Goal: Task Accomplishment & Management: Complete application form

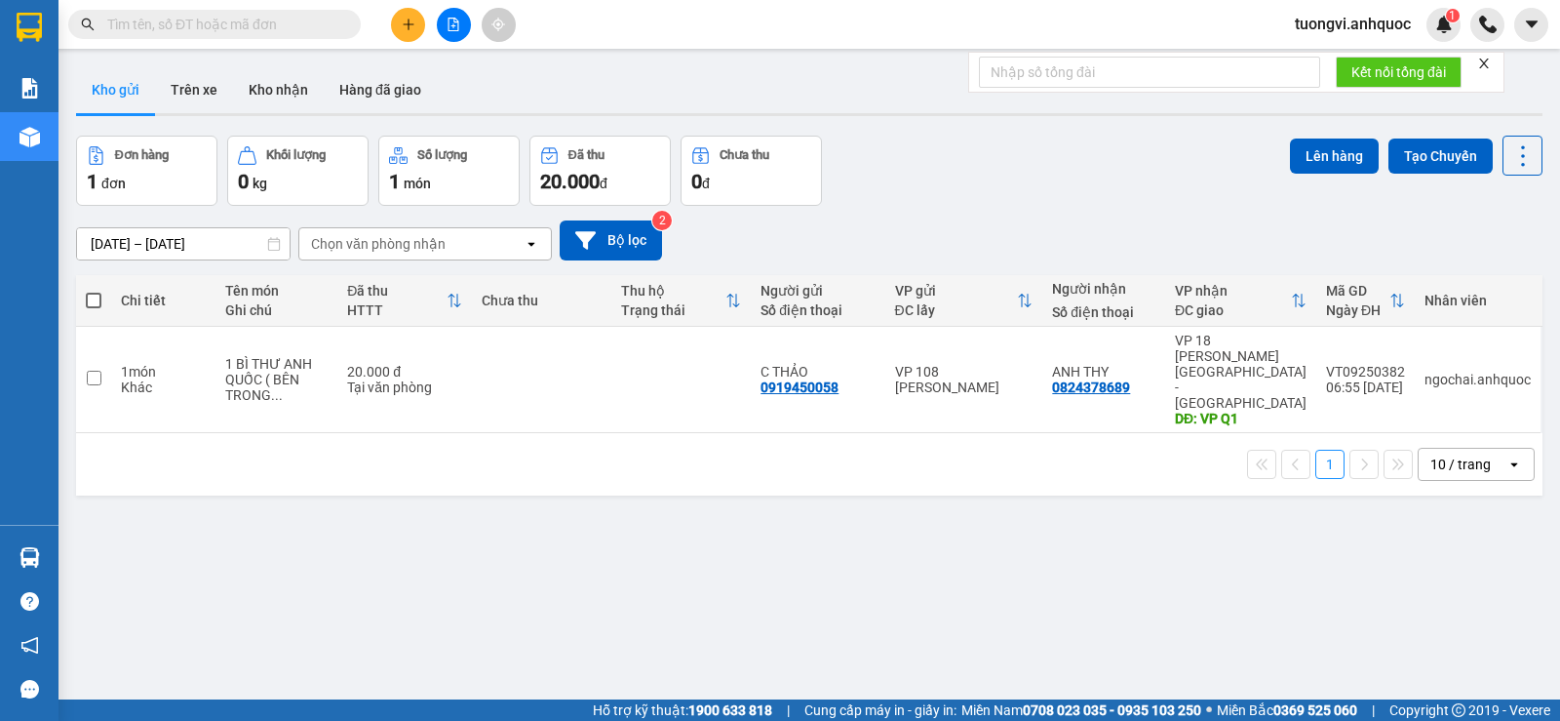
click at [404, 31] on button at bounding box center [408, 25] width 34 height 34
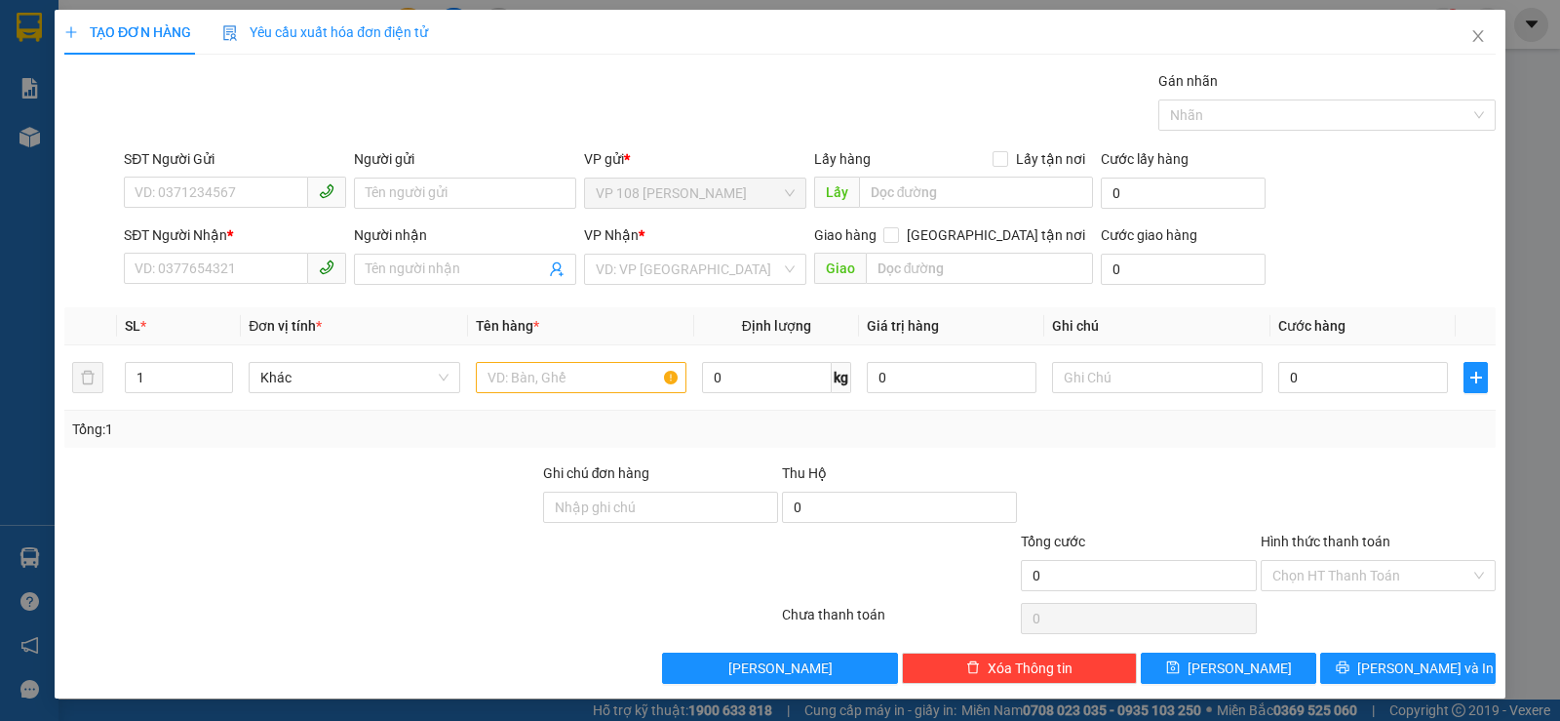
click at [255, 212] on div "SĐT Người Gửi VD: 0371234567" at bounding box center [235, 182] width 222 height 68
click at [254, 207] on input "SĐT Người Gửi" at bounding box center [216, 191] width 184 height 31
click at [168, 185] on input "0974174639" at bounding box center [216, 191] width 184 height 31
click at [177, 190] on input "0971174639" at bounding box center [216, 191] width 184 height 31
click at [201, 192] on input "097114344639" at bounding box center [216, 191] width 184 height 31
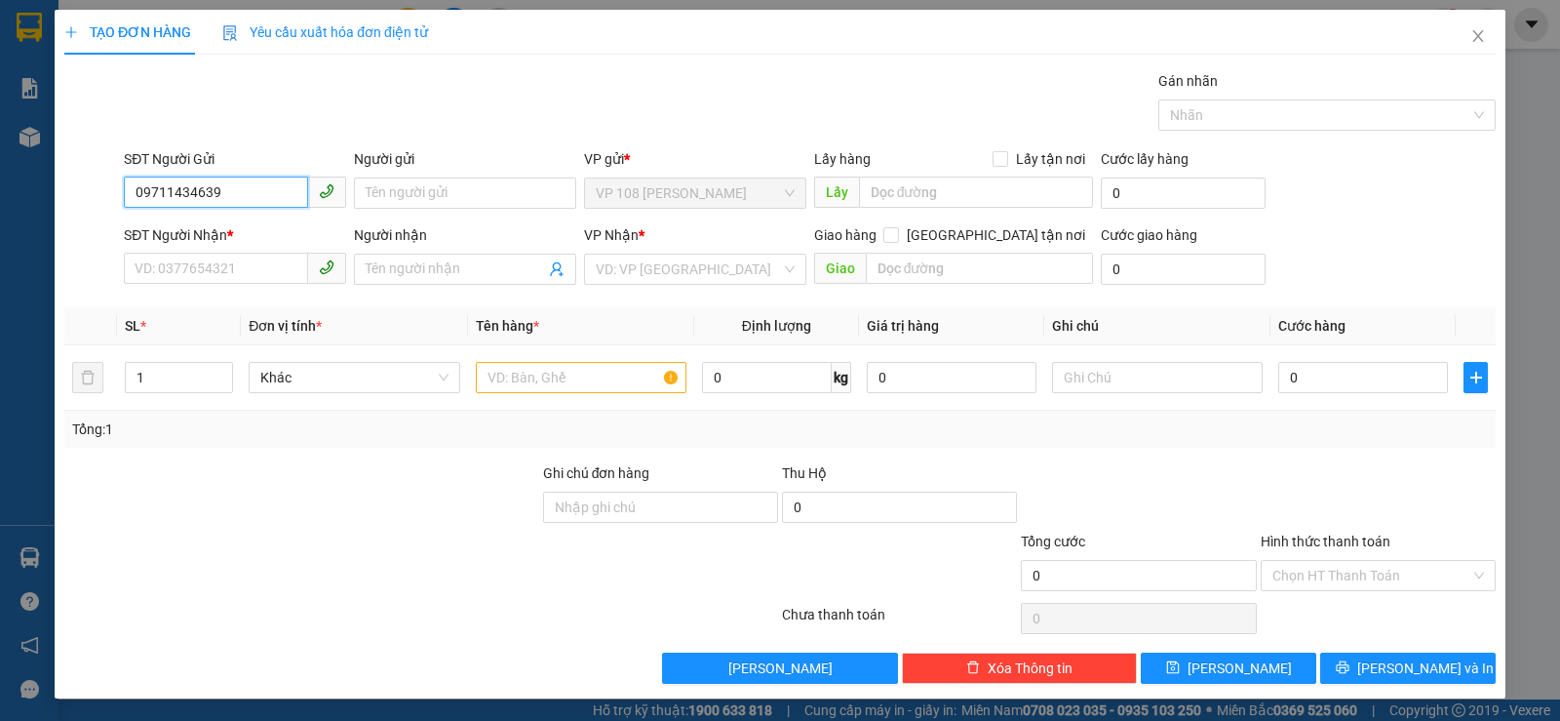
click at [171, 190] on input "09711434639" at bounding box center [216, 191] width 184 height 31
type input "0971434639"
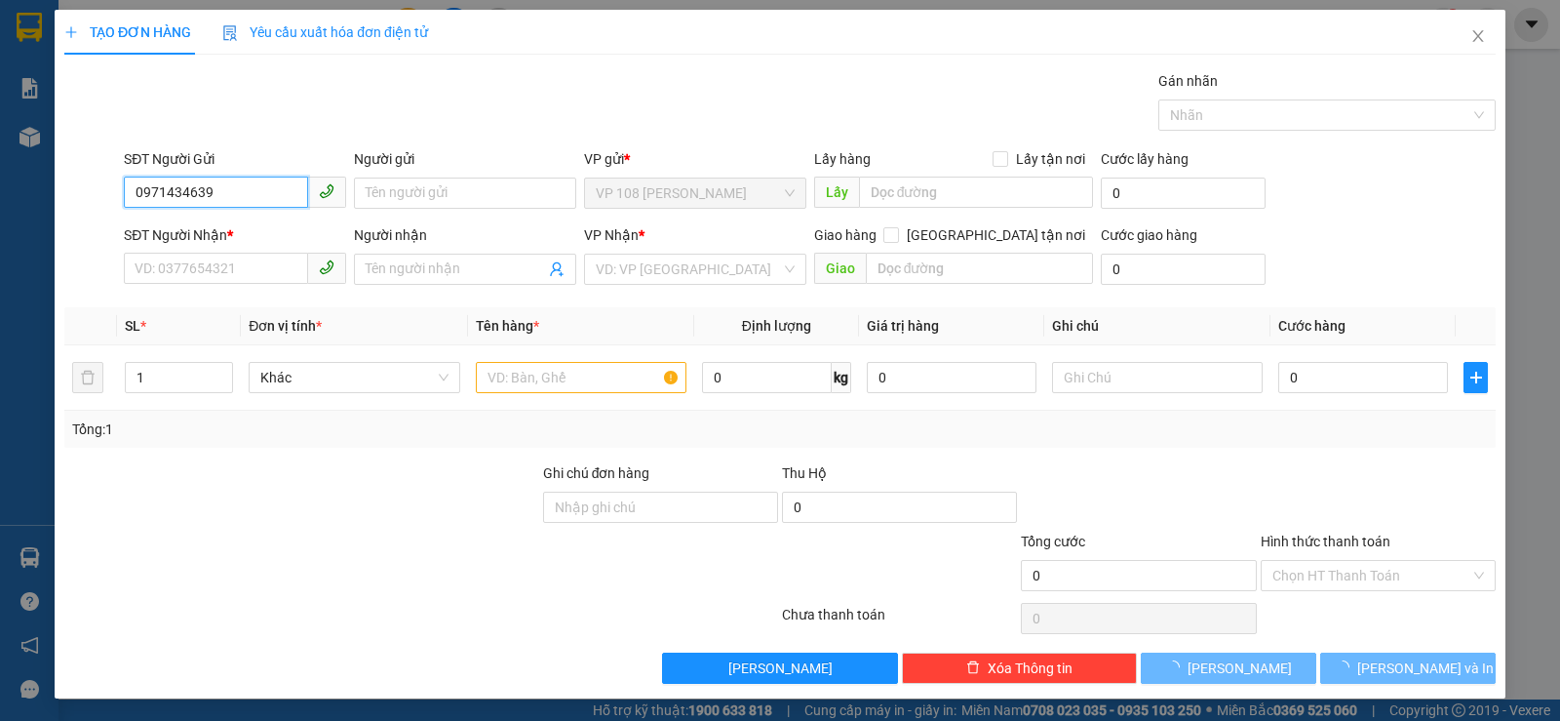
click at [171, 190] on input "0971434639" at bounding box center [216, 191] width 184 height 31
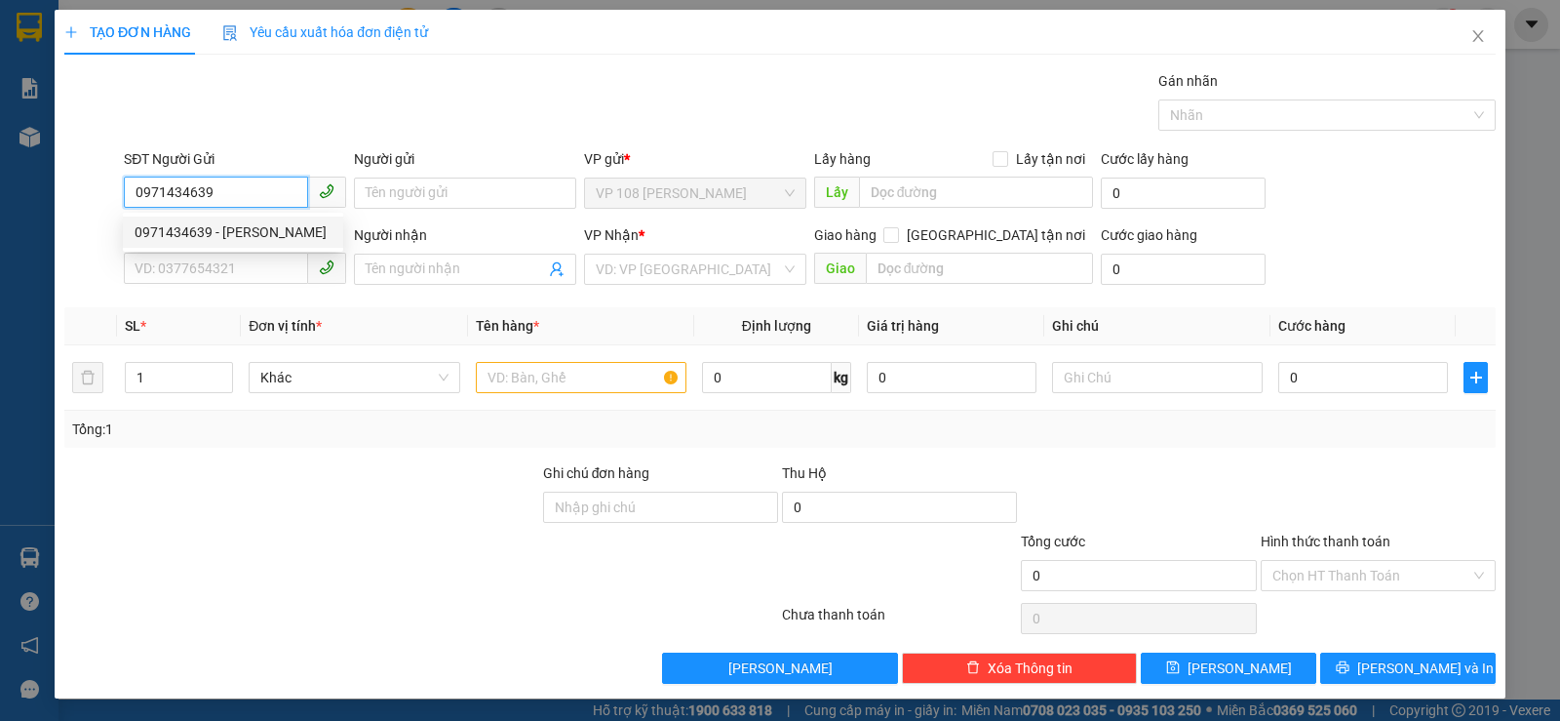
click at [176, 227] on div "0971434639 - [PERSON_NAME]" at bounding box center [233, 231] width 197 height 21
type input "[PERSON_NAME]"
type input "0911747215"
type input "CHỊ MAI"
type input "VP184"
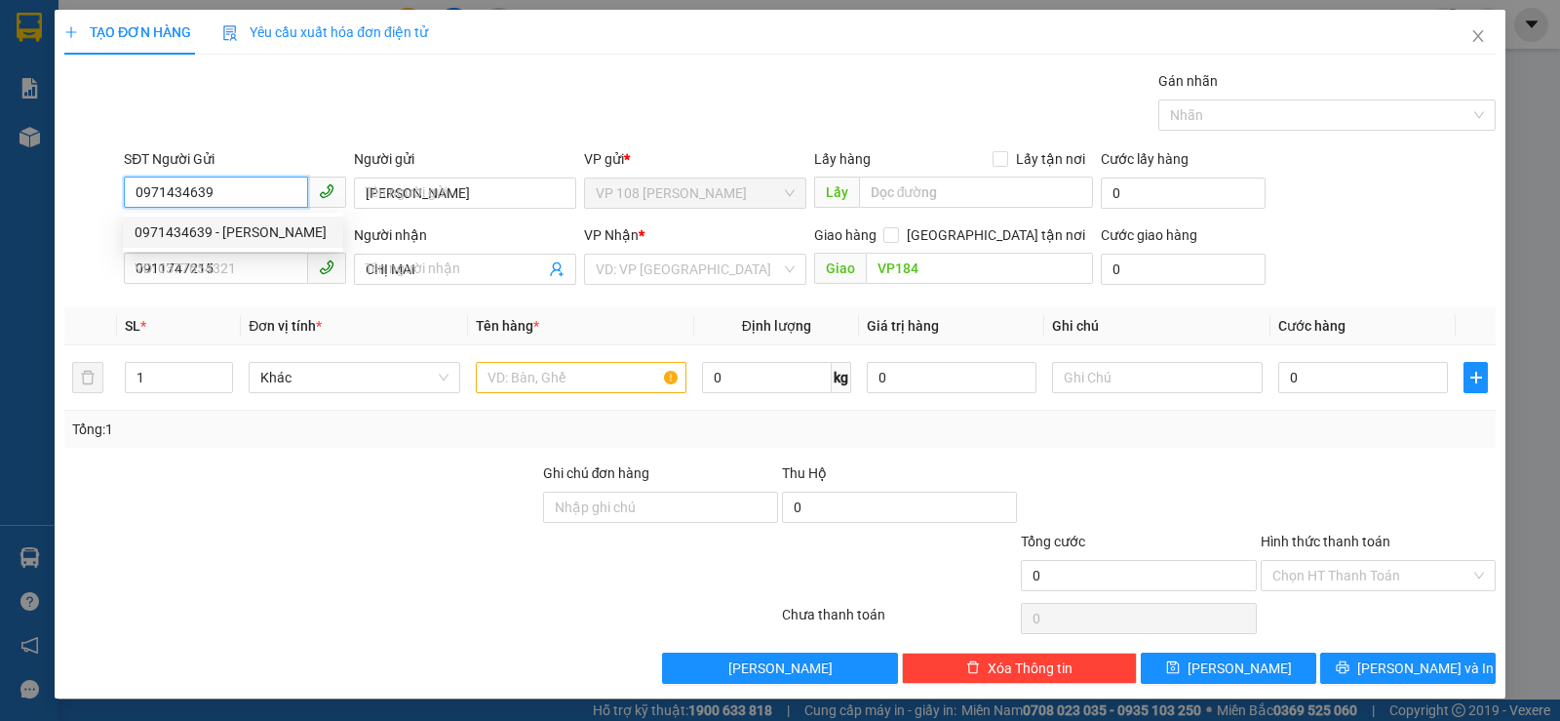
type input "20.000"
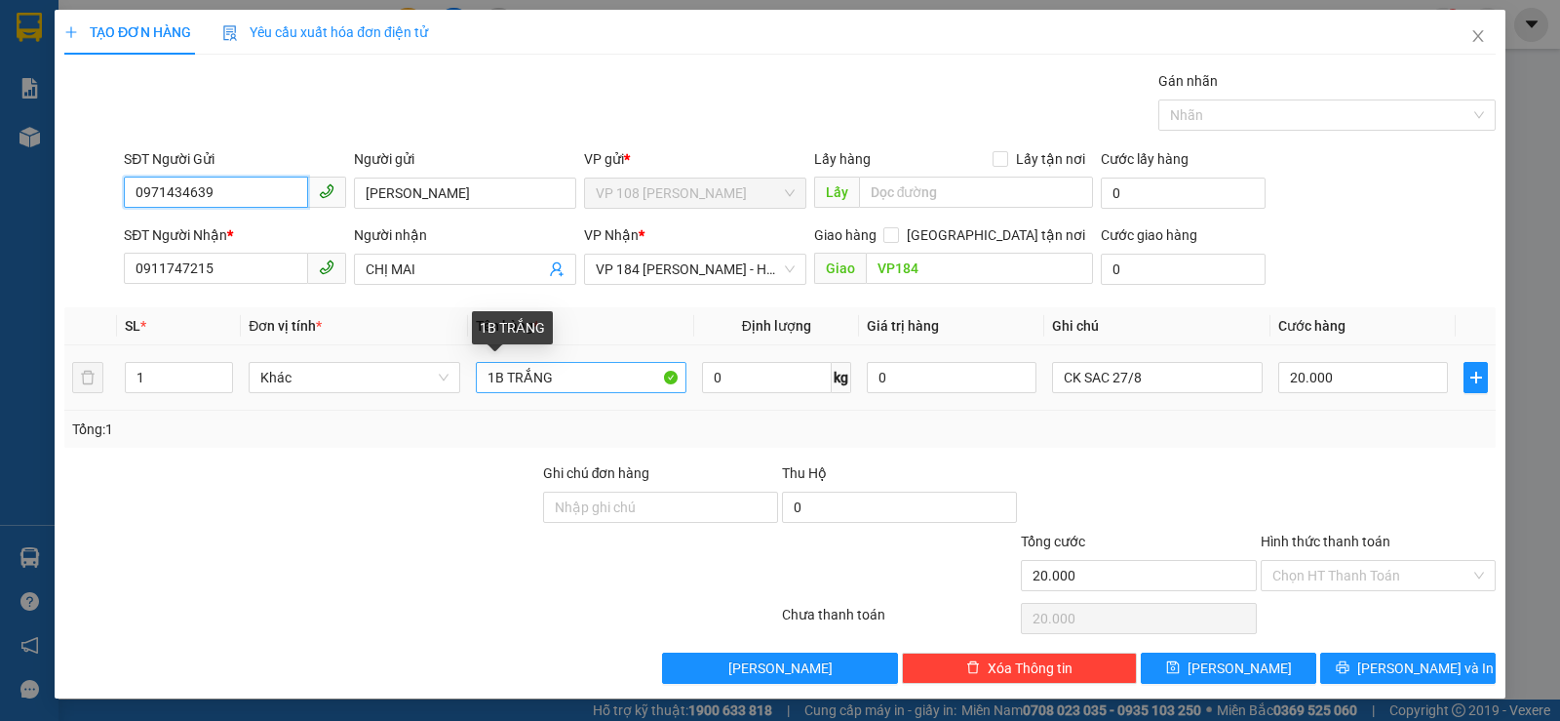
type input "0971434639"
click at [496, 366] on input "1B TRẮNG" at bounding box center [581, 377] width 211 height 31
drag, startPoint x: 504, startPoint y: 369, endPoint x: 695, endPoint y: 399, distance: 193.5
click at [695, 399] on tr "1 Khác 1T TRẮNG 0 kg 0 CK SAC 27/8 20.000" at bounding box center [779, 377] width 1431 height 65
type input "1T XỐP VÀNG"
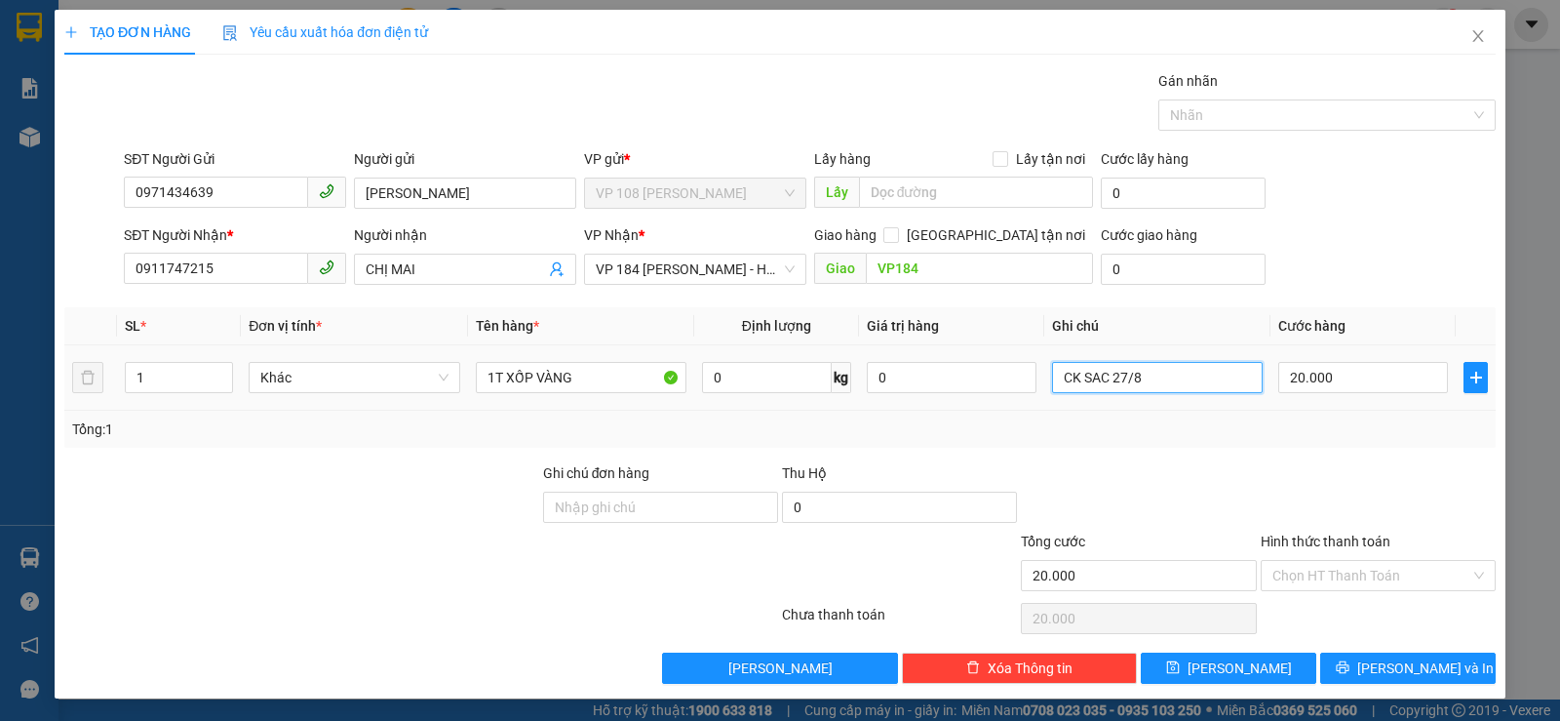
click at [1073, 371] on input "CK SAC 27/8" at bounding box center [1157, 377] width 211 height 31
click at [1116, 368] on input "CK SAC 27/8" at bounding box center [1157, 377] width 211 height 31
drag, startPoint x: 1107, startPoint y: 375, endPoint x: 1117, endPoint y: 375, distance: 10.7
click at [1117, 375] on input "CK SAC 27/8" at bounding box center [1157, 377] width 211 height 31
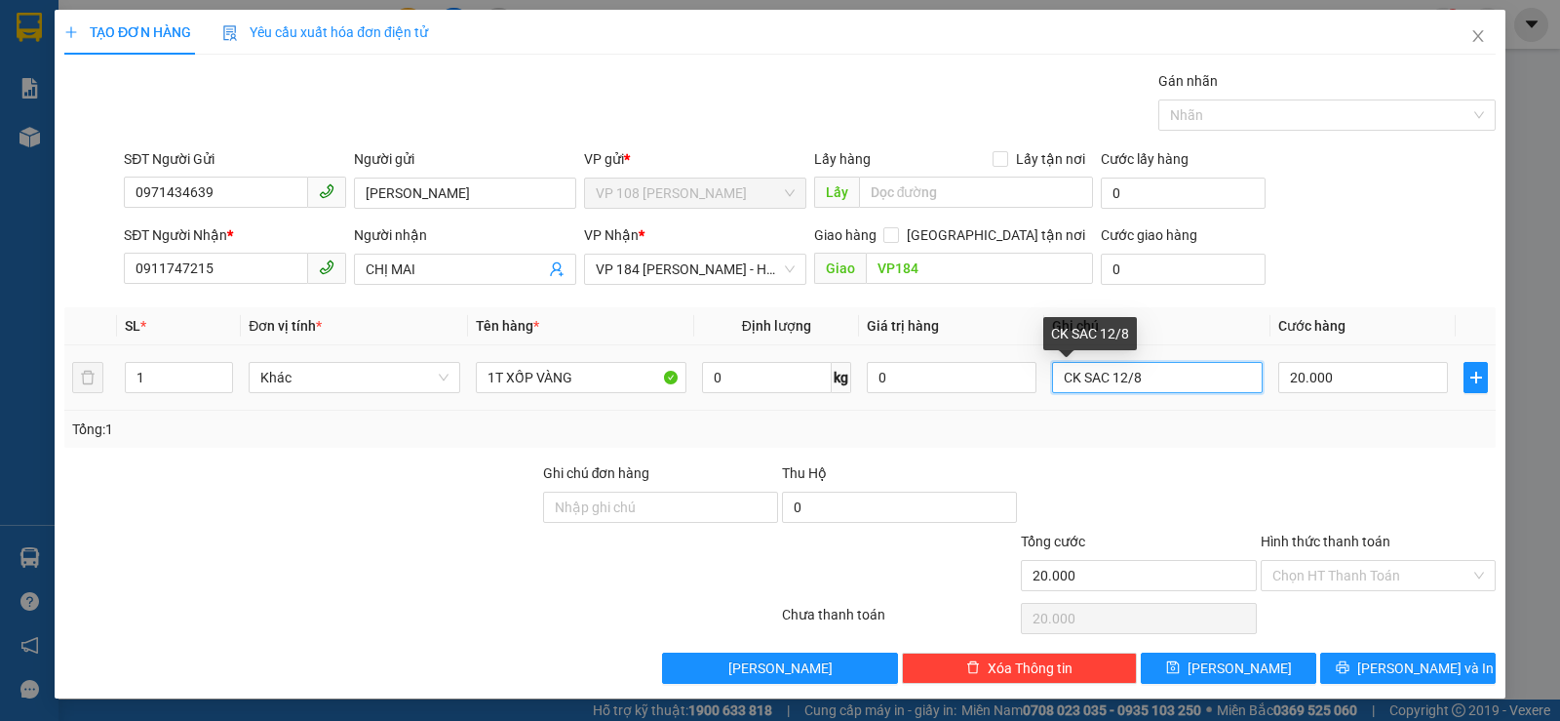
click at [1131, 375] on input "CK SAC 12/8" at bounding box center [1157, 377] width 211 height 31
type input "CK SAC 12/9"
click at [1357, 367] on input "20.000" at bounding box center [1363, 377] width 170 height 31
type input "4"
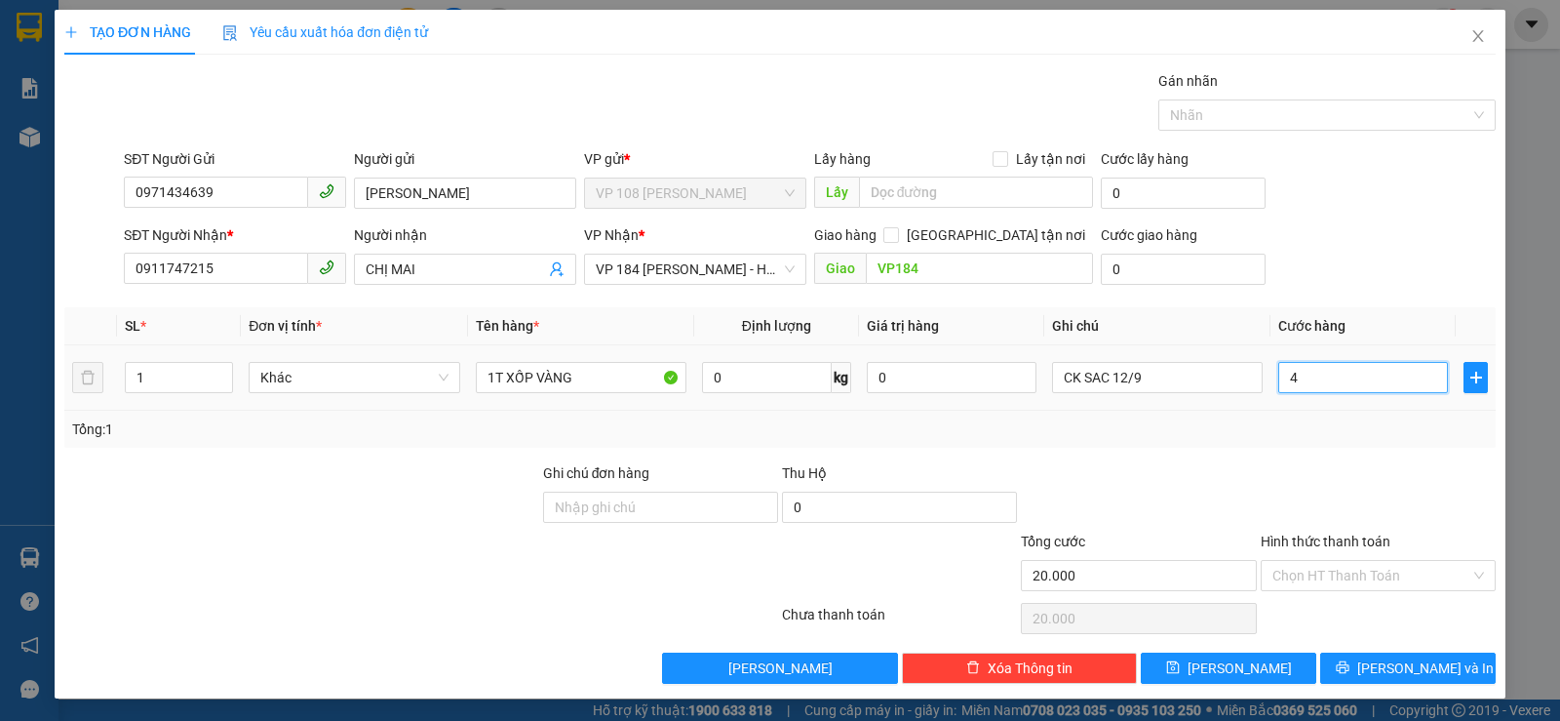
type input "4"
type input "40"
type input "400"
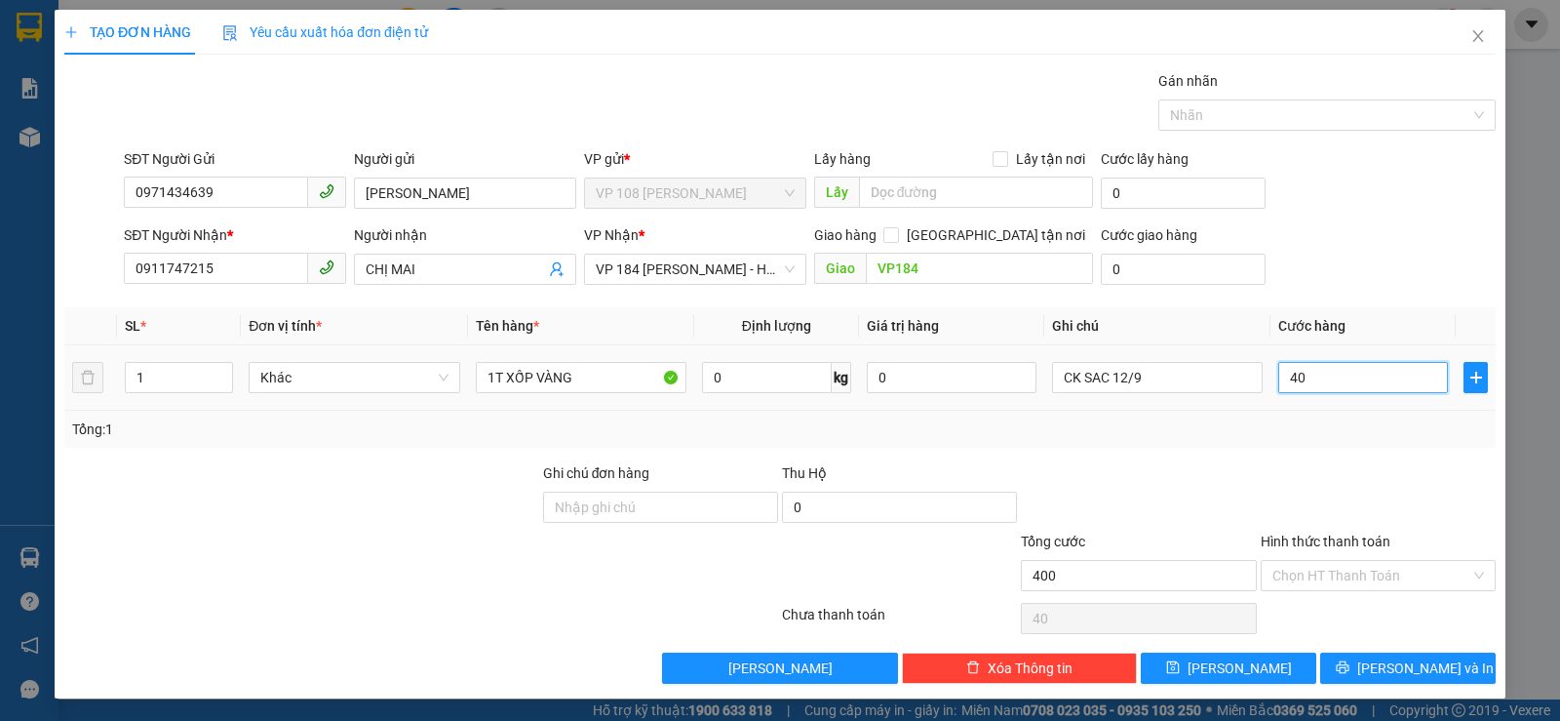
type input "400"
type input "4.000"
type input "40.000"
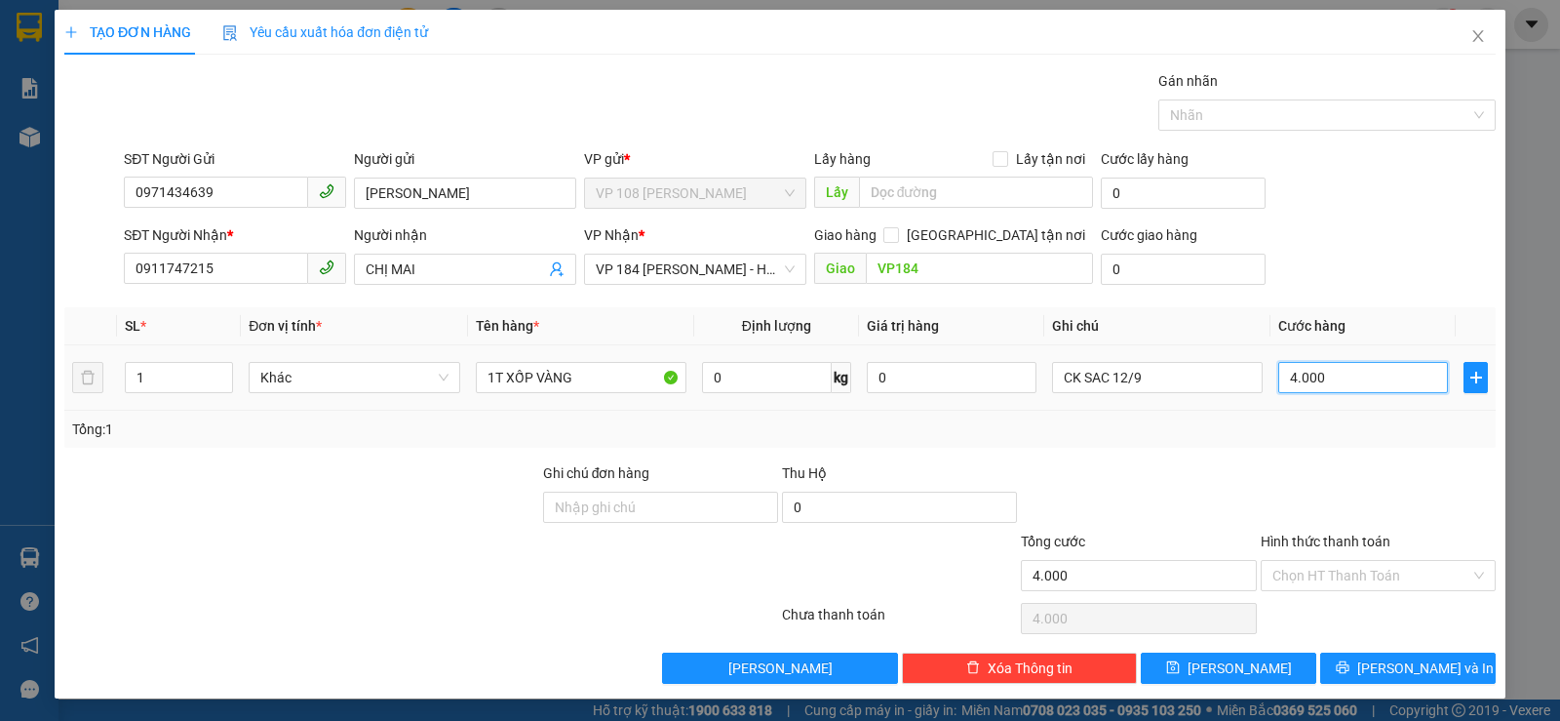
type input "40.000"
click at [1286, 580] on input "Hình thức thanh toán" at bounding box center [1371, 575] width 198 height 29
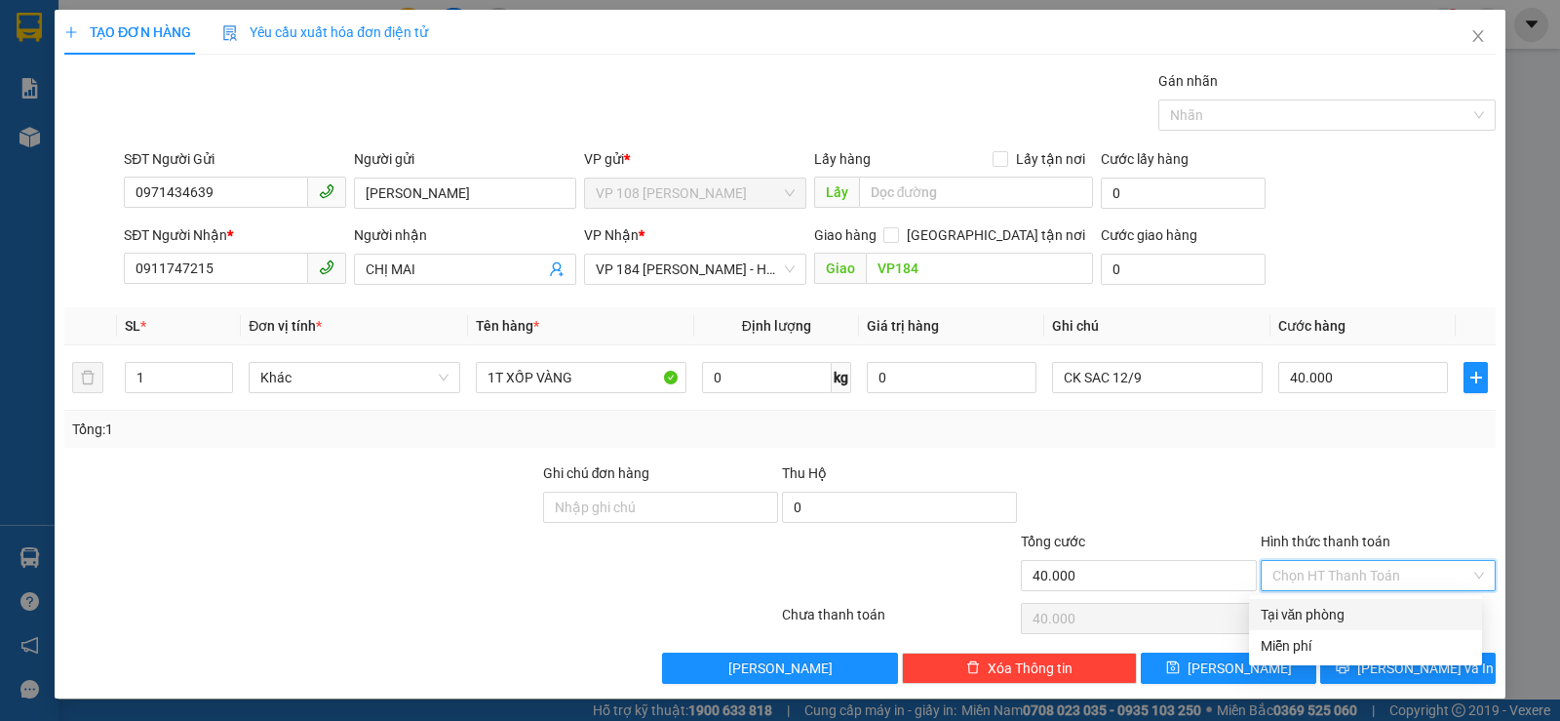
click at [1291, 605] on div "Tại văn phòng" at bounding box center [1366, 614] width 210 height 21
type input "0"
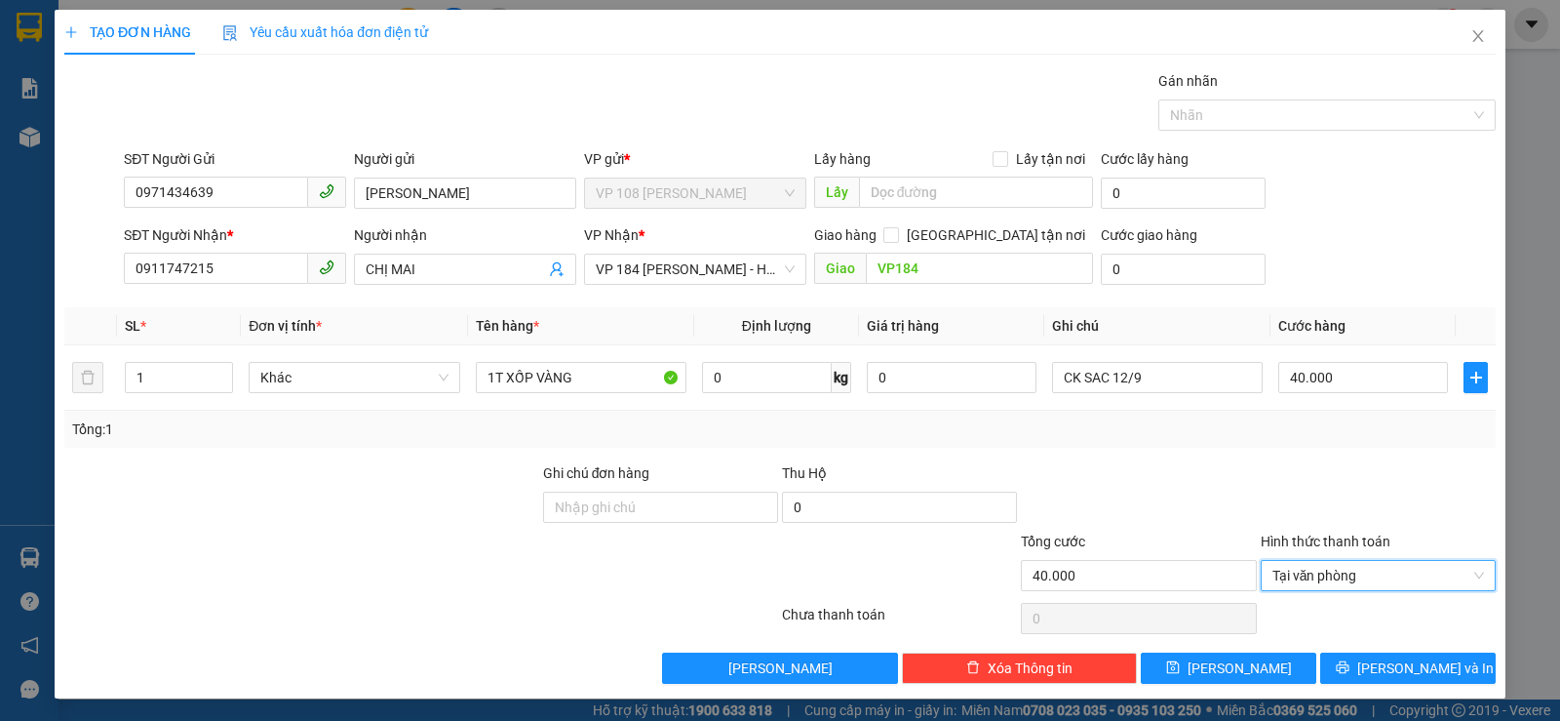
click at [1301, 488] on div at bounding box center [1378, 496] width 239 height 68
click at [1348, 665] on icon "printer" at bounding box center [1342, 667] width 13 height 13
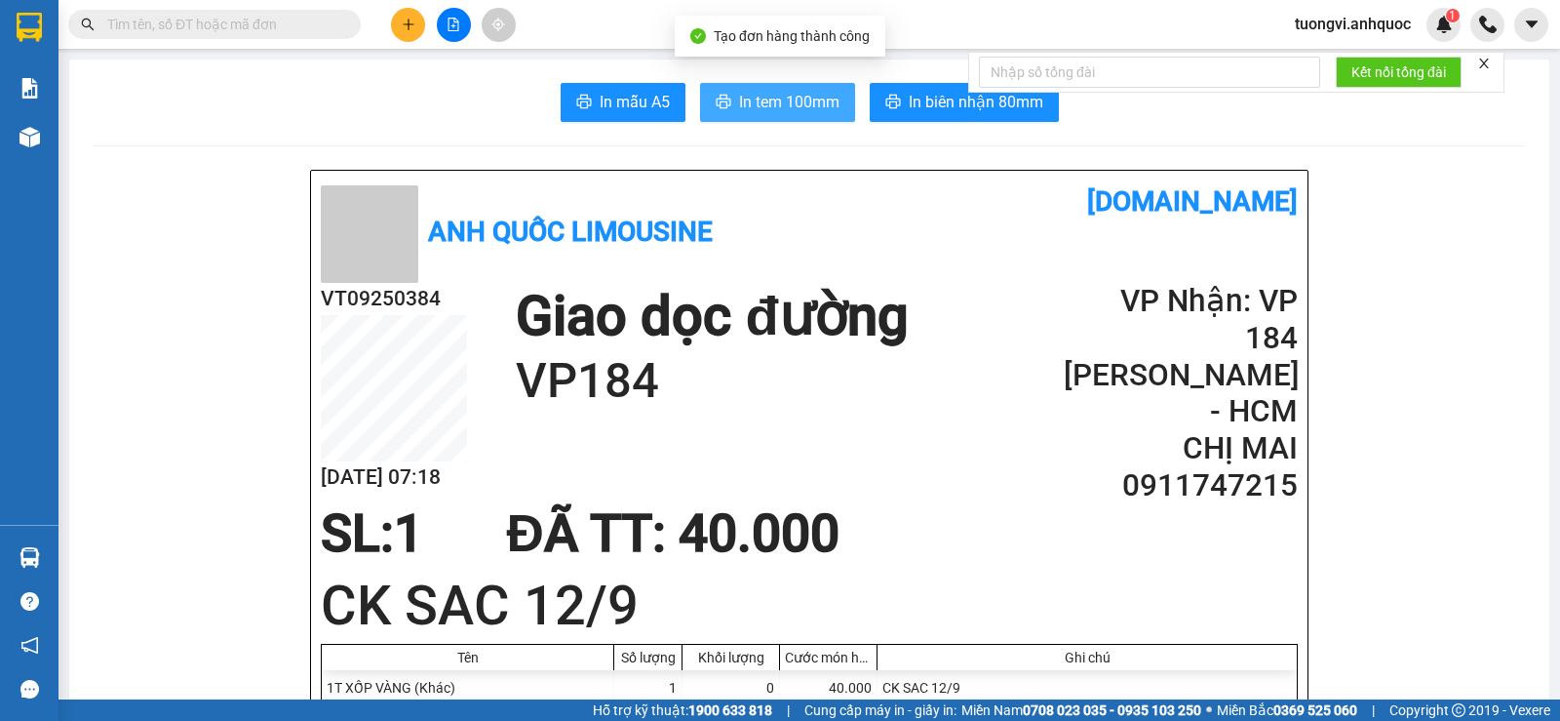
click at [754, 112] on span "In tem 100mm" at bounding box center [789, 102] width 100 height 24
click at [389, 280] on span at bounding box center [370, 234] width 98 height 98
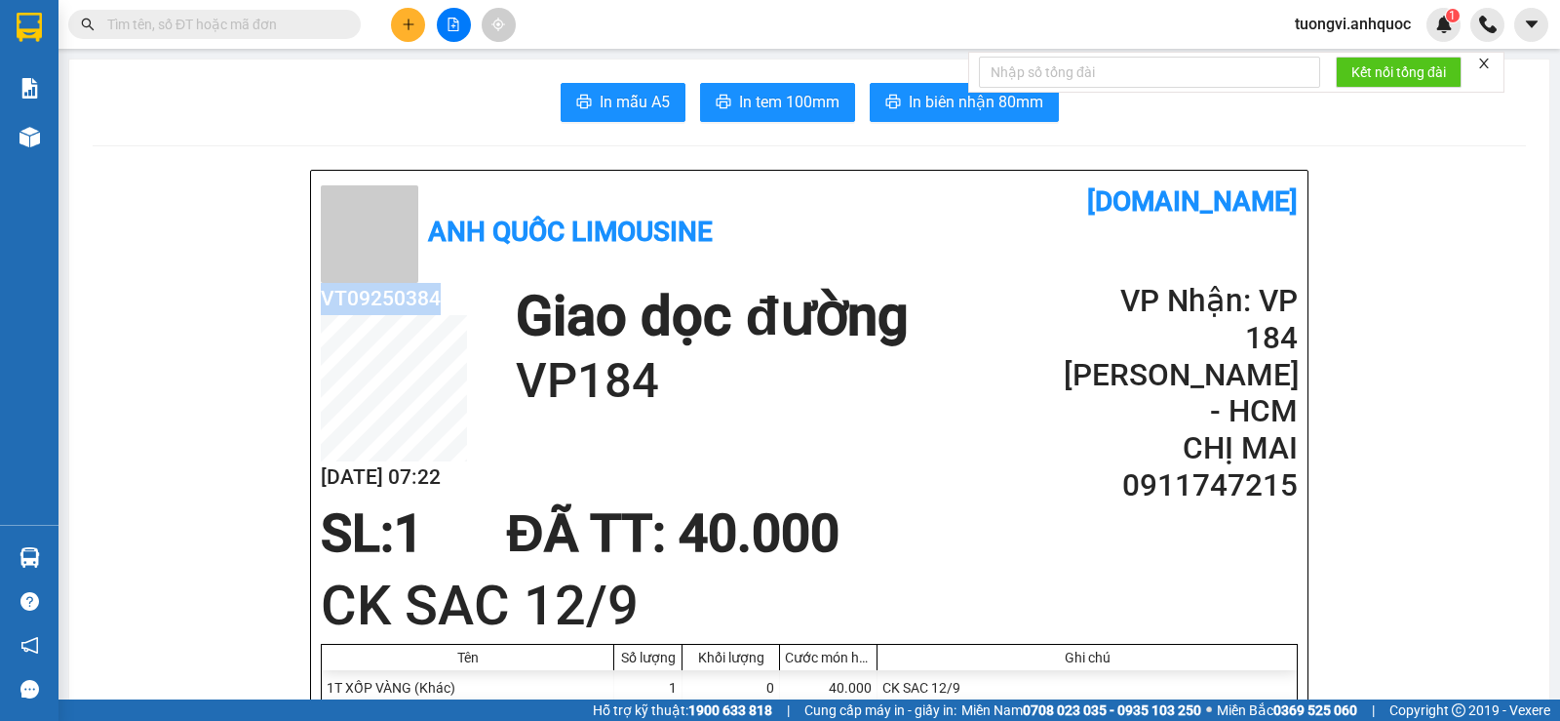
drag, startPoint x: 425, startPoint y: 291, endPoint x: 316, endPoint y: 293, distance: 109.2
click at [321, 293] on h2 "VT09250384" at bounding box center [394, 299] width 146 height 32
copy h2 "VT09250384"
click at [1145, 467] on h2 "0911747215" at bounding box center [1181, 485] width 234 height 37
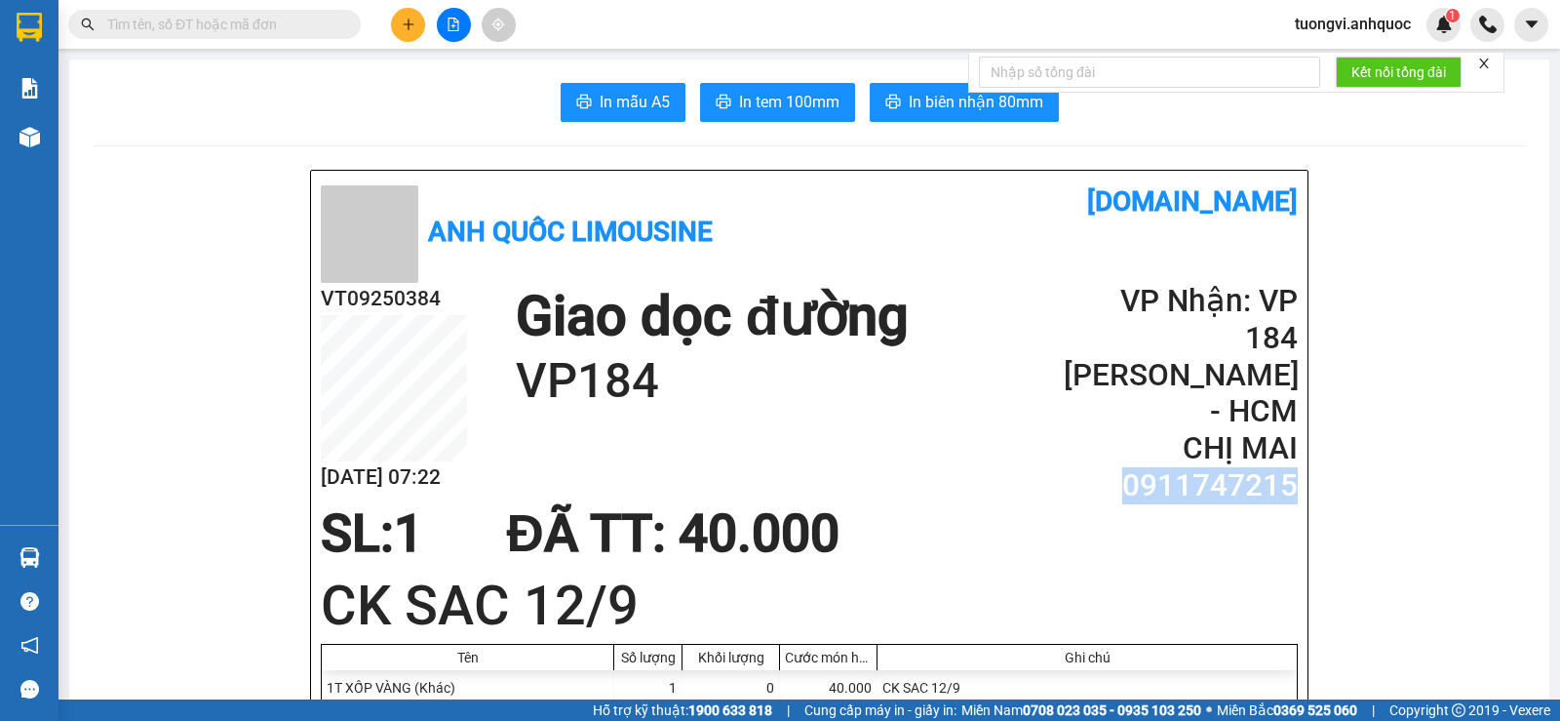
click at [1145, 467] on h2 "0911747215" at bounding box center [1181, 485] width 234 height 37
copy h2 "0911747215"
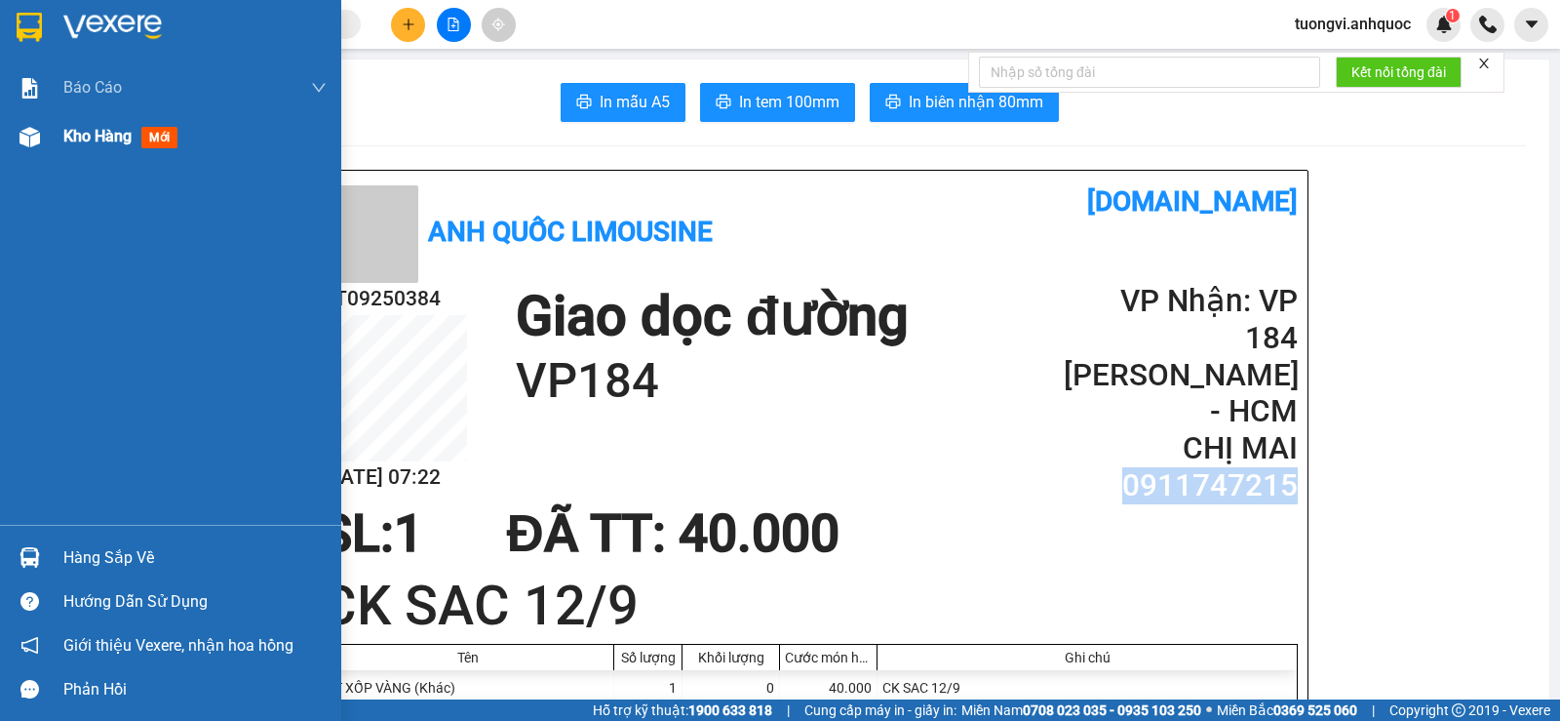
click at [36, 134] on img at bounding box center [30, 137] width 20 height 20
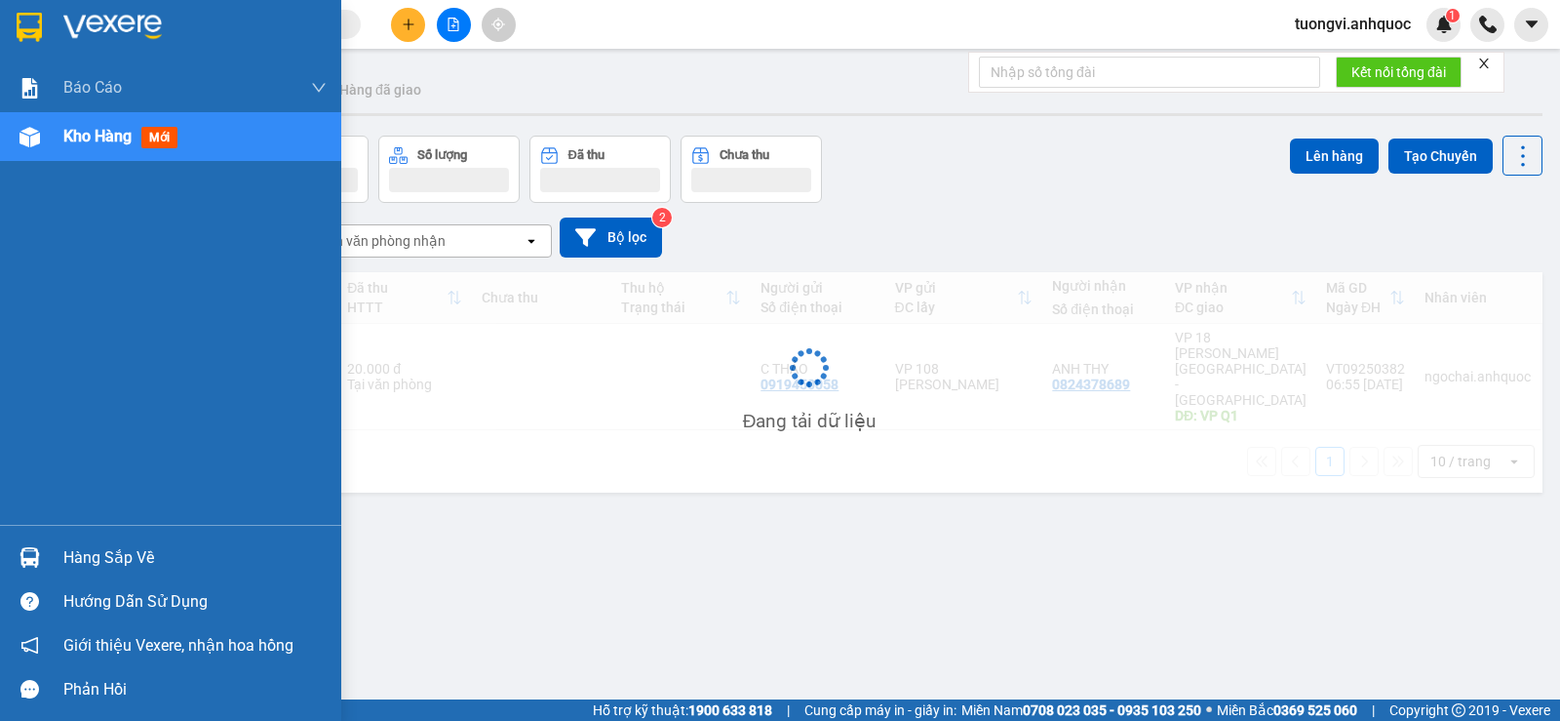
click at [36, 134] on img at bounding box center [30, 137] width 20 height 20
click at [37, 134] on img at bounding box center [30, 137] width 20 height 20
click at [39, 134] on img at bounding box center [30, 137] width 20 height 20
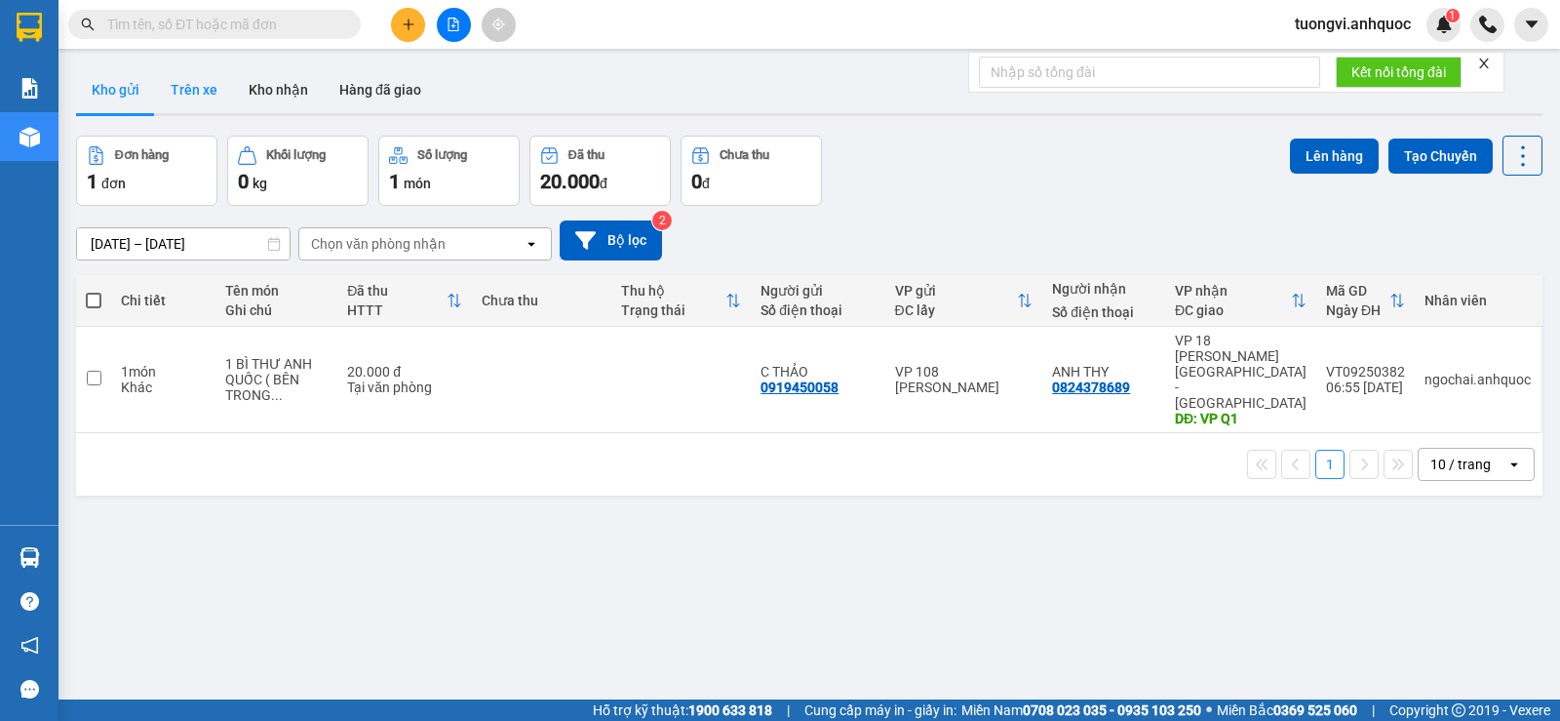
click at [167, 82] on button "Trên xe" at bounding box center [194, 89] width 78 height 47
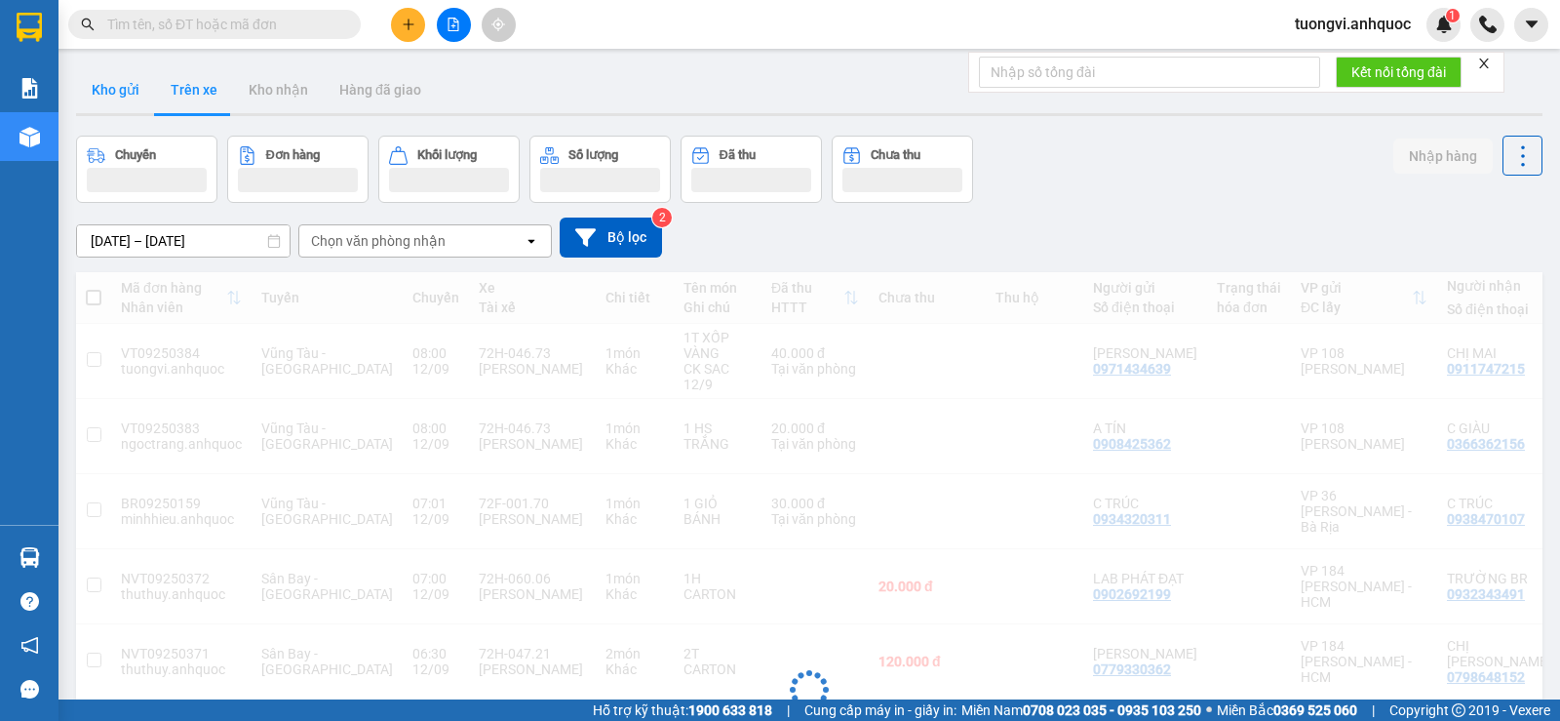
click at [130, 82] on button "Kho gửi" at bounding box center [115, 89] width 79 height 47
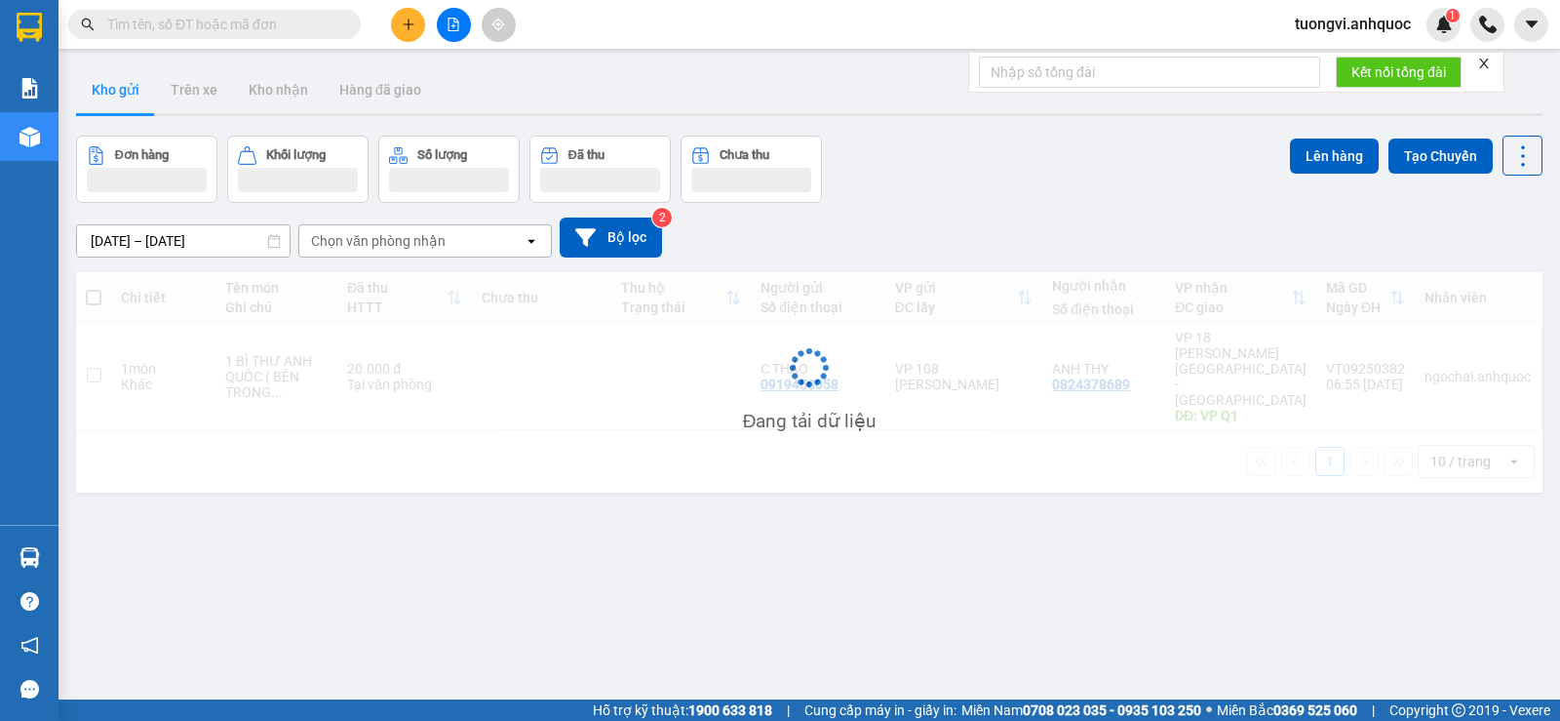
click at [126, 92] on button "Kho gửi" at bounding box center [115, 89] width 79 height 47
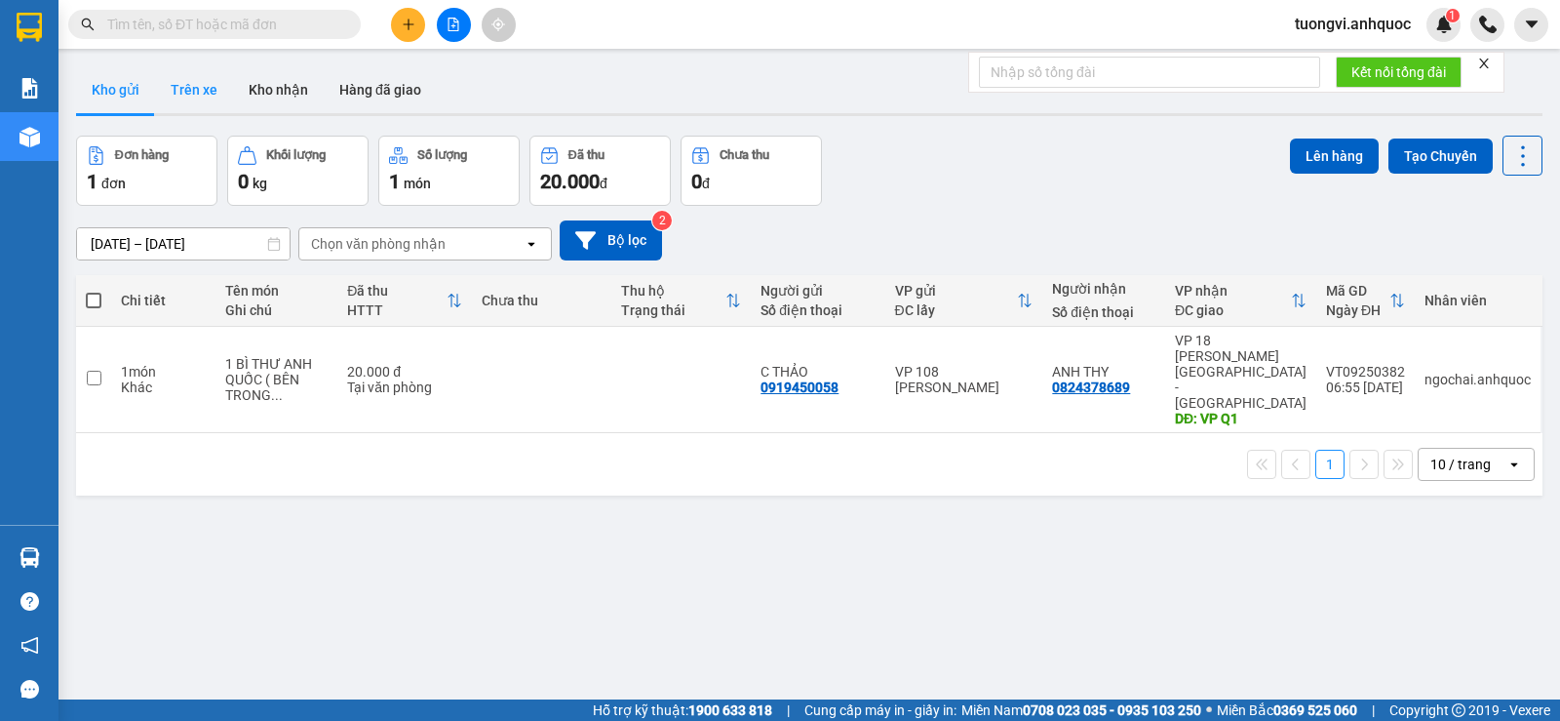
click at [182, 101] on button "Trên xe" at bounding box center [194, 89] width 78 height 47
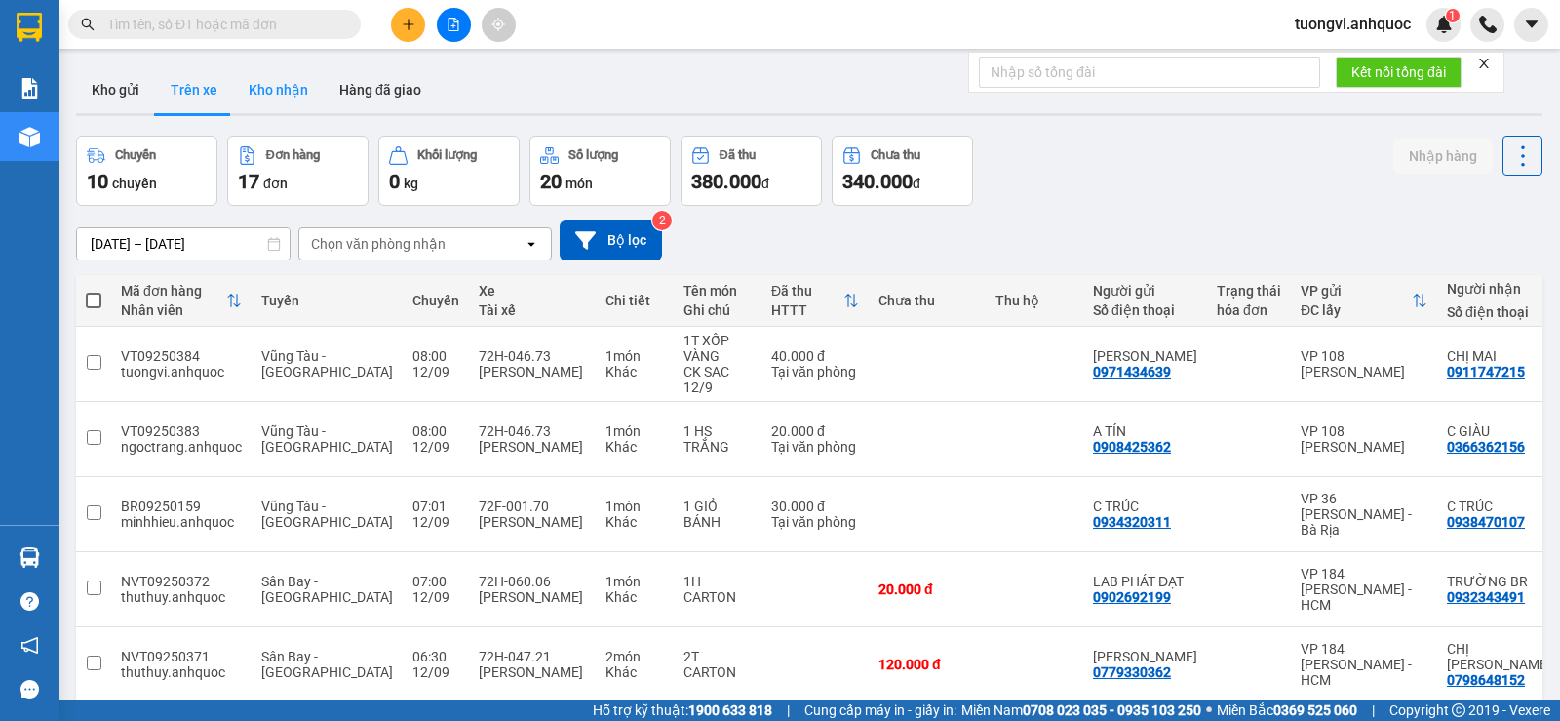
click at [304, 108] on button "Kho nhận" at bounding box center [278, 89] width 91 height 47
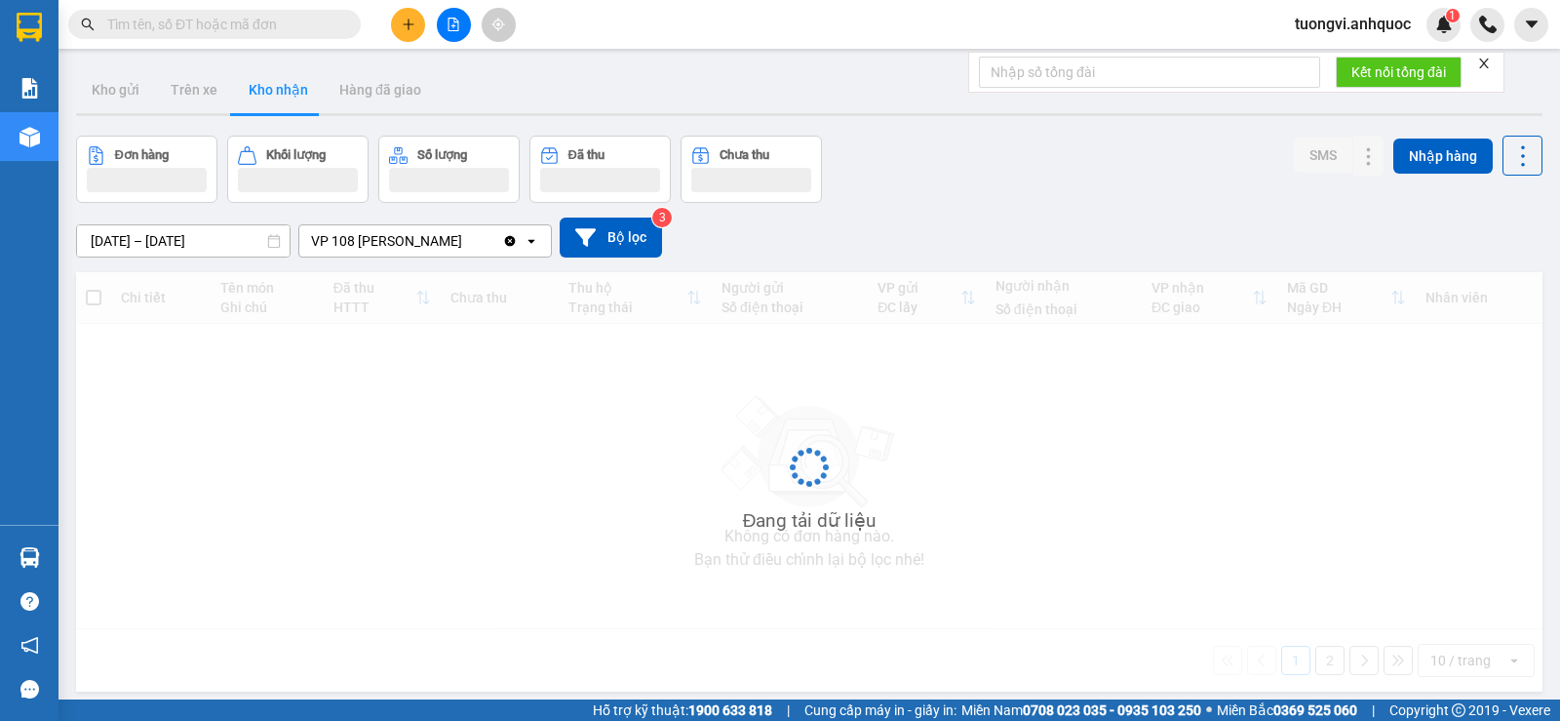
click at [300, 106] on button "Kho nhận" at bounding box center [278, 89] width 91 height 47
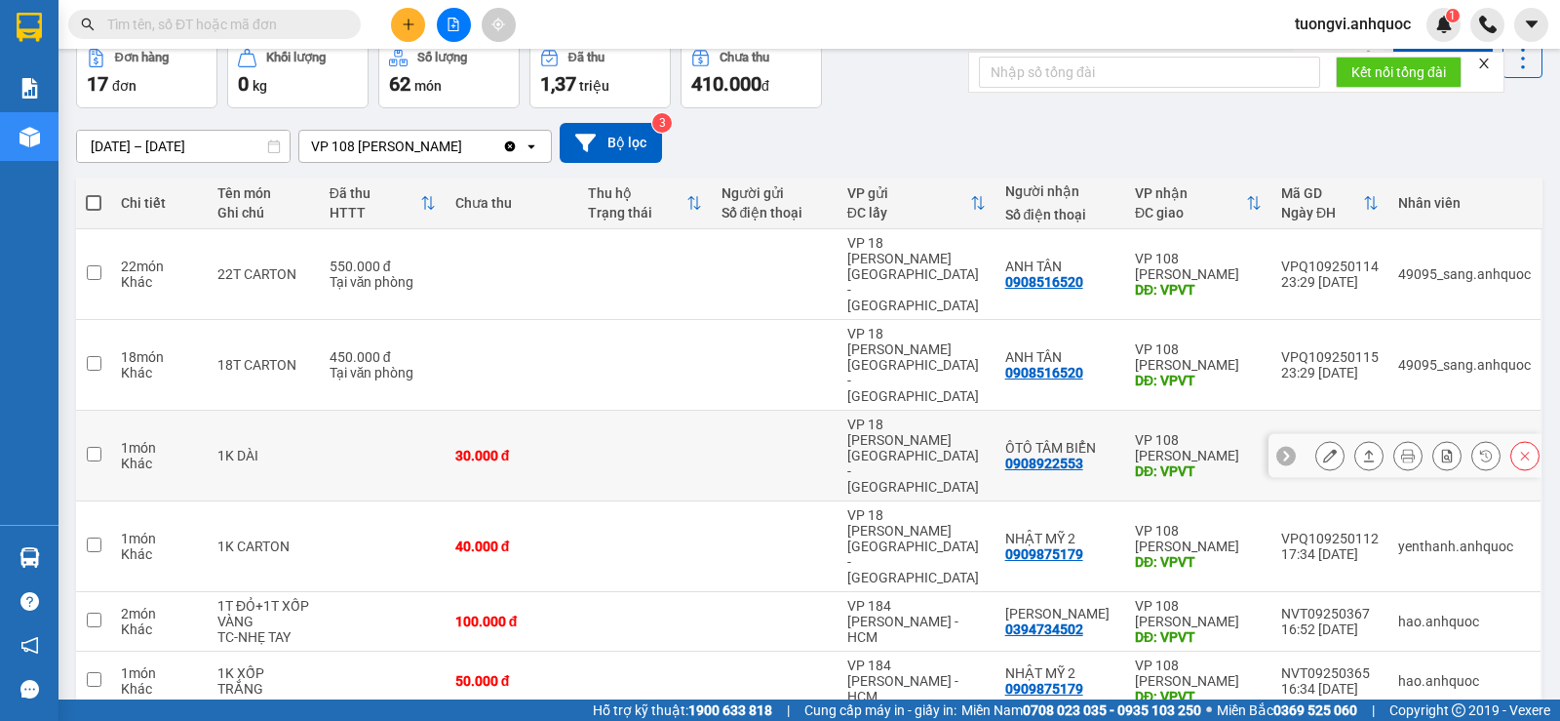
scroll to position [293, 0]
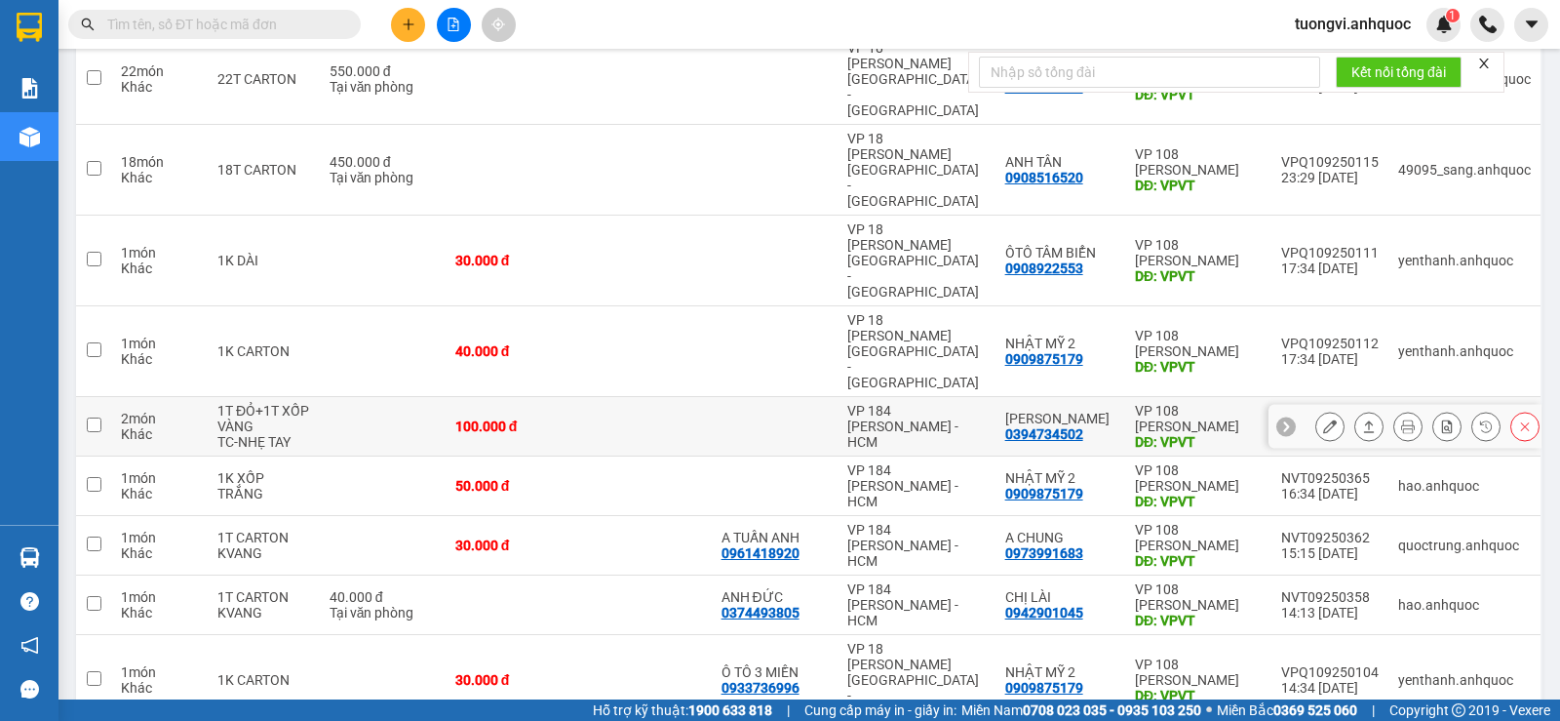
click at [1316, 410] on button at bounding box center [1329, 427] width 27 height 34
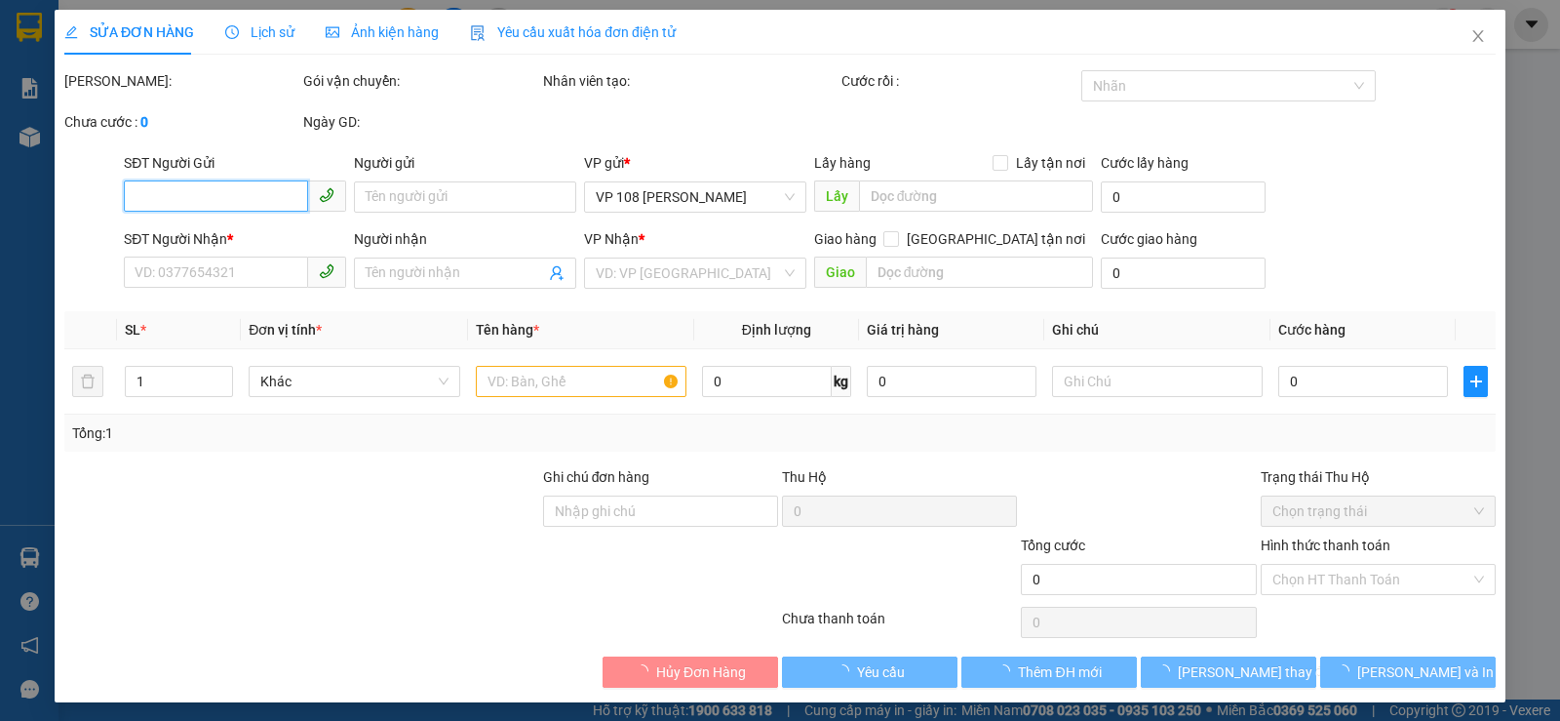
type input "0394734502"
type input "[PERSON_NAME]"
type input "VPVT"
type input "100.000"
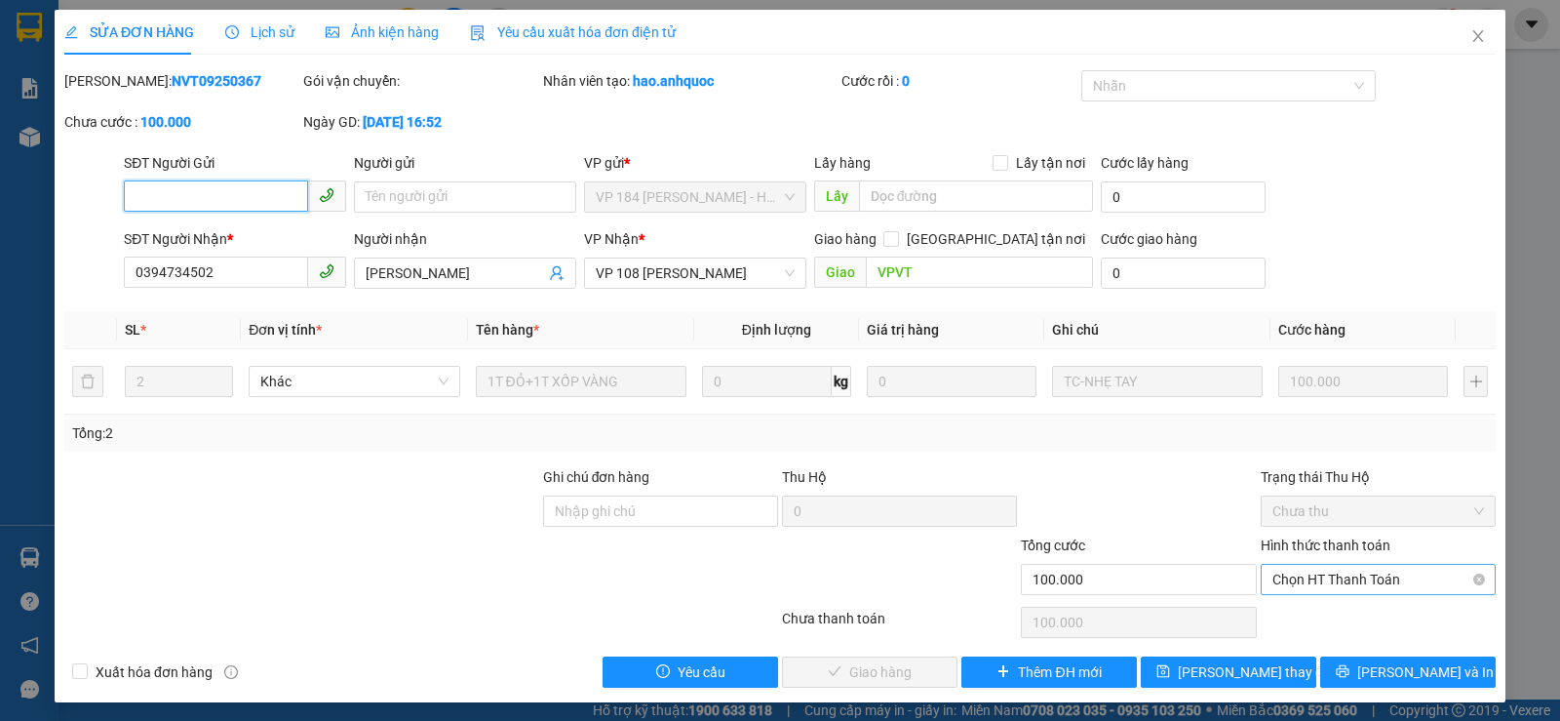
click at [1309, 574] on span "Chọn HT Thanh Toán" at bounding box center [1378, 579] width 212 height 29
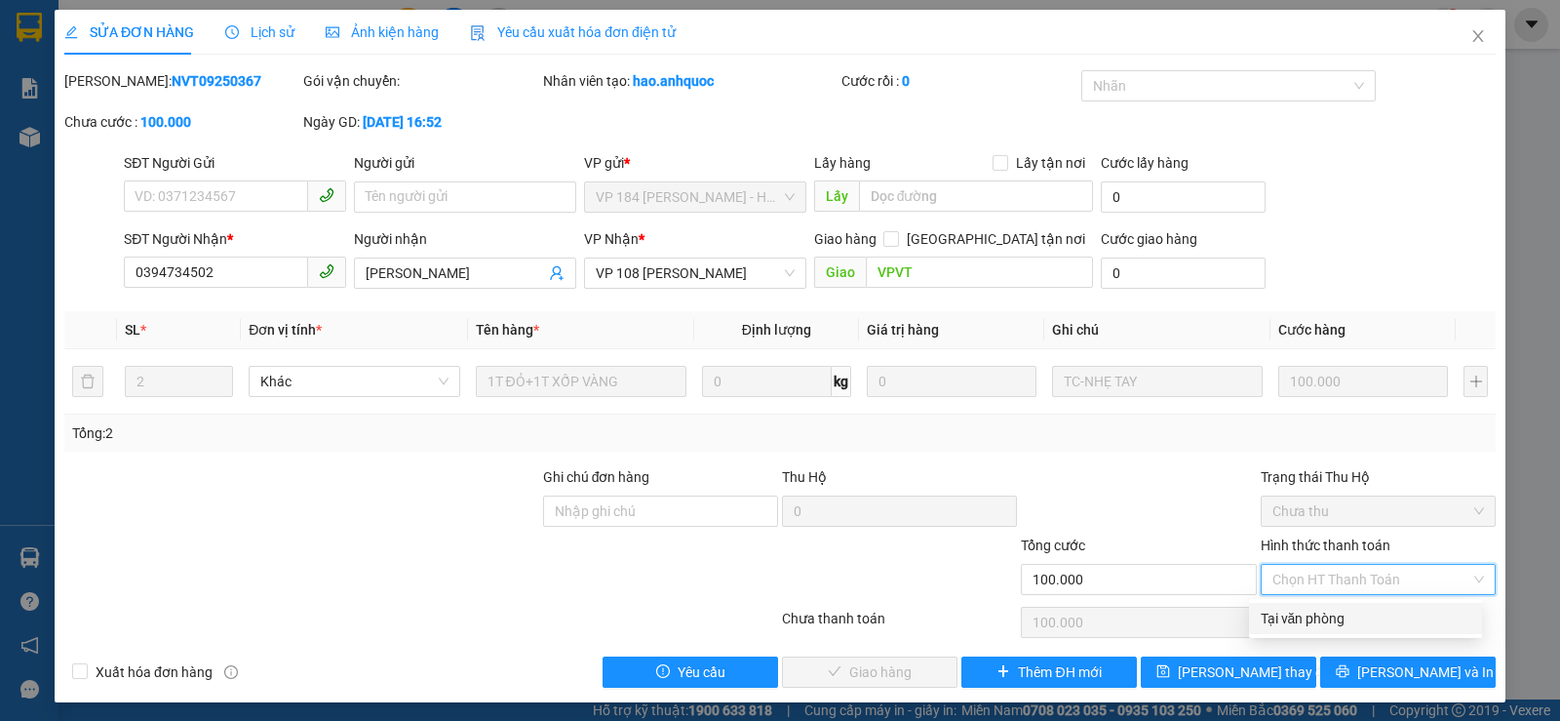
click at [1309, 612] on div "Tại văn phòng" at bounding box center [1366, 617] width 210 height 21
type input "0"
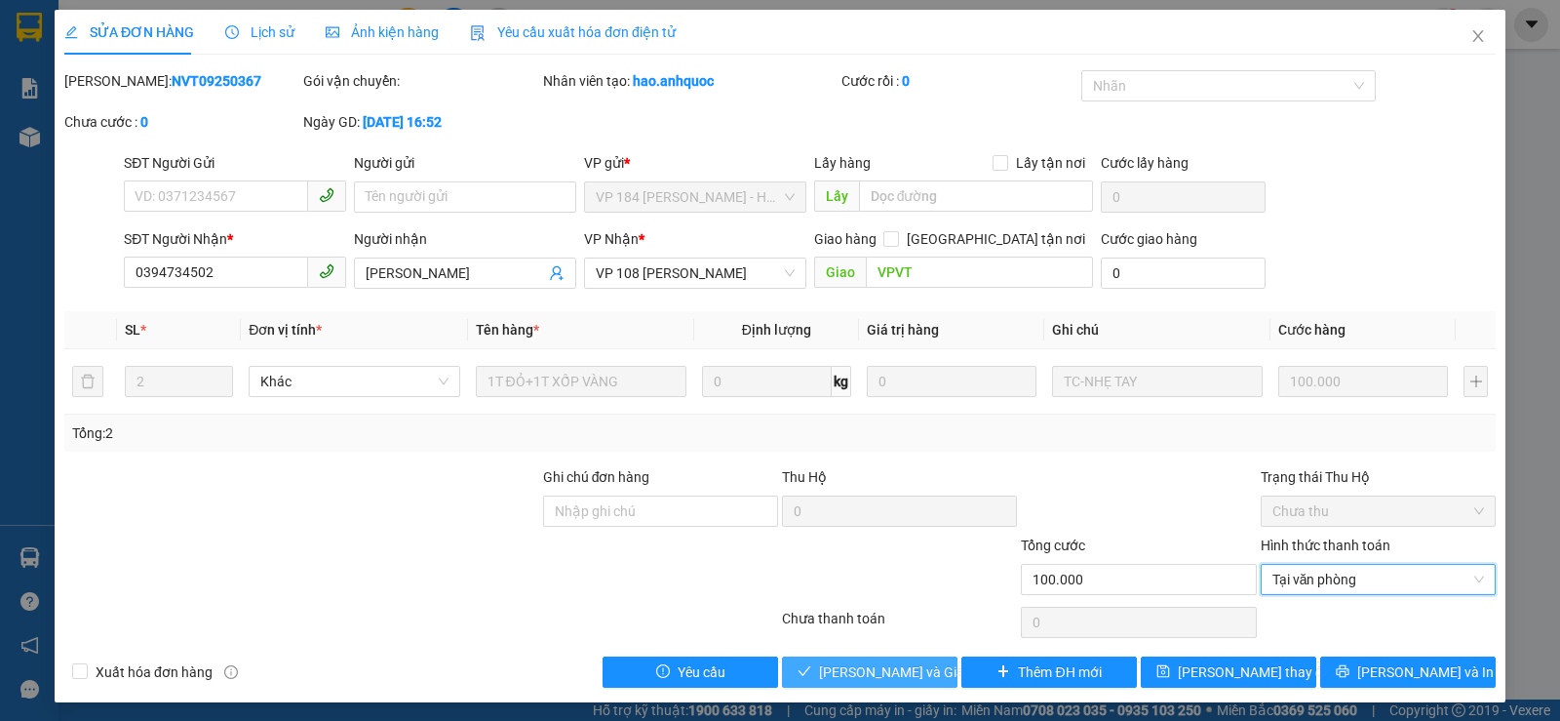
scroll to position [5, 0]
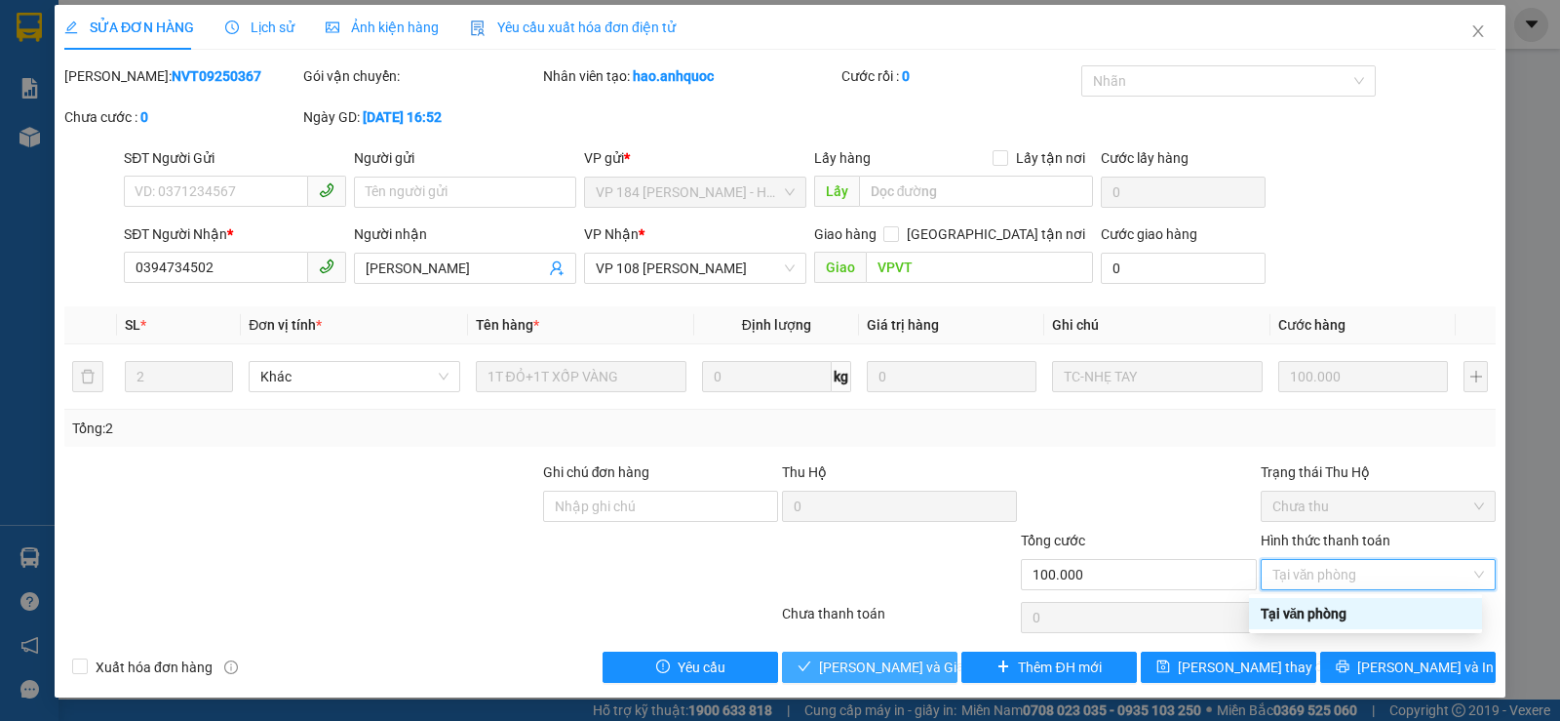
click at [870, 664] on span "[PERSON_NAME] và Giao hàng" at bounding box center [912, 666] width 187 height 21
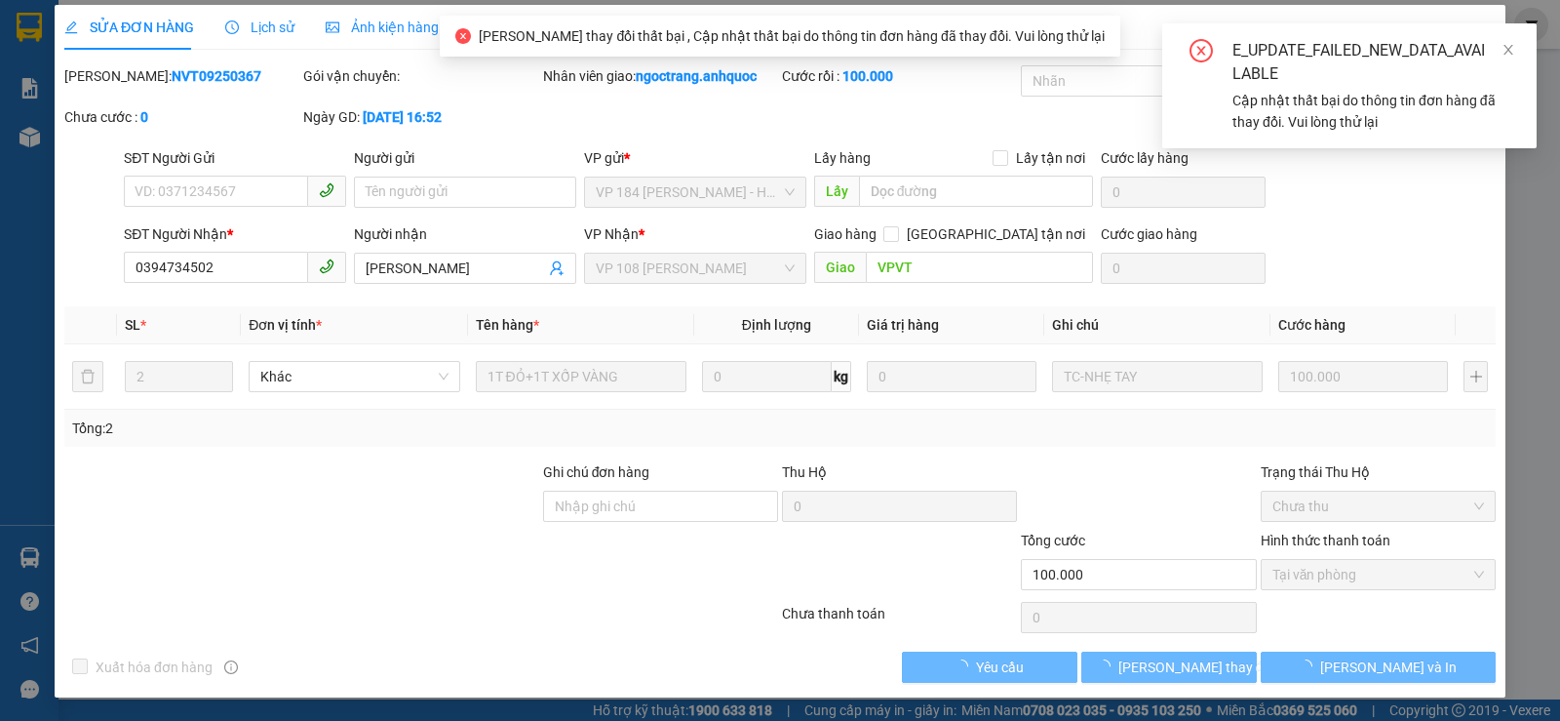
click at [1534, 170] on div "SỬA ĐƠN HÀNG Lịch sử Ảnh kiện hàng Yêu cầu xuất hóa đơn điện tử Total Paid Fee …" at bounding box center [780, 360] width 1560 height 721
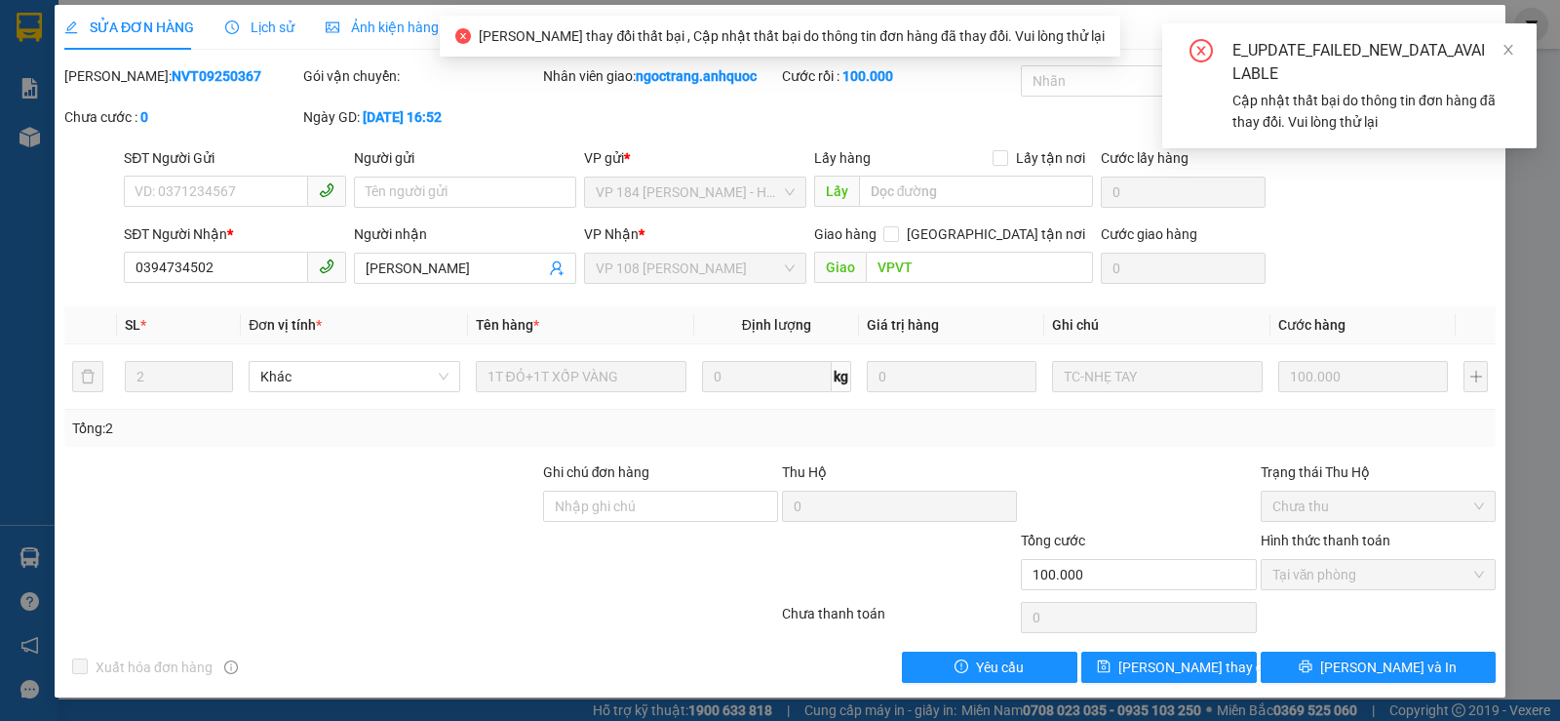
click at [1504, 38] on div "E_UPDATE_FAILED_NEW_DATA_AVAILABLE Cập nhật thất bại do thông tin đơn hàng đã t…" at bounding box center [1349, 85] width 374 height 125
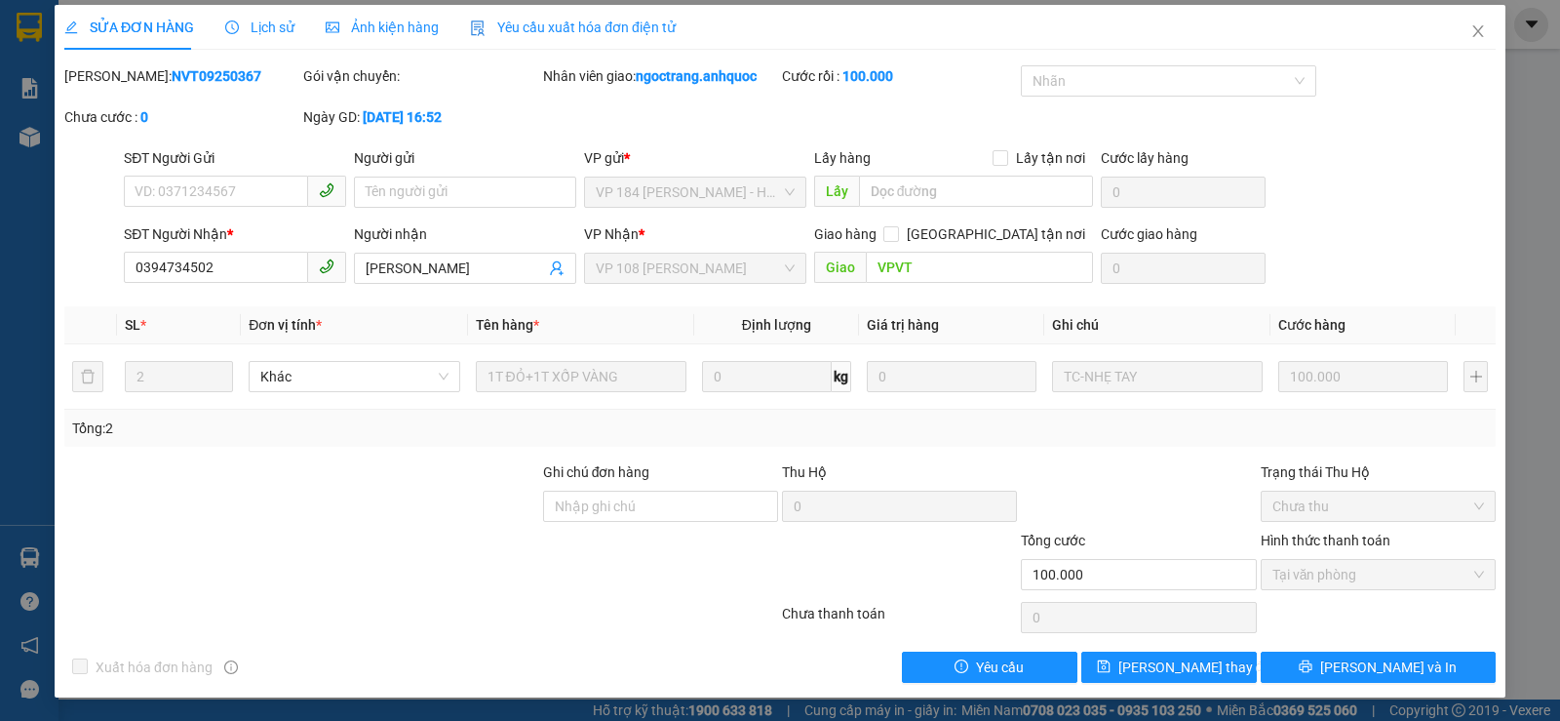
click at [1504, 49] on div "SỬA ĐƠN HÀNG Lịch sử Ảnh kiện hàng Yêu cầu xuất hóa đơn điện tử Total Paid Fee …" at bounding box center [780, 360] width 1560 height 721
click at [1471, 35] on icon "close" at bounding box center [1478, 31] width 16 height 16
click at [31, 135] on img at bounding box center [30, 137] width 20 height 20
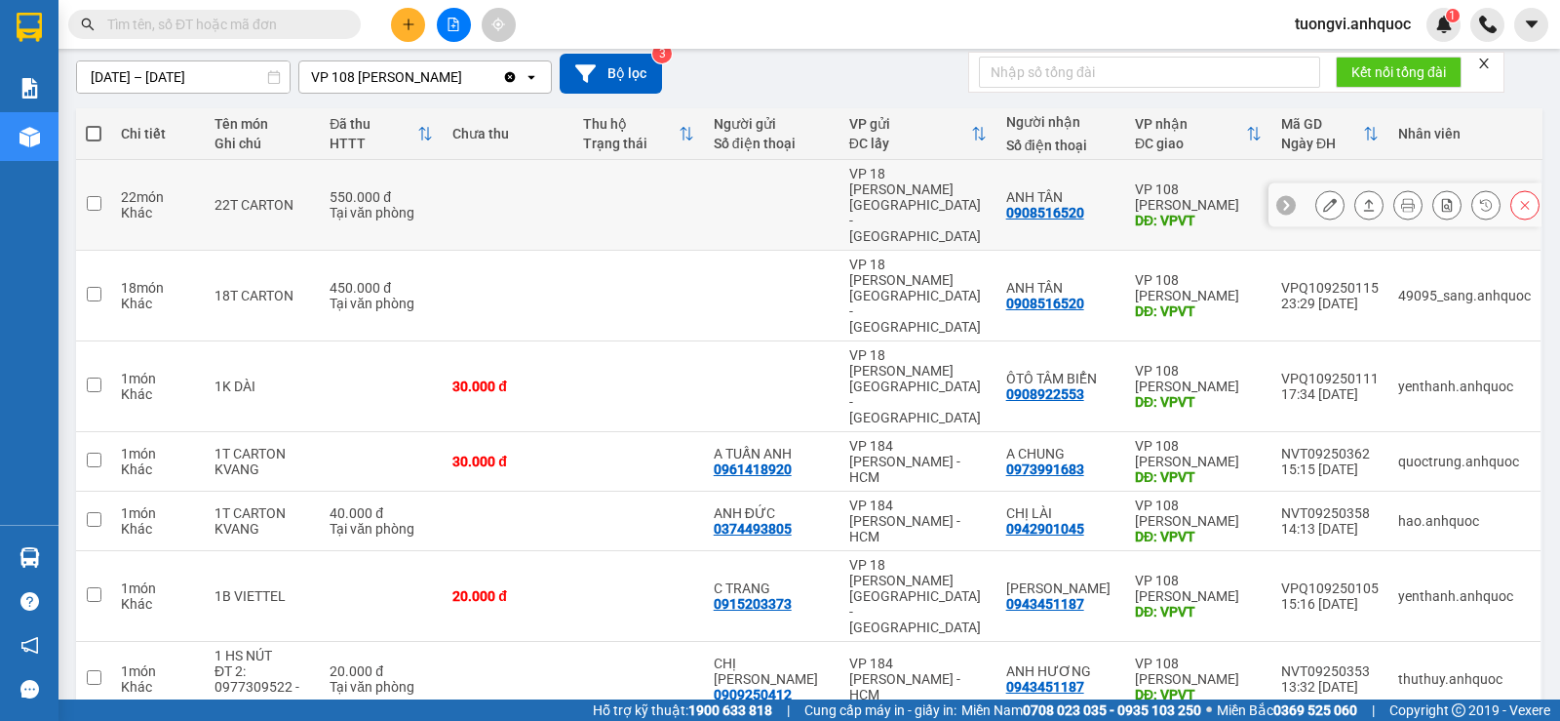
scroll to position [293, 0]
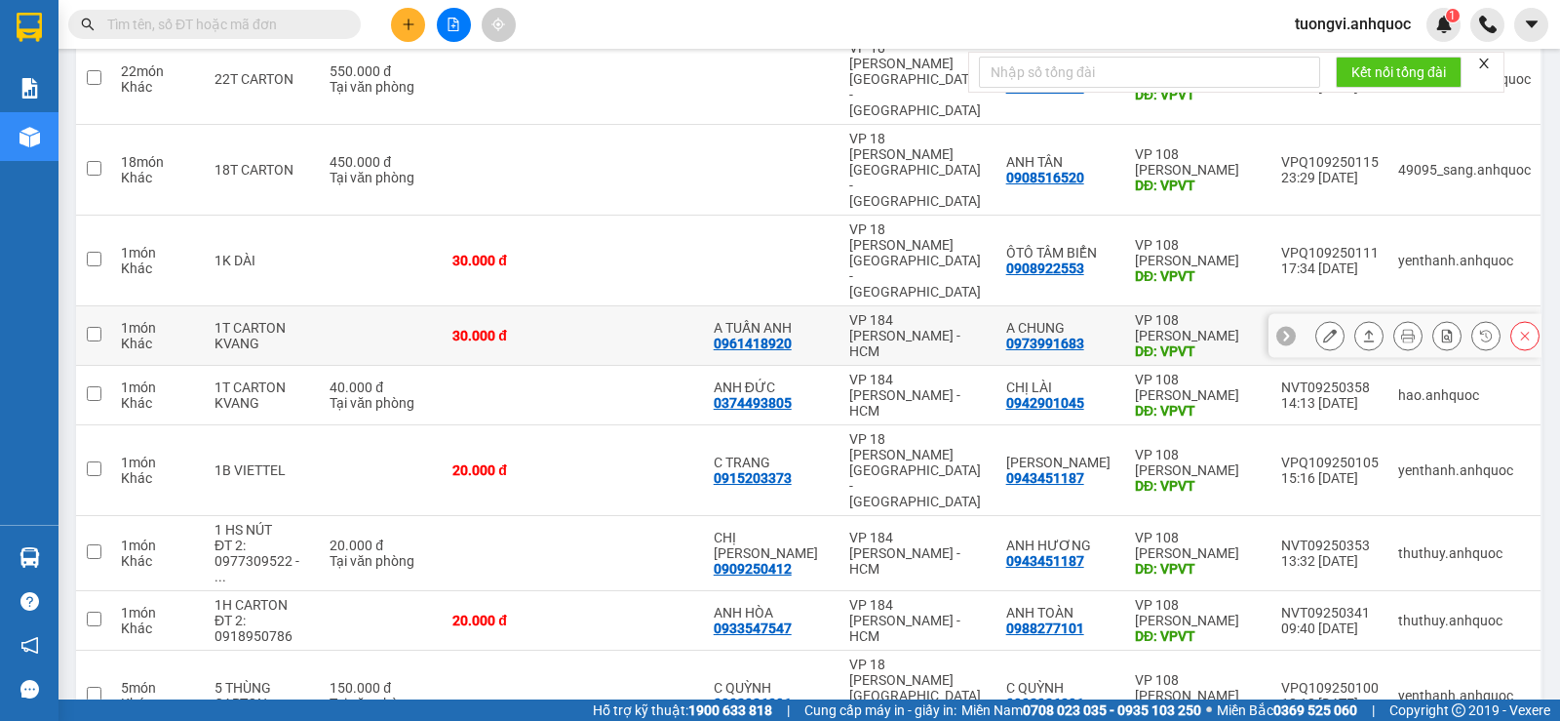
click at [1300, 314] on div at bounding box center [1404, 336] width 273 height 44
click at [1316, 319] on button at bounding box center [1329, 336] width 27 height 34
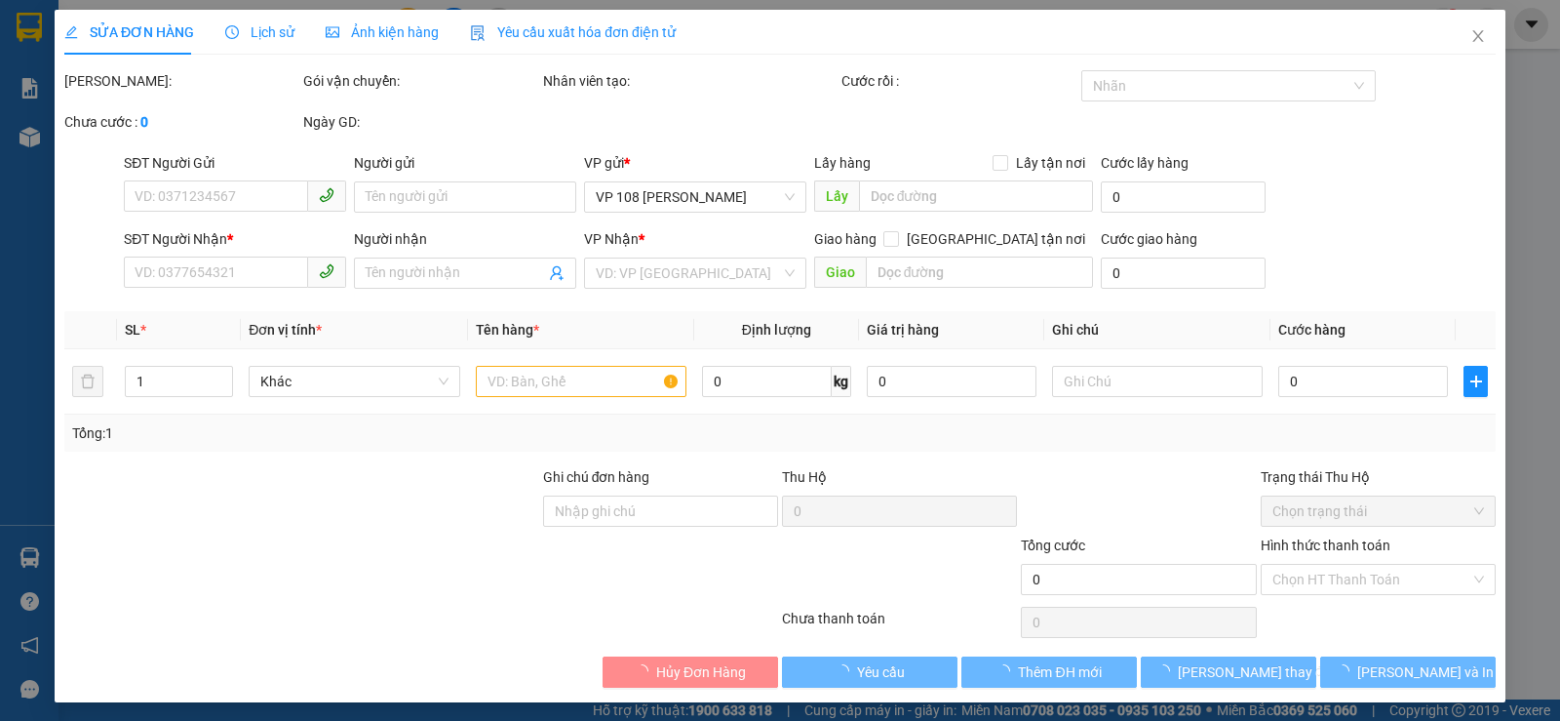
type input "0961418920"
type input "A TUẤN ANH"
type input "0973991683"
type input "A CHUNG"
type input "VPVT"
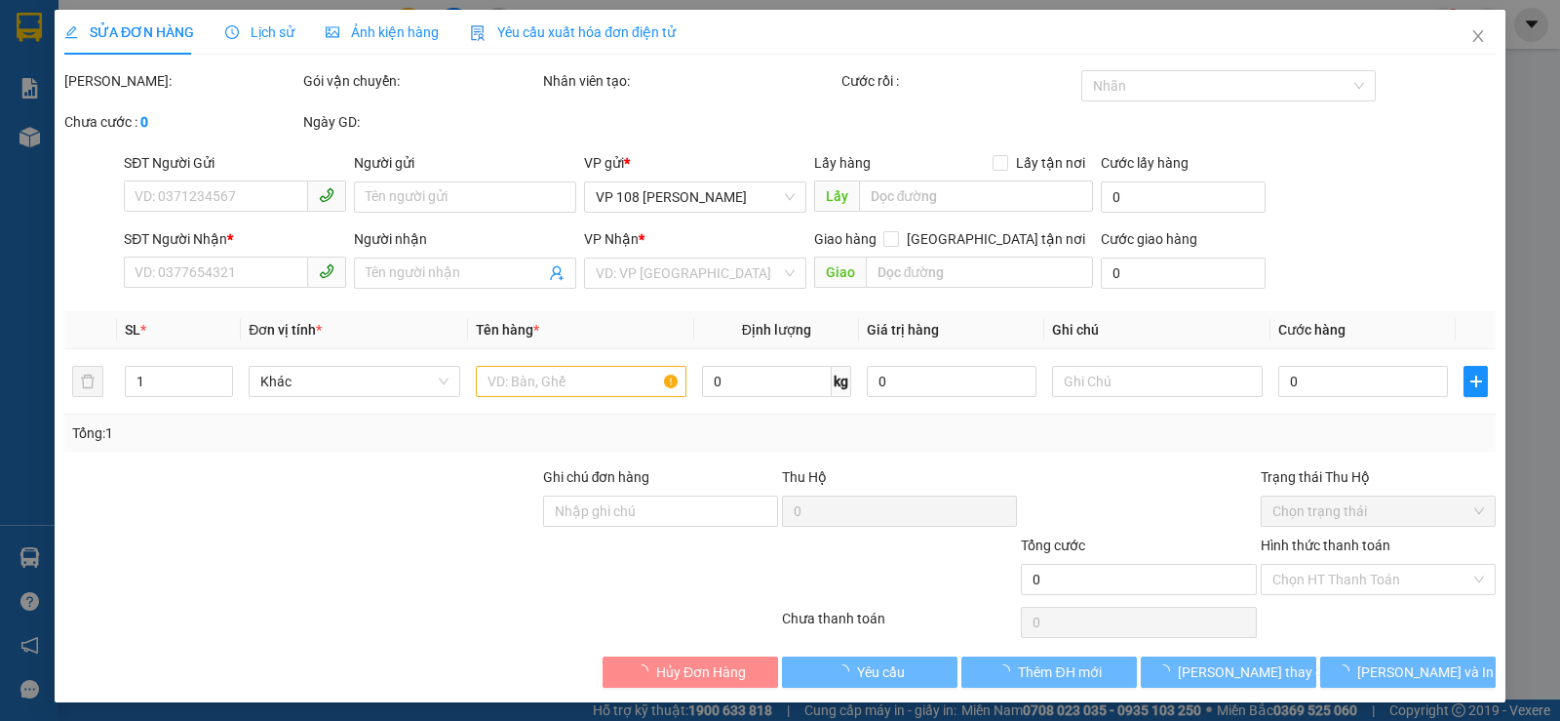
type input "30.000"
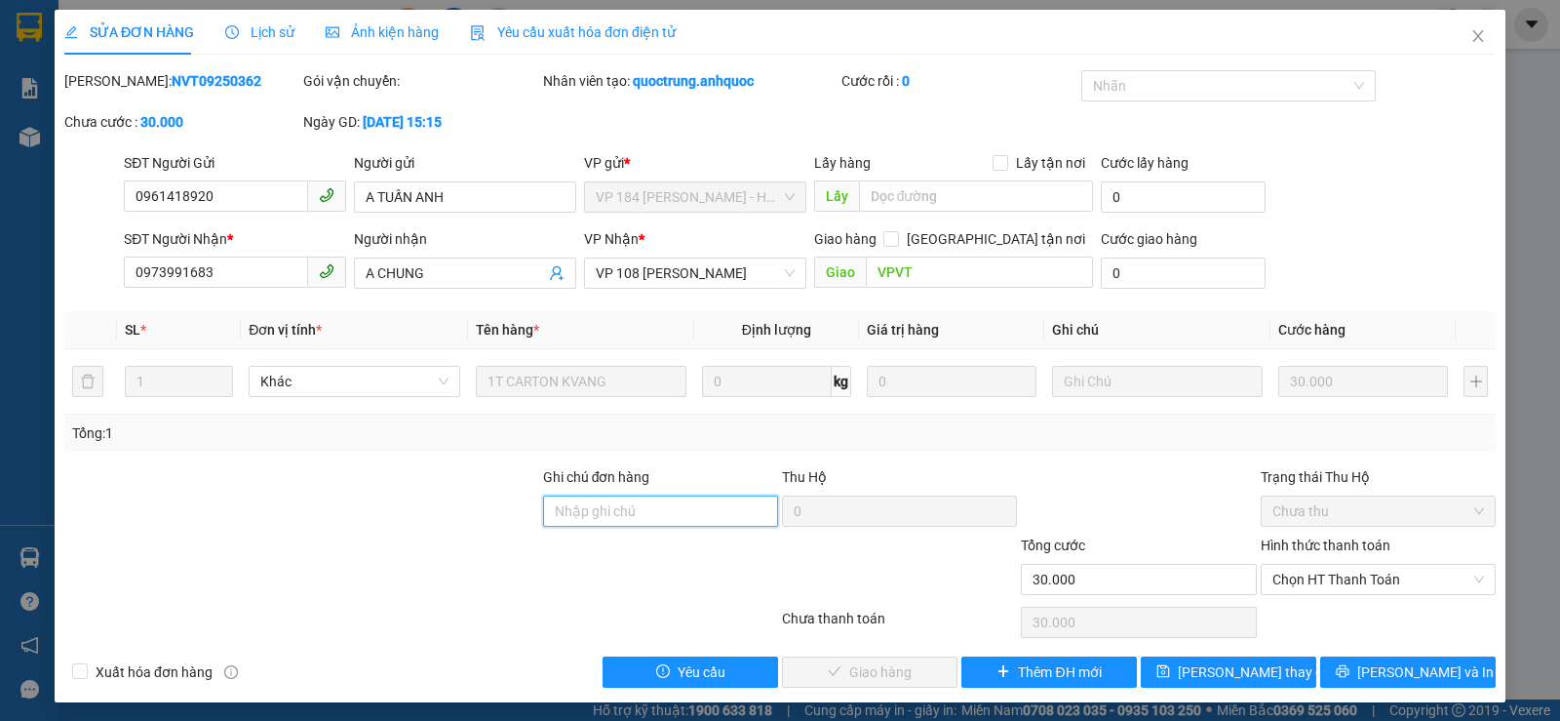
click at [694, 500] on input "Ghi chú đơn hàng" at bounding box center [660, 510] width 235 height 31
drag, startPoint x: 631, startPoint y: 498, endPoint x: 643, endPoint y: 502, distance: 12.3
click at [643, 502] on input "TT TIỀN MẶT 11/9" at bounding box center [660, 510] width 235 height 31
click at [1389, 567] on span "Chọn HT Thanh Toán" at bounding box center [1378, 579] width 212 height 29
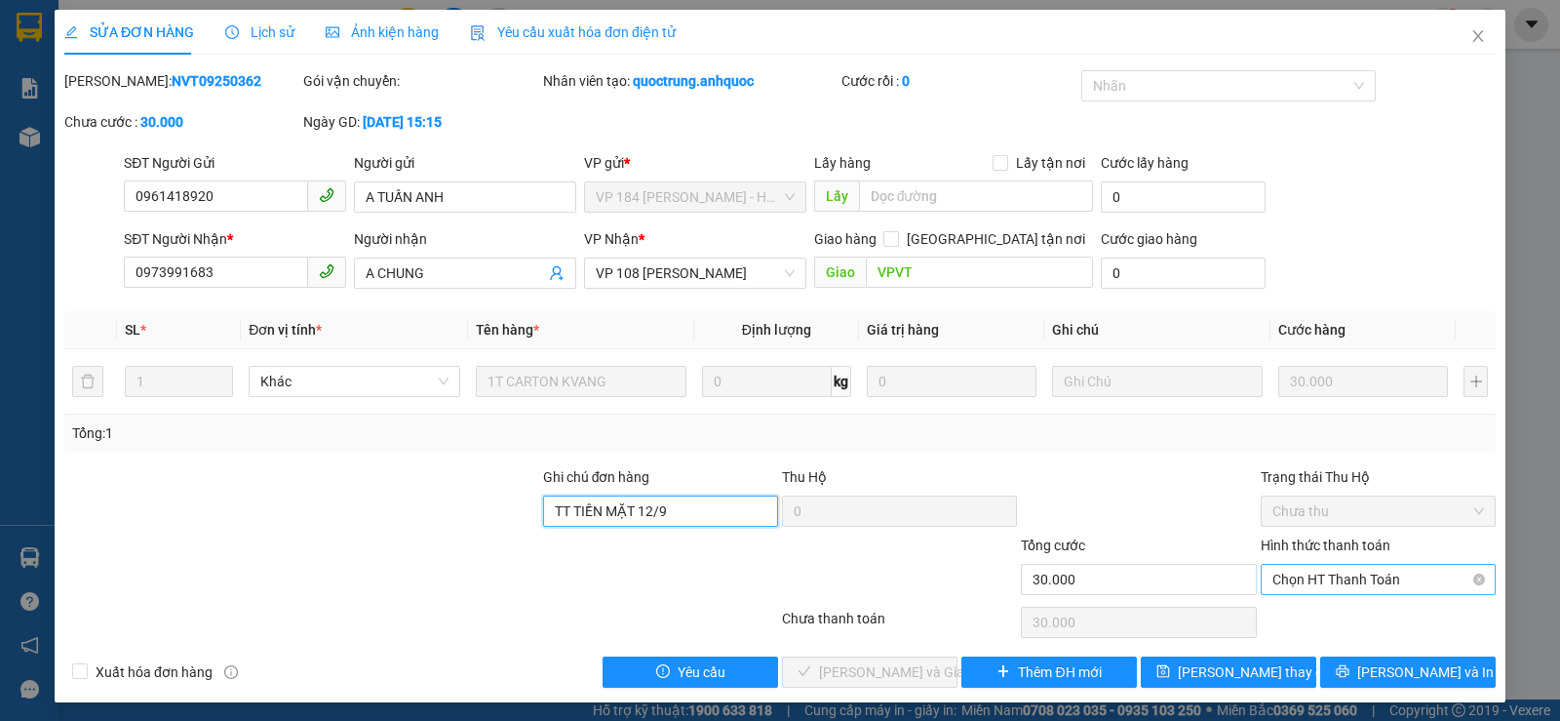
type input "TT TIỀN MẶT 12/9"
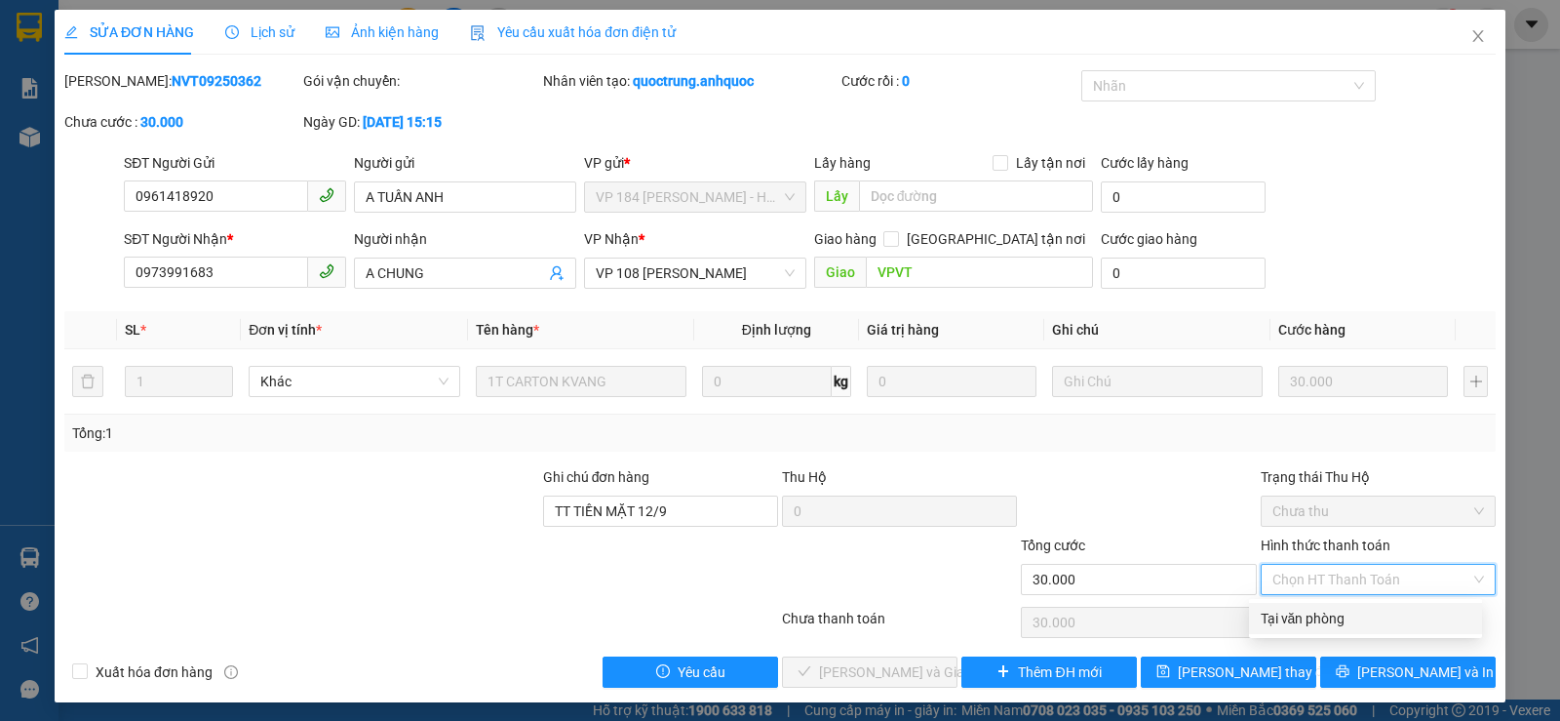
click at [1358, 621] on div "Tại văn phòng" at bounding box center [1366, 617] width 210 height 21
type input "0"
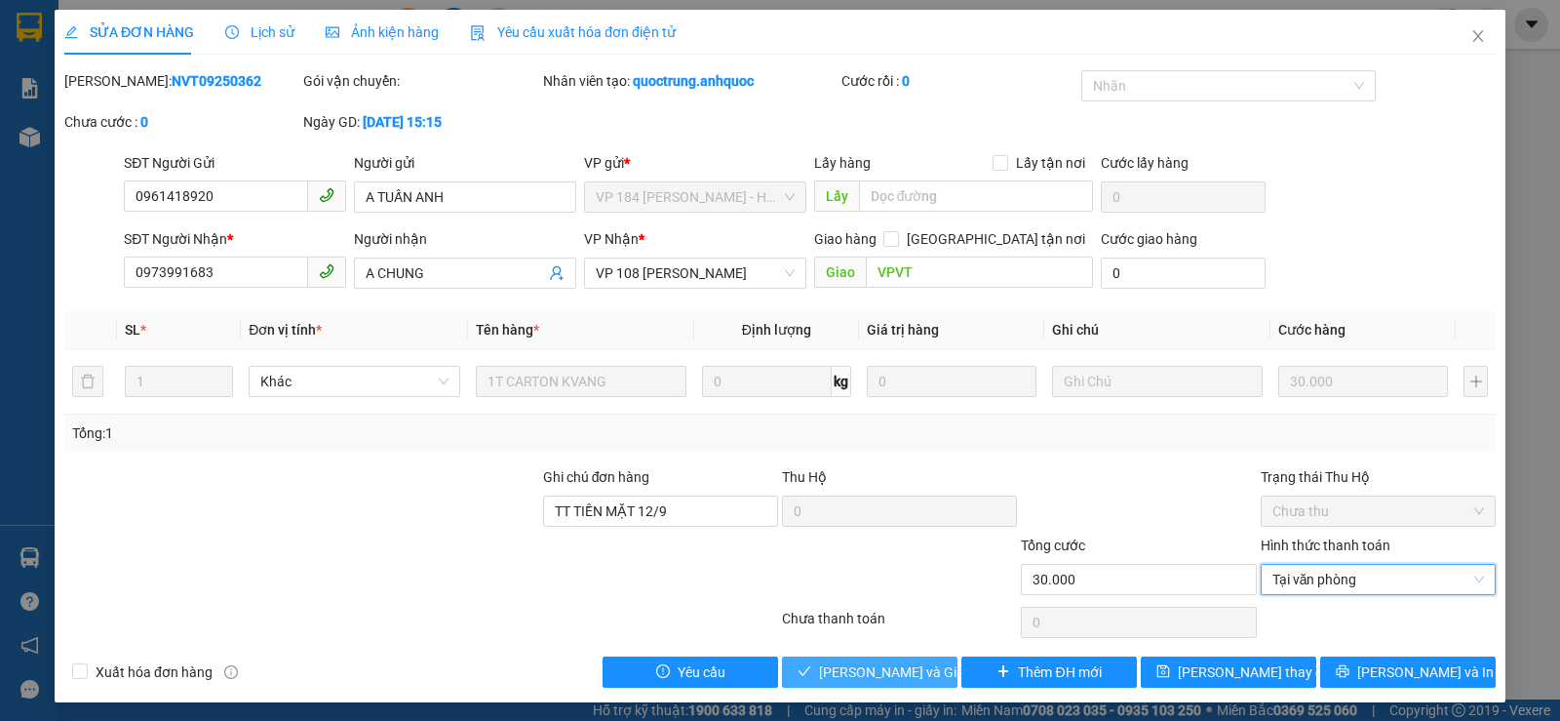
click at [792, 668] on button "[PERSON_NAME] và Giao hàng" at bounding box center [870, 671] width 176 height 31
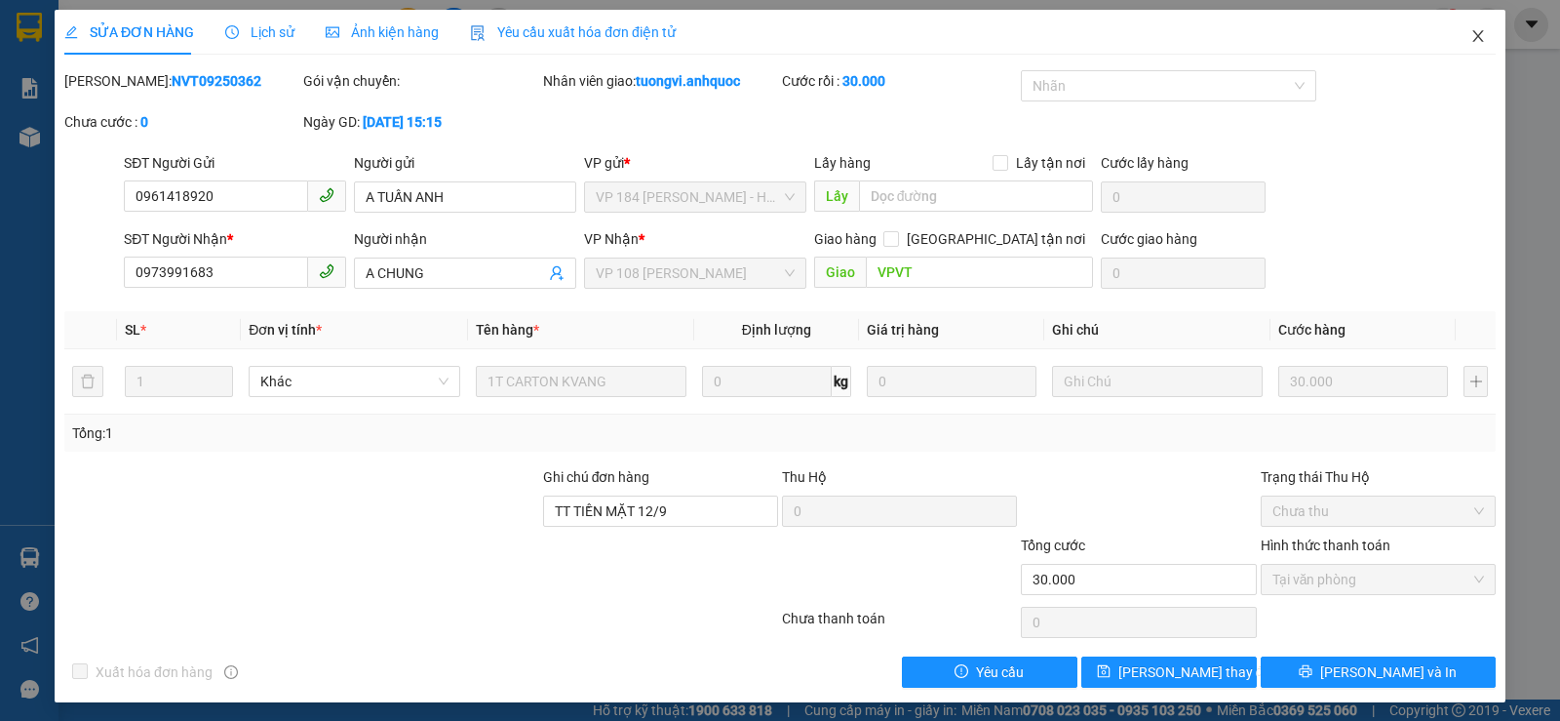
click at [1467, 49] on span "Close" at bounding box center [1478, 37] width 55 height 55
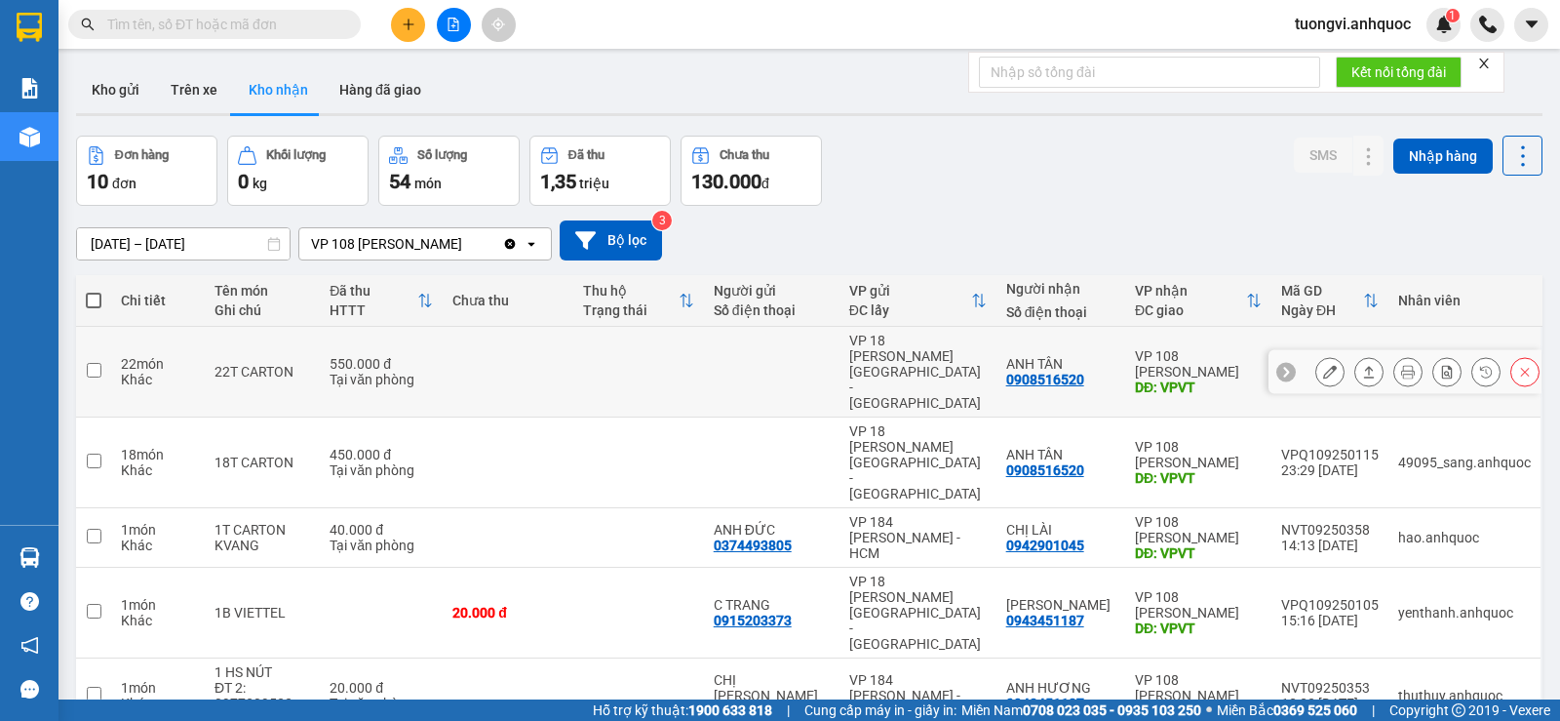
click at [1323, 365] on icon at bounding box center [1330, 372] width 14 height 14
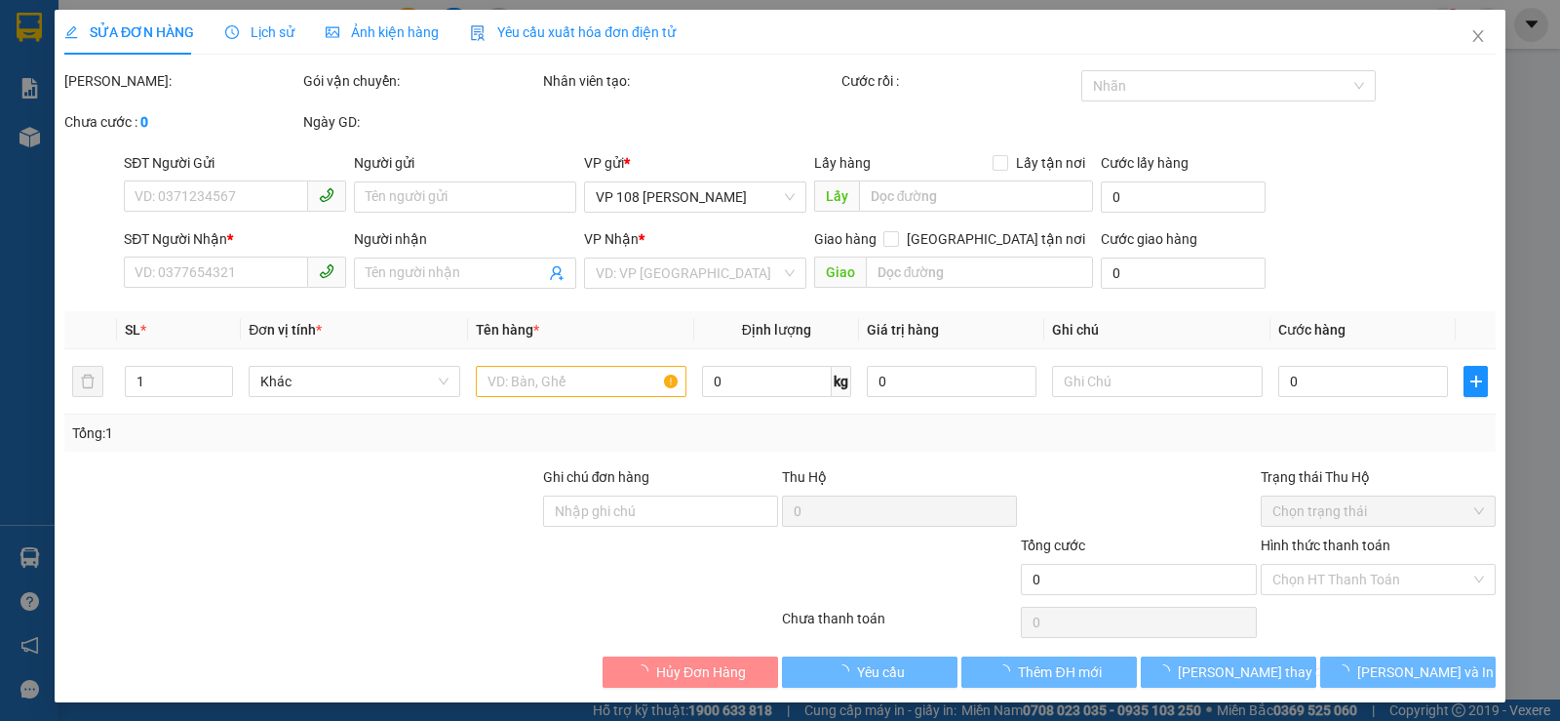
type input "0908516520"
type input "ANH TÂN"
type input "VPVT"
type input "CK SCB 11/9 THANH (CK 1 TRIỆU)"
type input "550.000"
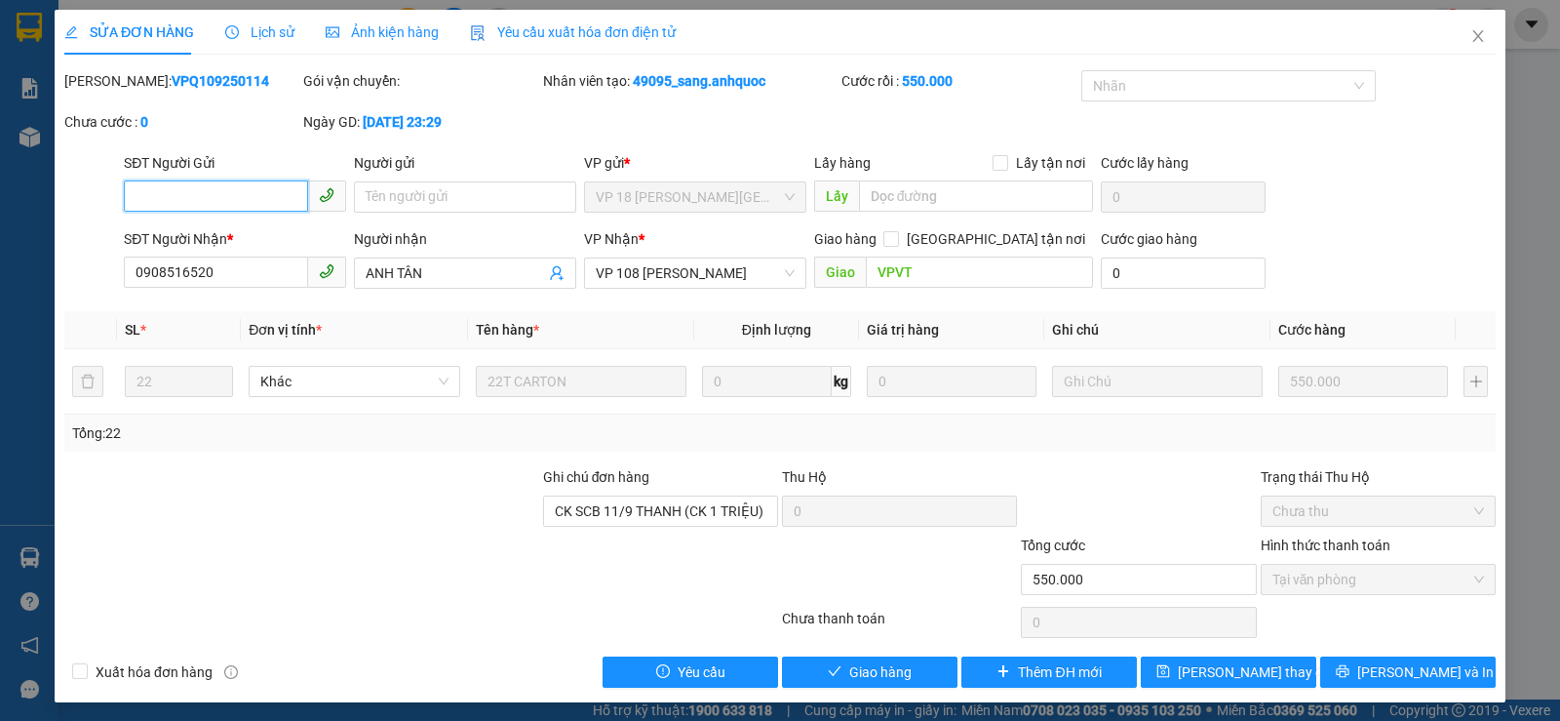
scroll to position [5, 0]
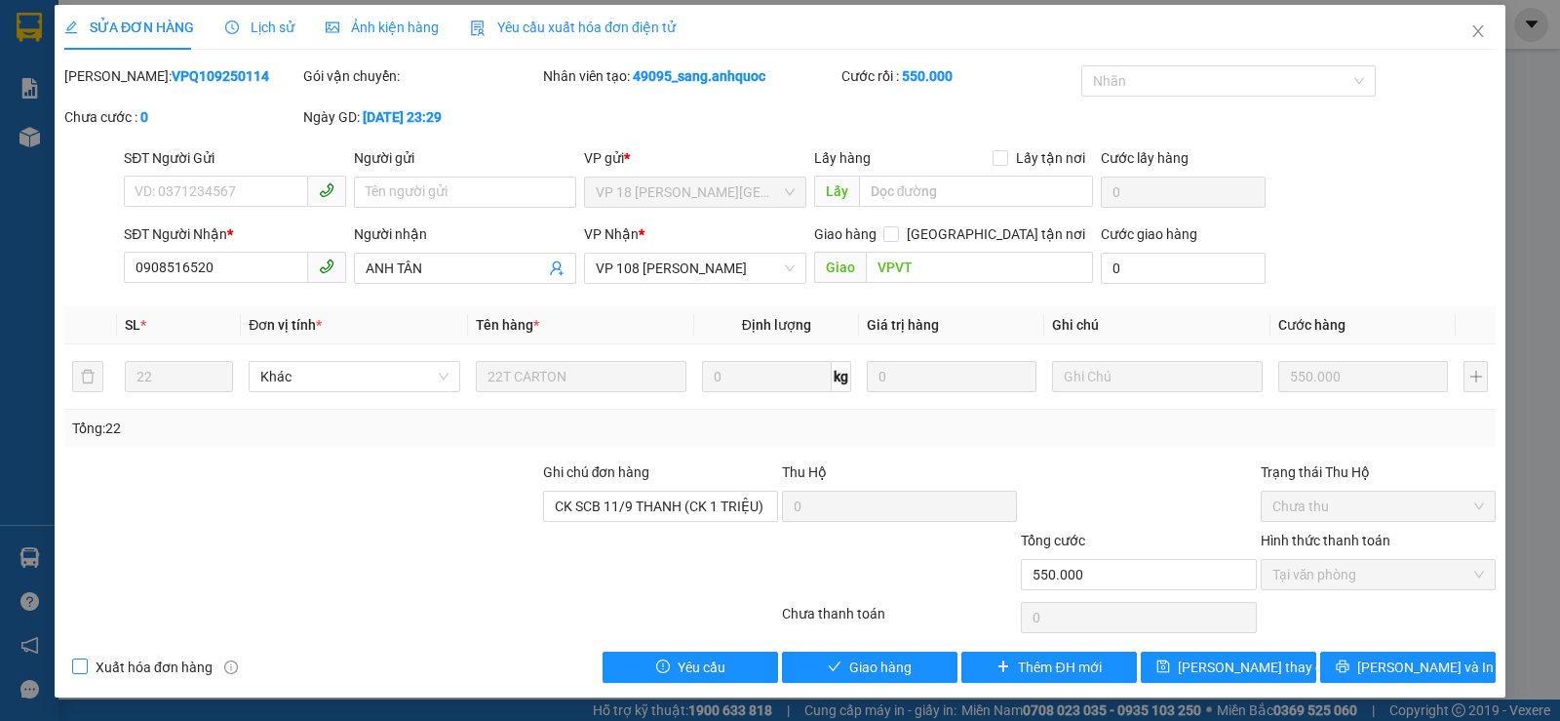
click at [161, 667] on span "Xuất hóa đơn hàng" at bounding box center [154, 666] width 133 height 21
click at [86, 667] on input "Xuất hóa đơn hàng" at bounding box center [79, 665] width 14 height 14
checkbox input "true"
click at [822, 663] on span "[PERSON_NAME] và Giao hàng" at bounding box center [912, 666] width 187 height 21
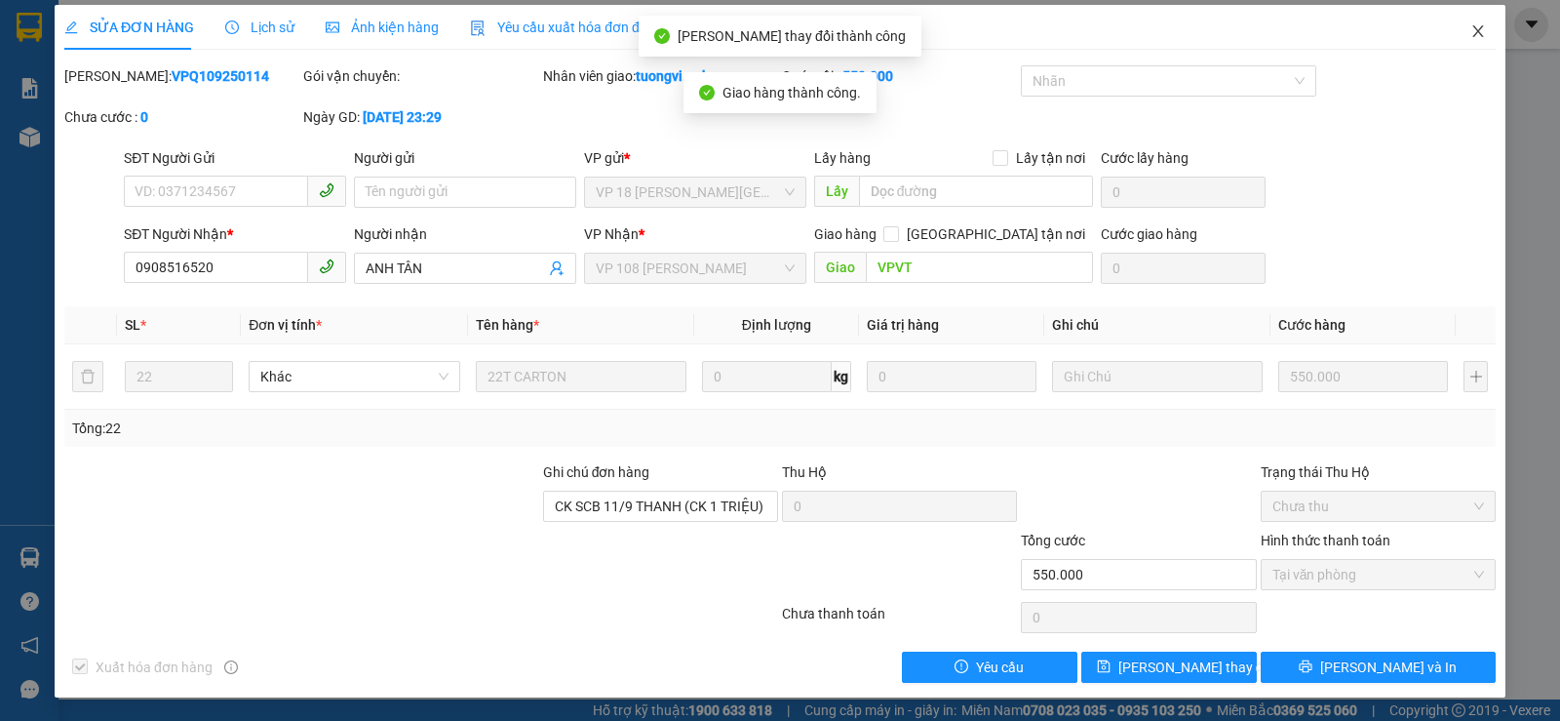
click at [1470, 26] on icon "close" at bounding box center [1478, 31] width 16 height 16
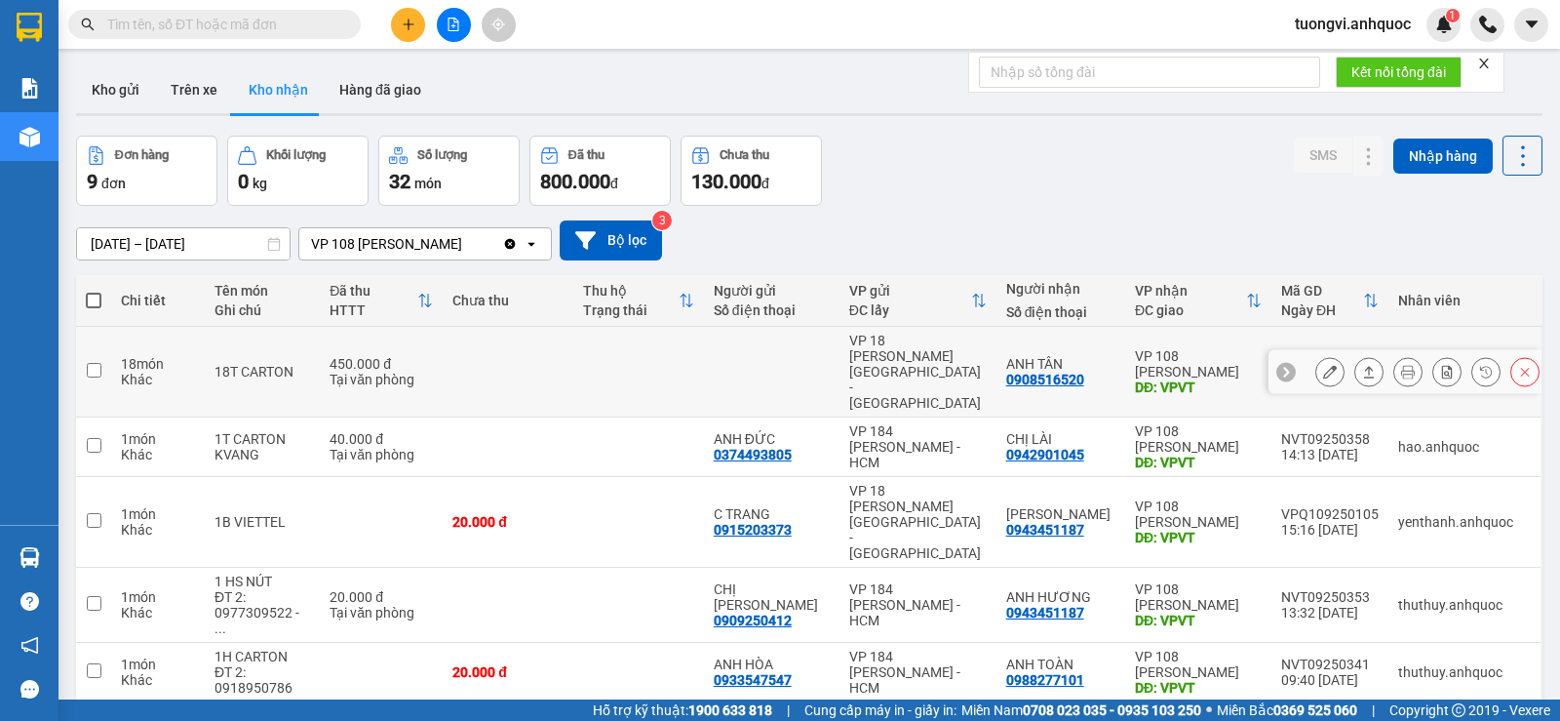
click at [1323, 365] on icon at bounding box center [1330, 372] width 14 height 14
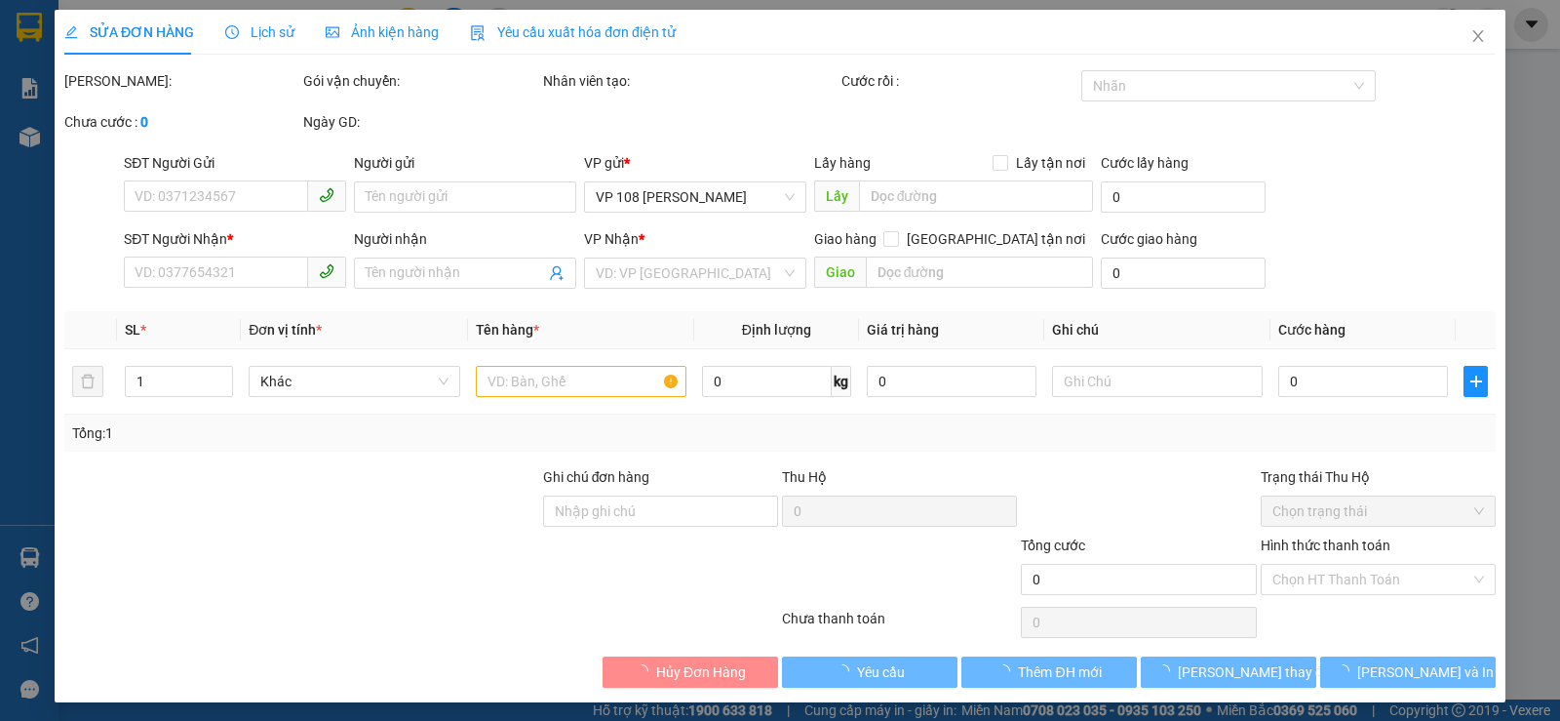
type input "0908516520"
type input "ANH TÂN"
type input "VPVT"
type input "CK SCB 11/9 THANH (CK 1 TRIỆU)"
type input "450.000"
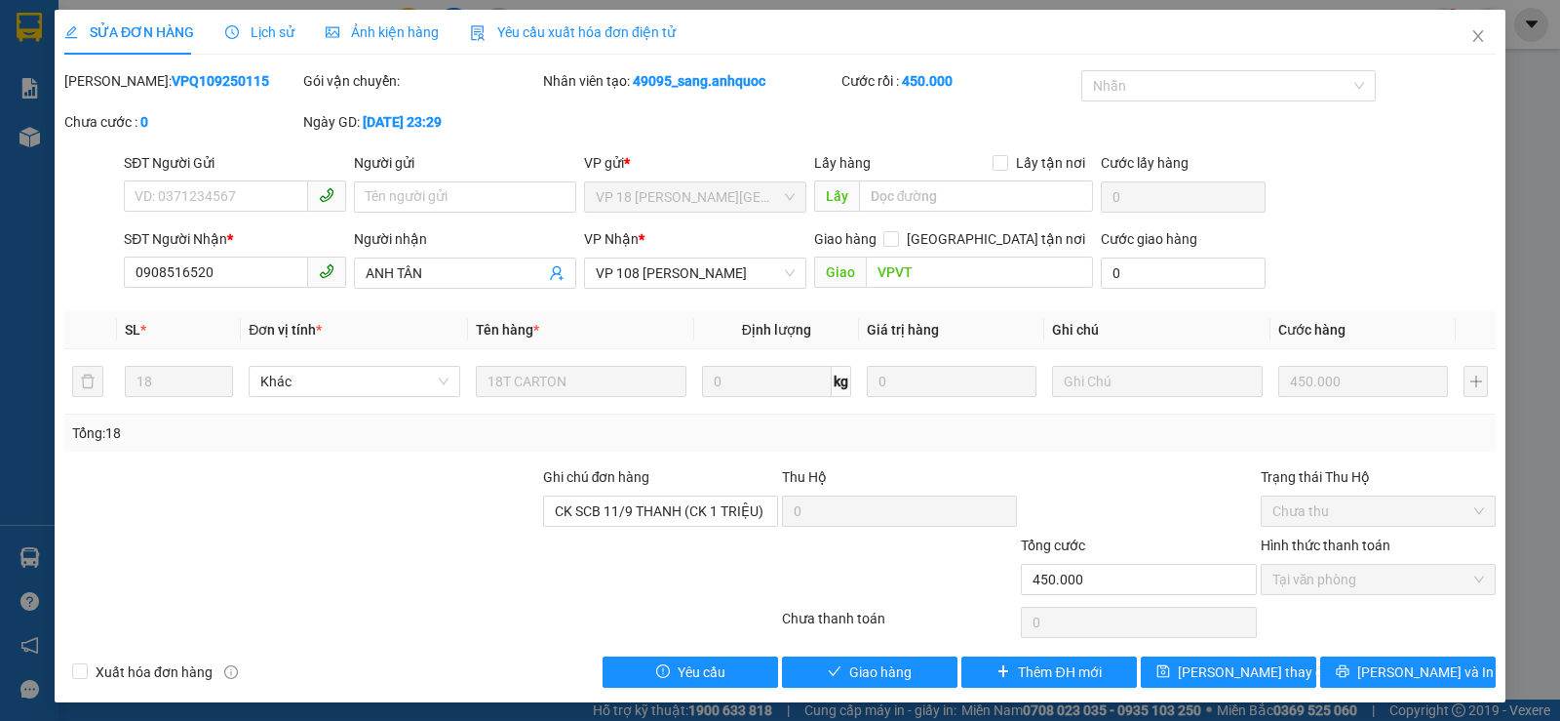
click at [211, 658] on div "Xuất hóa đơn hàng" at bounding box center [241, 671] width 359 height 31
click at [199, 665] on span "Xuất hóa đơn hàng" at bounding box center [154, 671] width 133 height 21
click at [86, 665] on input "Xuất hóa đơn hàng" at bounding box center [79, 670] width 14 height 14
checkbox input "true"
click at [870, 661] on span "[PERSON_NAME] và Giao hàng" at bounding box center [912, 671] width 187 height 21
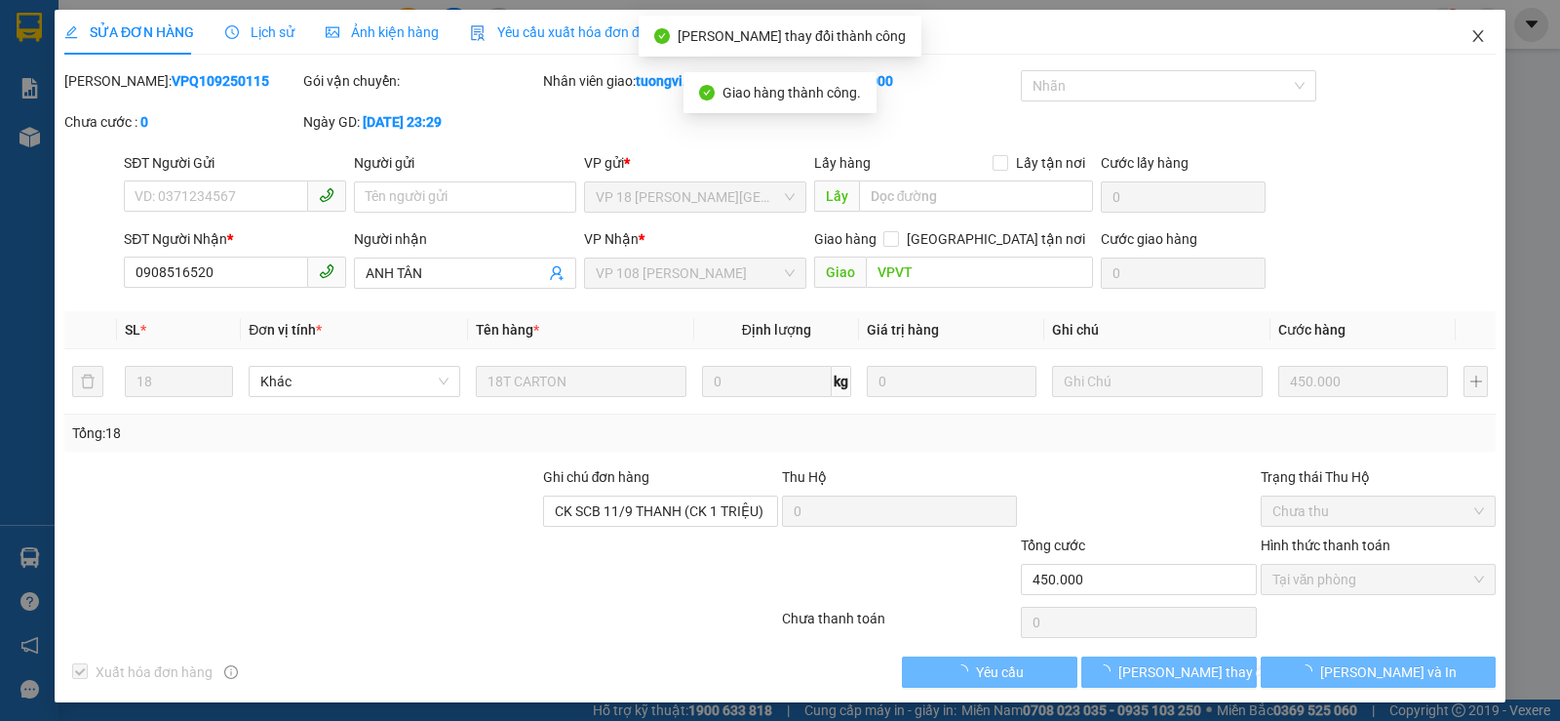
click at [1470, 30] on icon "close" at bounding box center [1478, 36] width 16 height 16
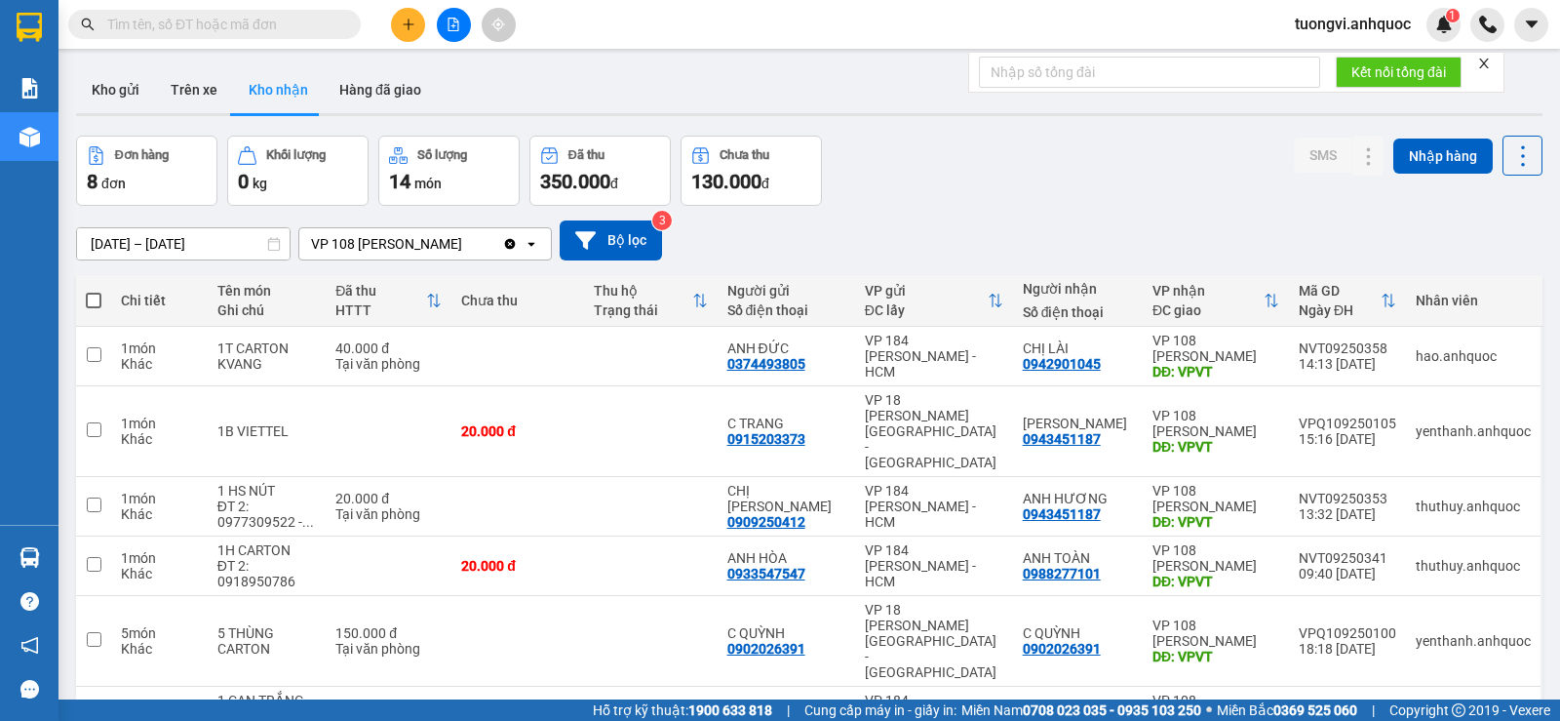
click at [176, 231] on div "[DATE] – [DATE] Press the down arrow key to interact with the calendar and sele…" at bounding box center [809, 240] width 1466 height 40
click at [175, 241] on input "[DATE] – [DATE]" at bounding box center [183, 243] width 213 height 31
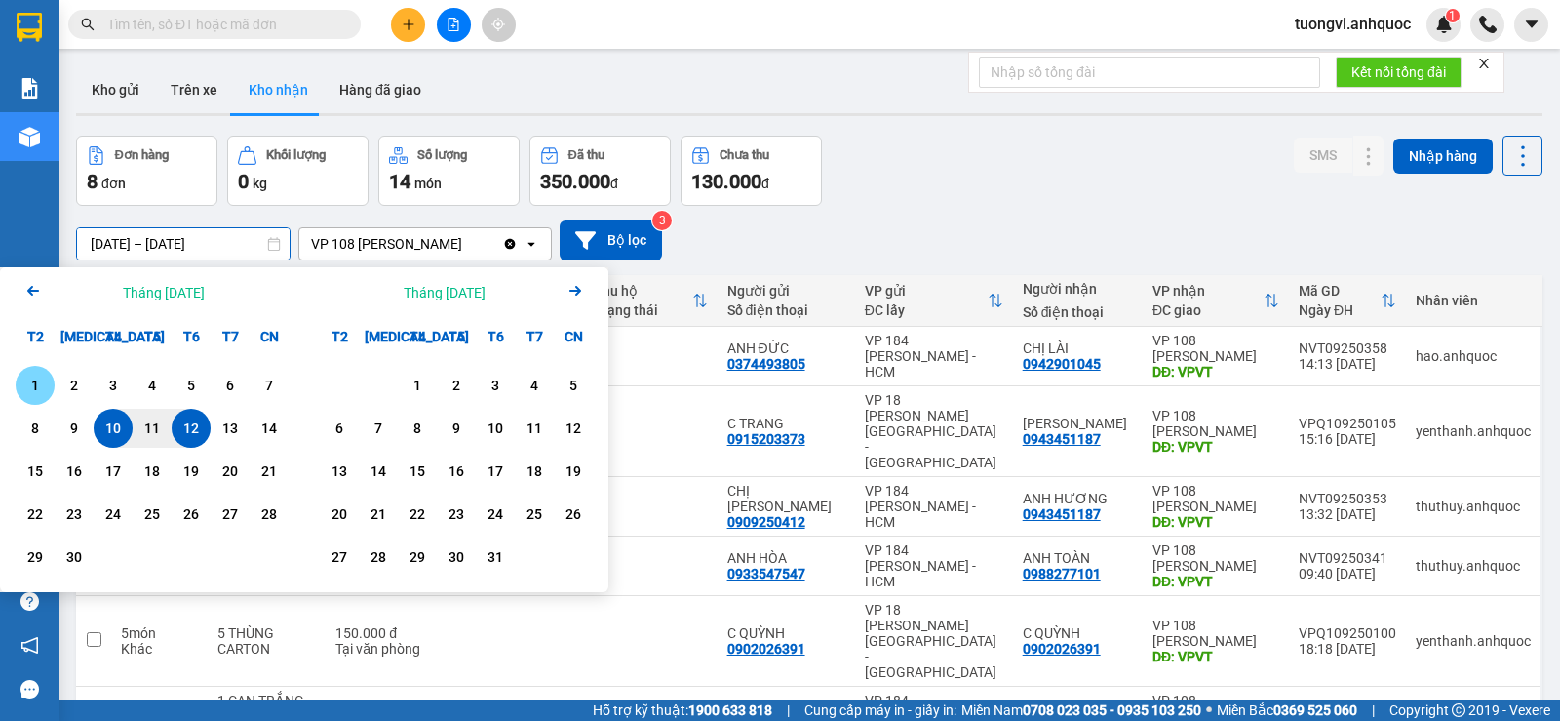
click at [36, 388] on div "1" at bounding box center [34, 384] width 27 height 23
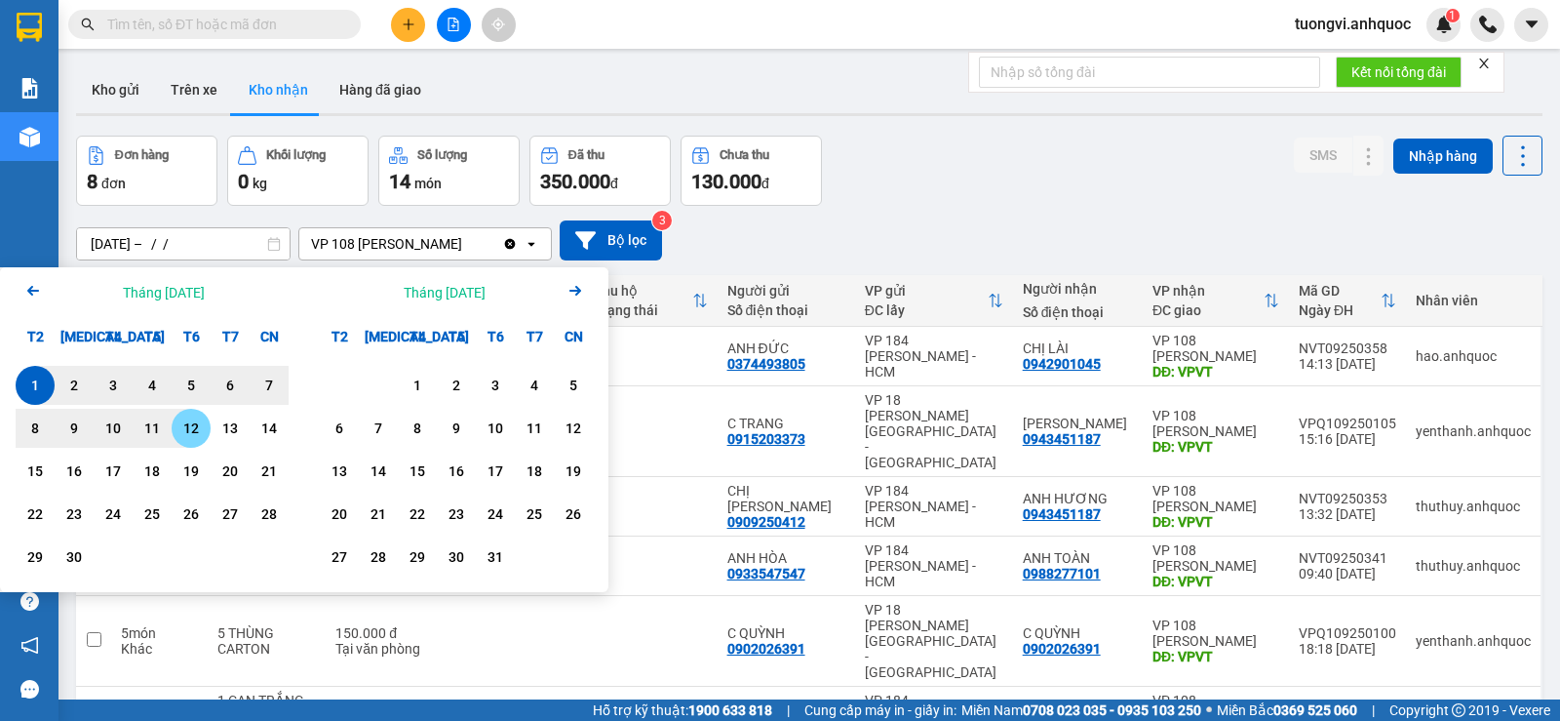
click at [193, 425] on div "12" at bounding box center [190, 427] width 27 height 23
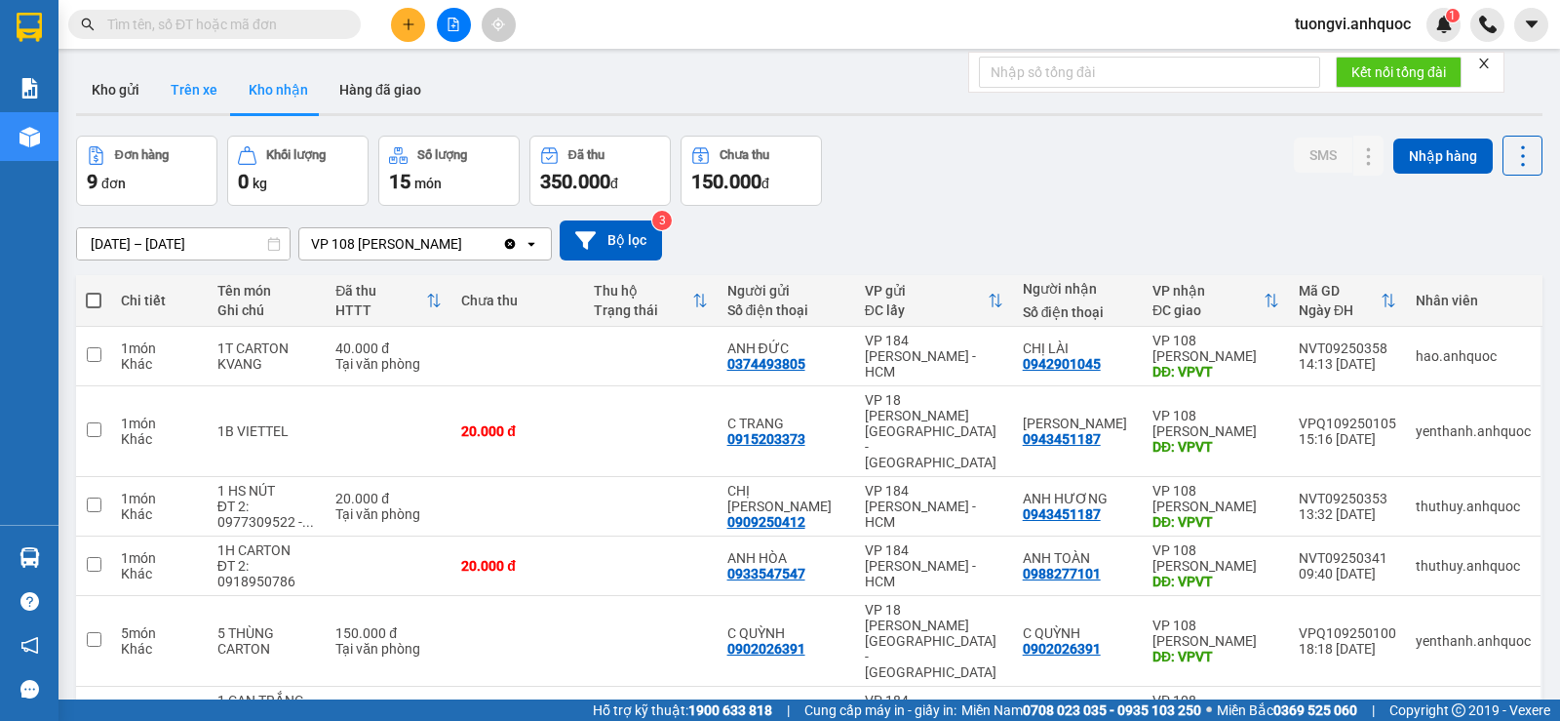
click at [184, 79] on button "Trên xe" at bounding box center [194, 89] width 78 height 47
type input "[DATE] – [DATE]"
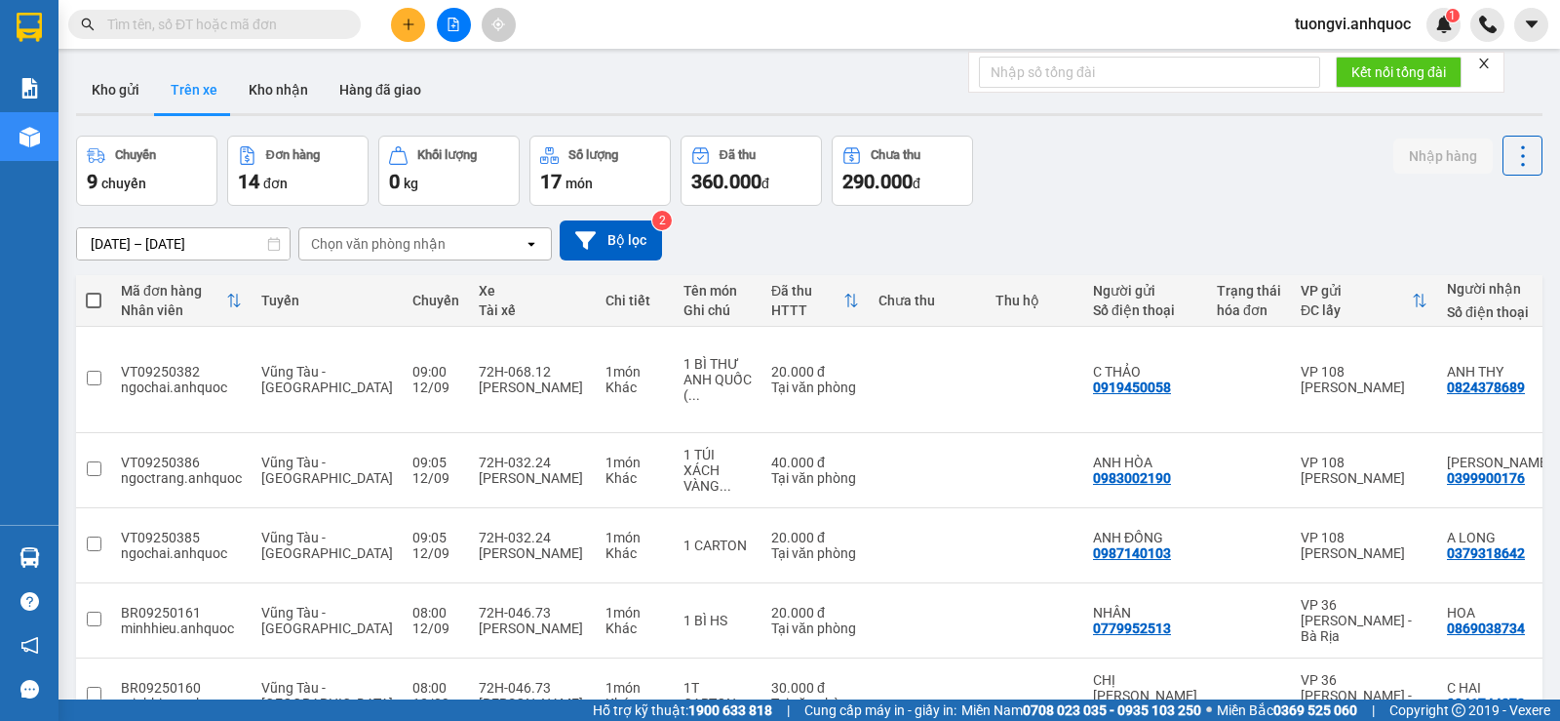
click at [206, 106] on button "Trên xe" at bounding box center [194, 89] width 78 height 47
click at [208, 96] on button "Trên xe" at bounding box center [194, 89] width 78 height 47
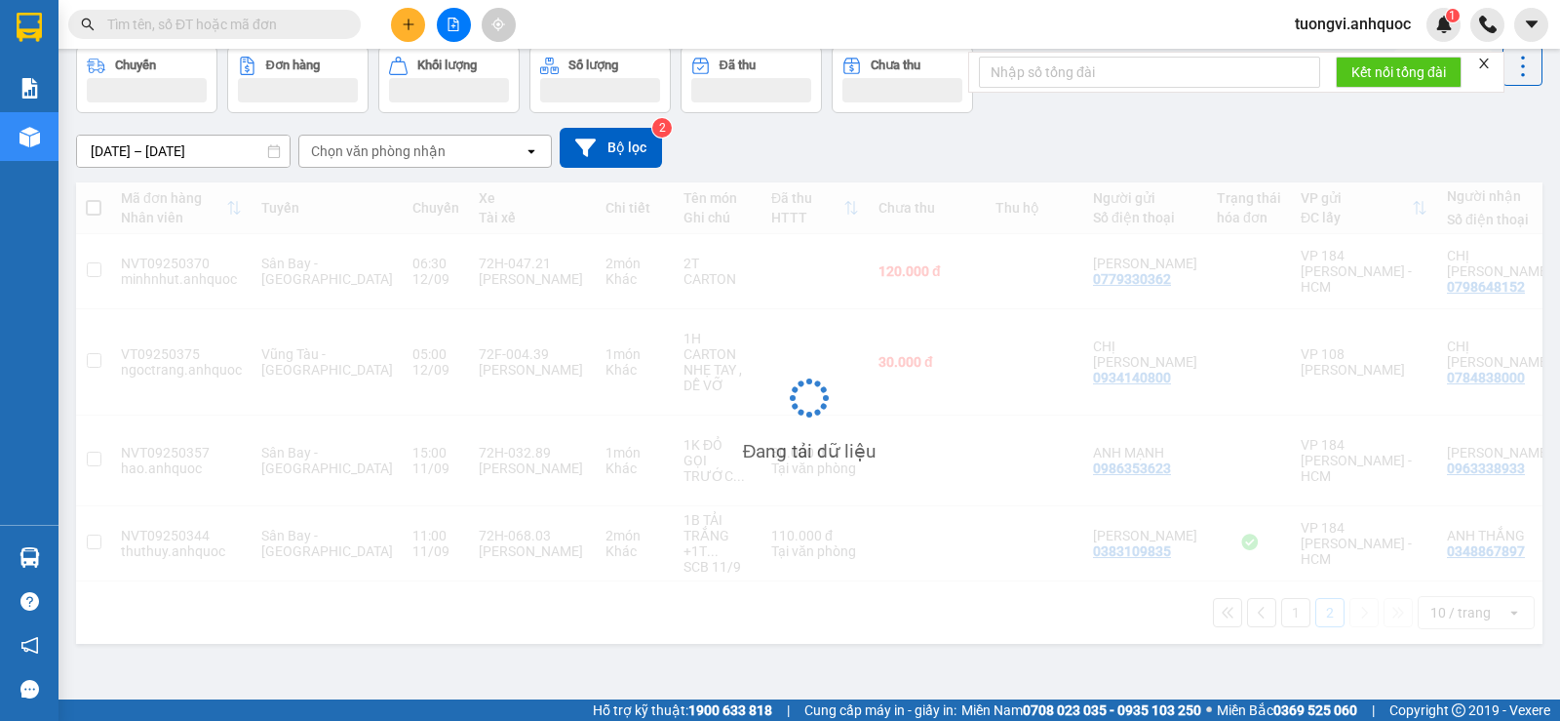
scroll to position [90, 0]
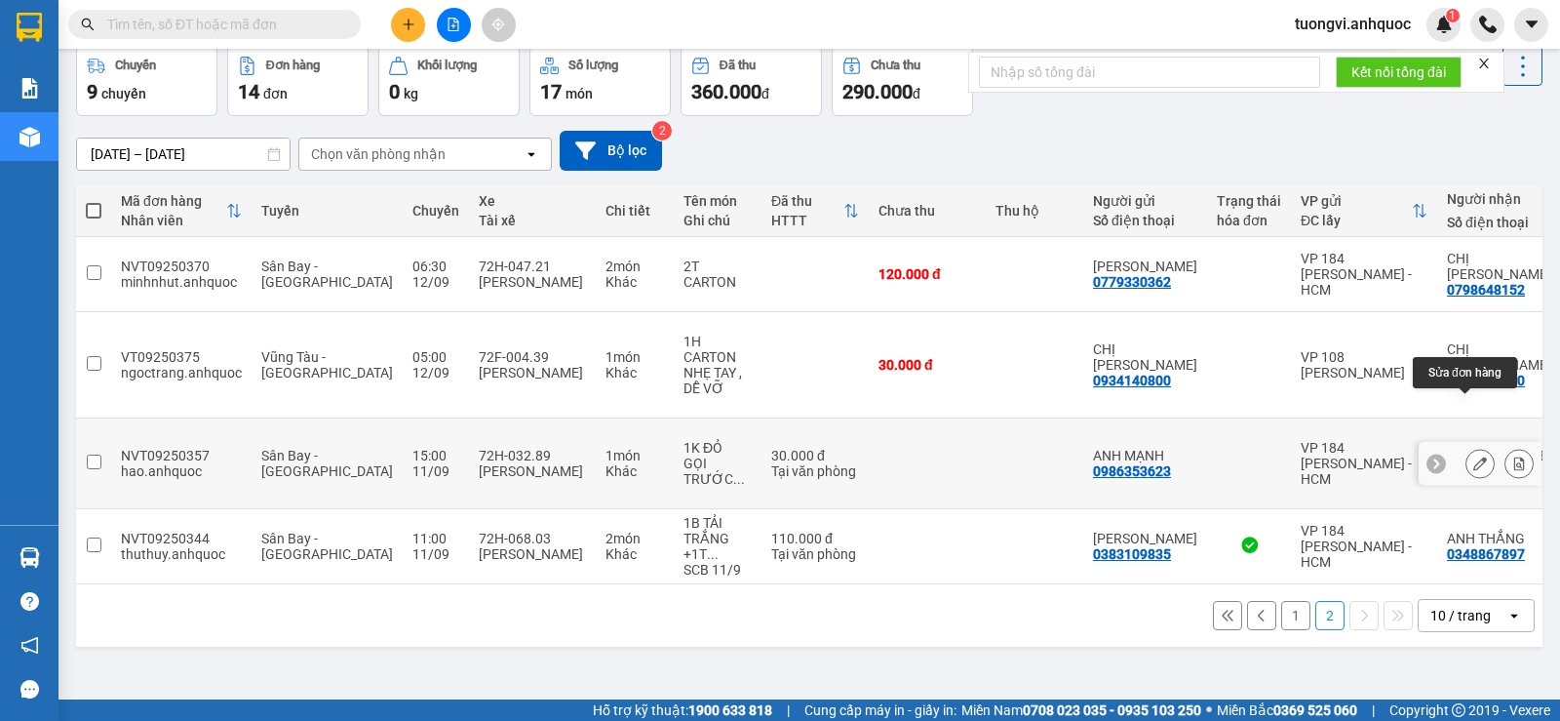
click at [1466, 447] on button at bounding box center [1479, 464] width 27 height 34
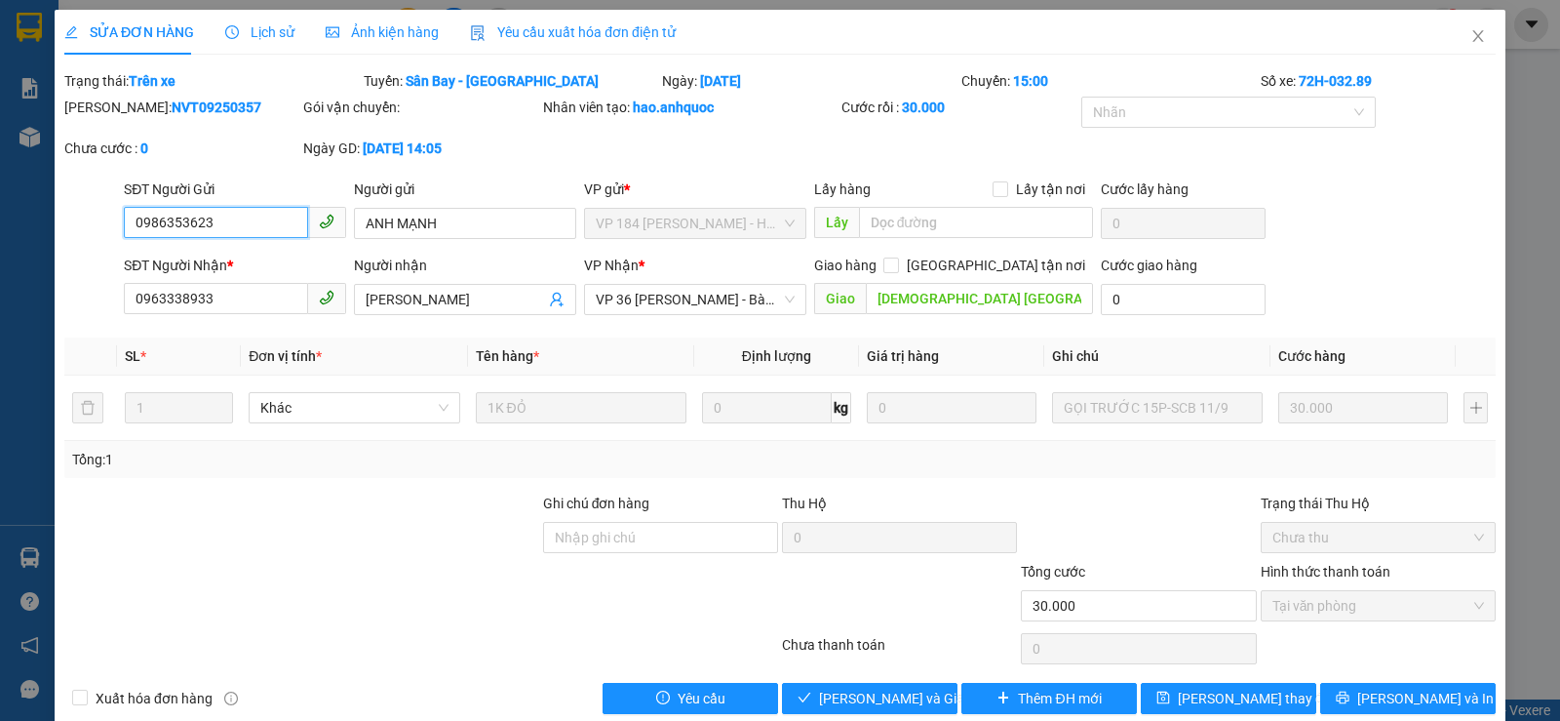
type input "0986353623"
type input "ANH MẠNH"
type input "0963338933"
type input "[PERSON_NAME]"
type input "[DEMOGRAPHIC_DATA] [GEOGRAPHIC_DATA]"
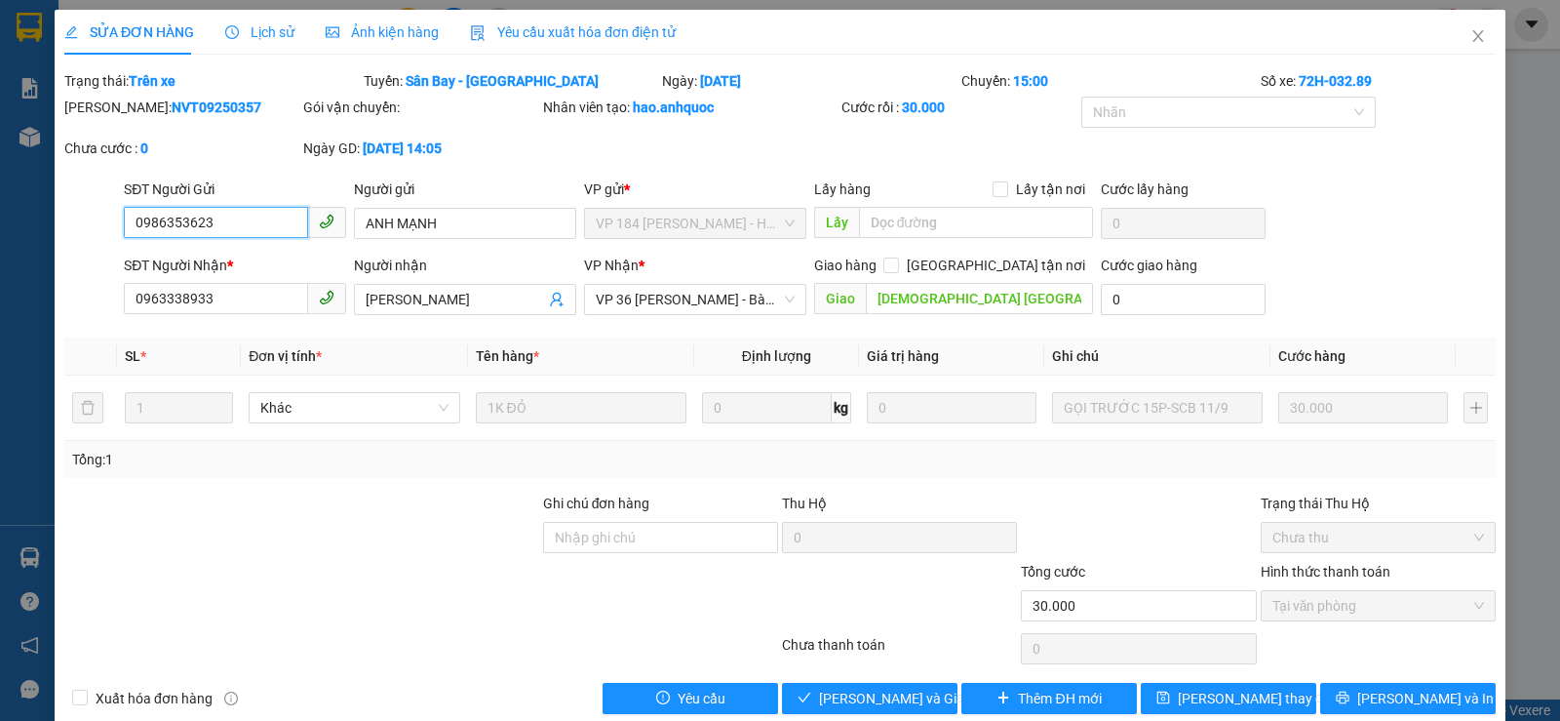
type input "30.000"
click at [171, 694] on span "Xuất hóa đơn hàng" at bounding box center [154, 697] width 133 height 21
click at [86, 694] on input "Xuất hóa đơn hàng" at bounding box center [79, 696] width 14 height 14
checkbox input "true"
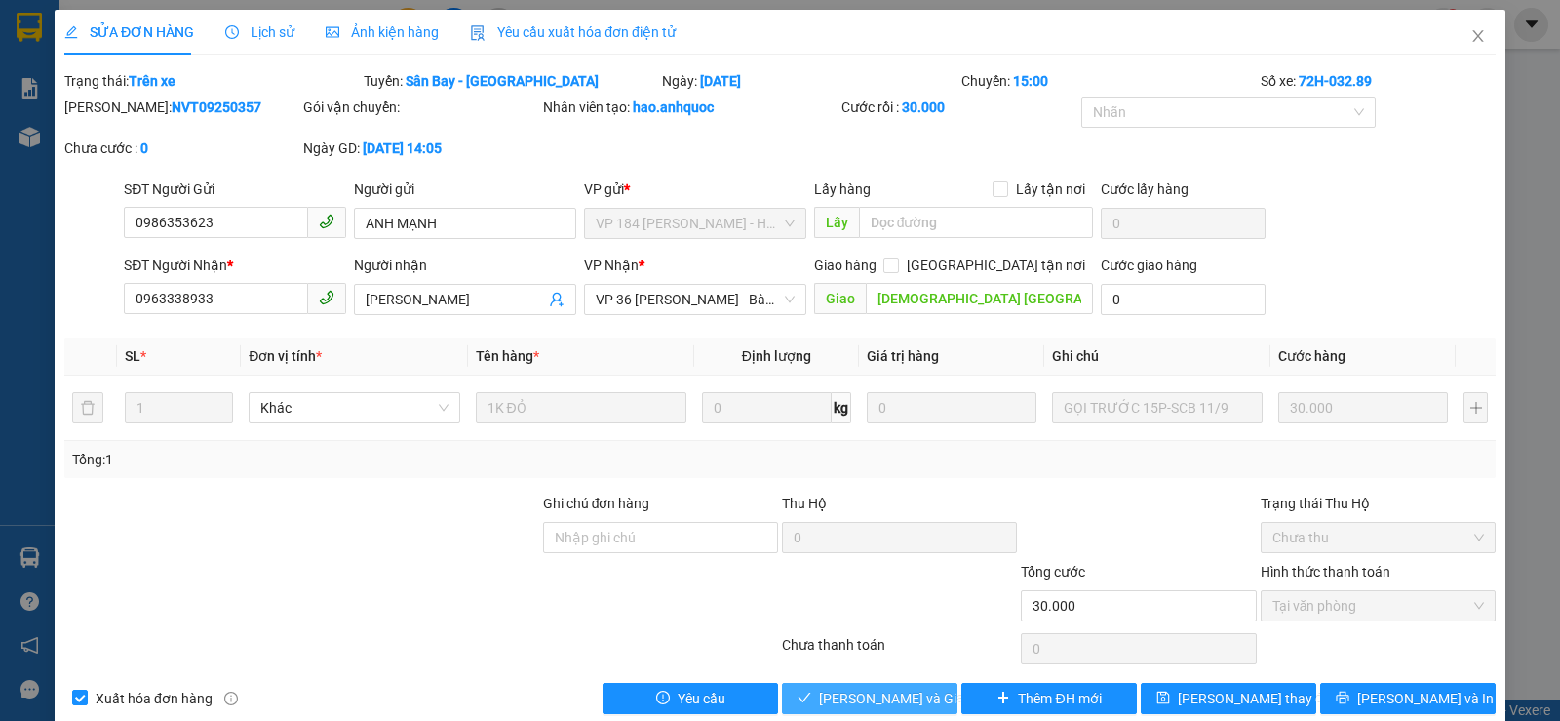
click at [818, 702] on button "[PERSON_NAME] và Giao hàng" at bounding box center [870, 698] width 176 height 31
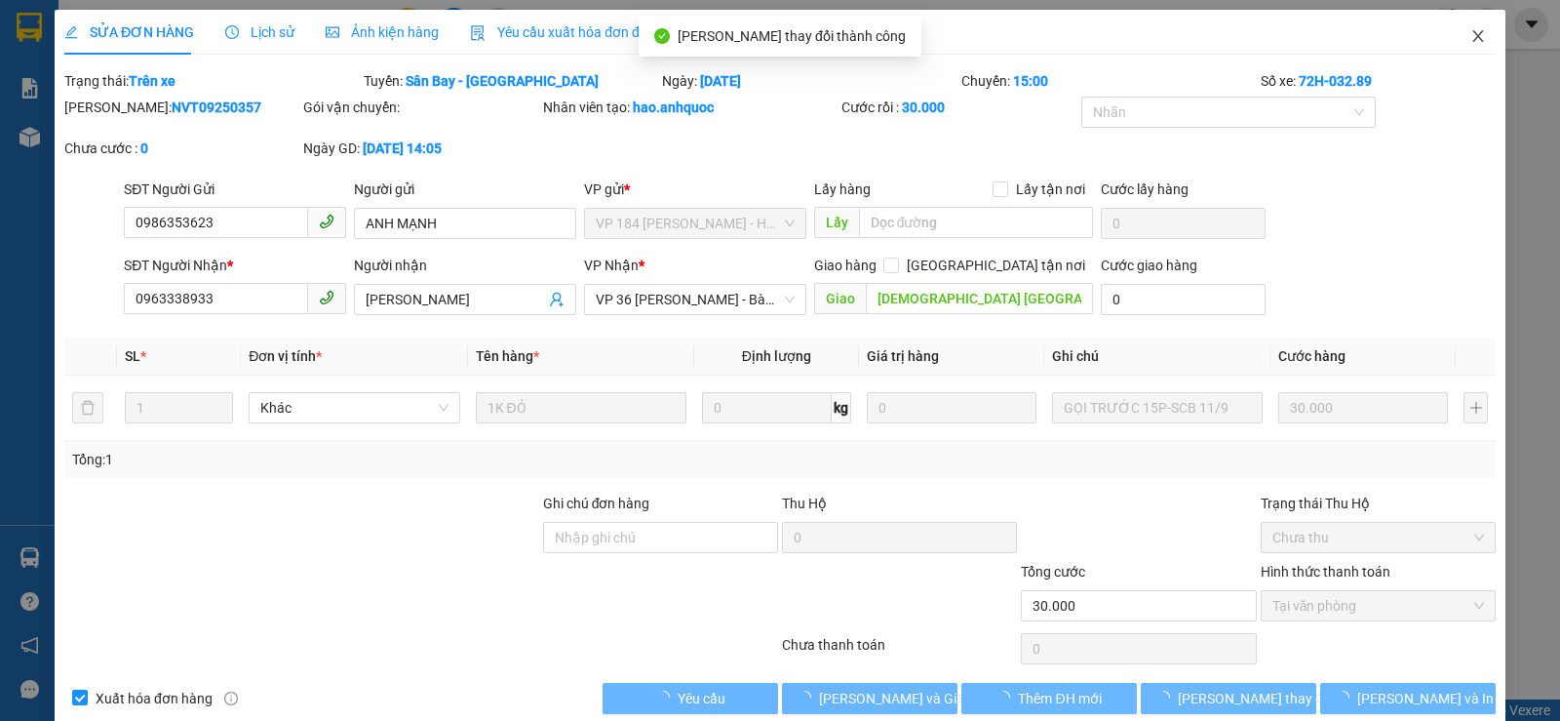
click at [1471, 36] on icon "close" at bounding box center [1478, 36] width 16 height 16
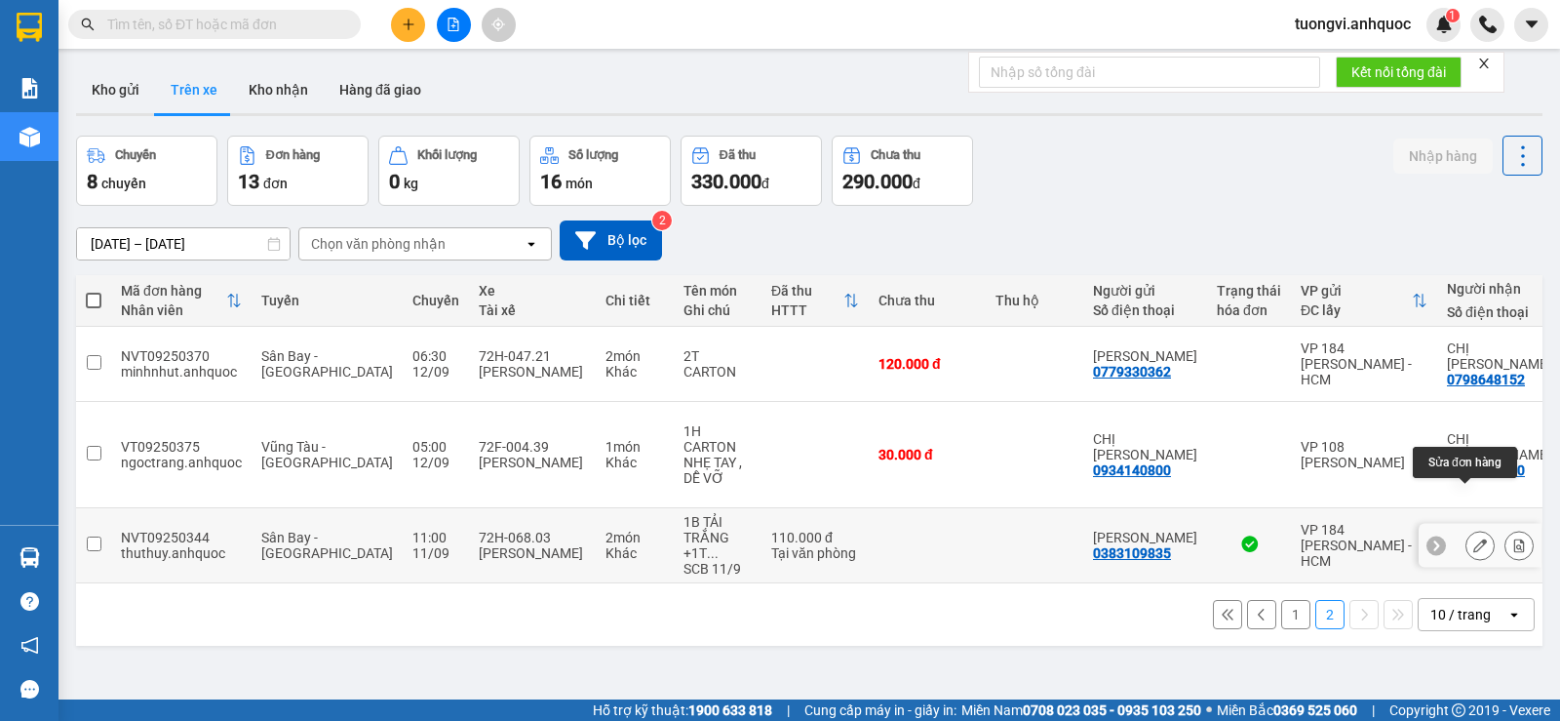
click at [1473, 538] on icon at bounding box center [1480, 545] width 14 height 14
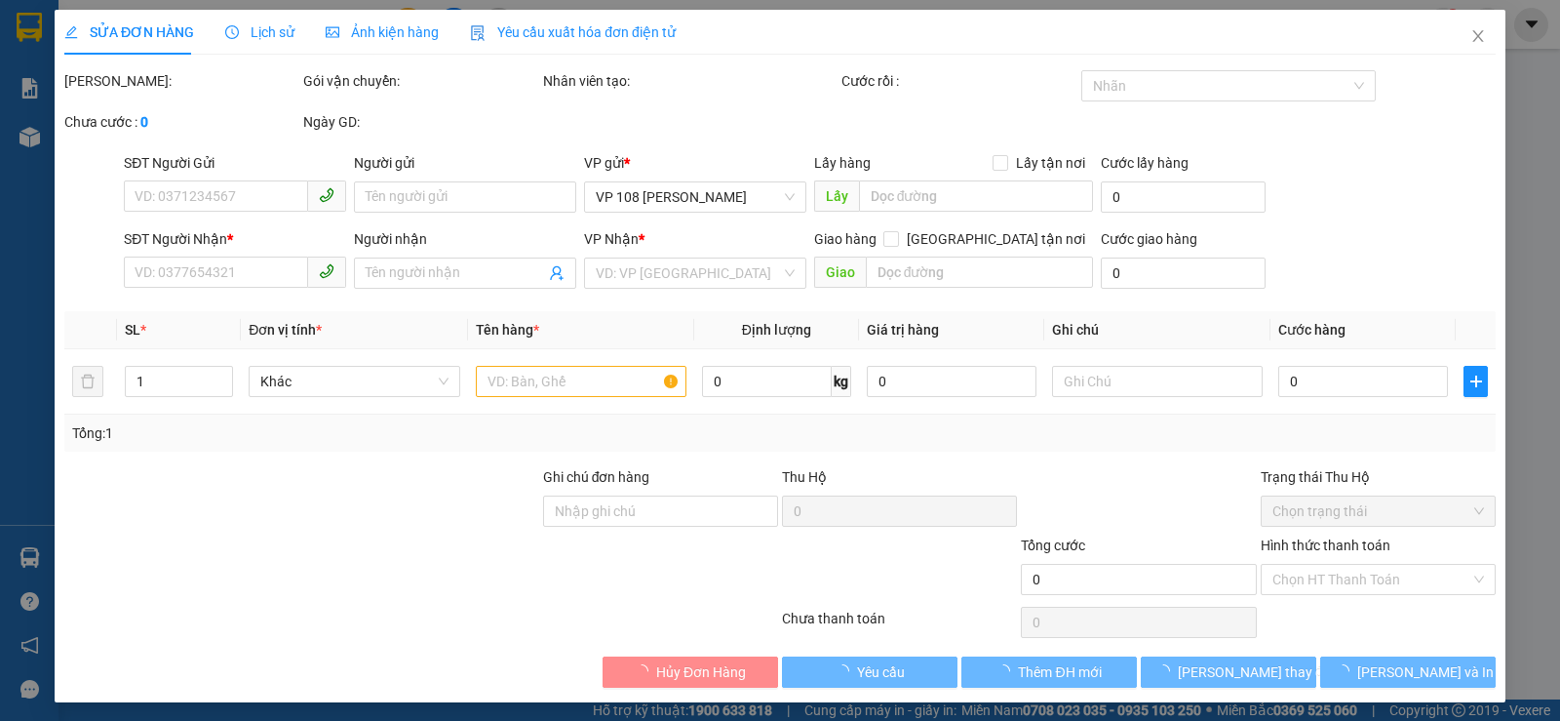
type input "0383109835"
type input "[PERSON_NAME]"
type input "0348867897"
type input "ANH THẮNG"
type input "CF ANH THƯ"
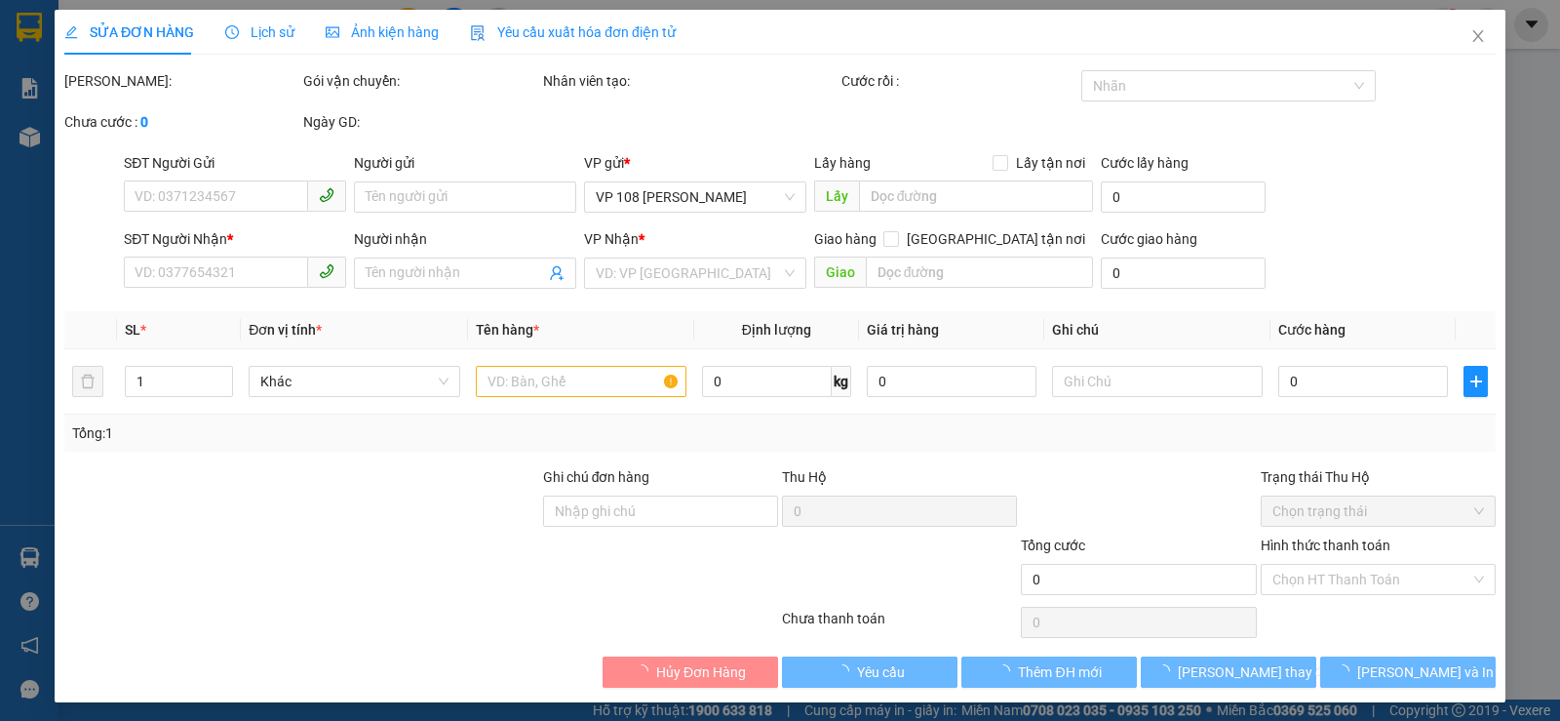
type input "110.000"
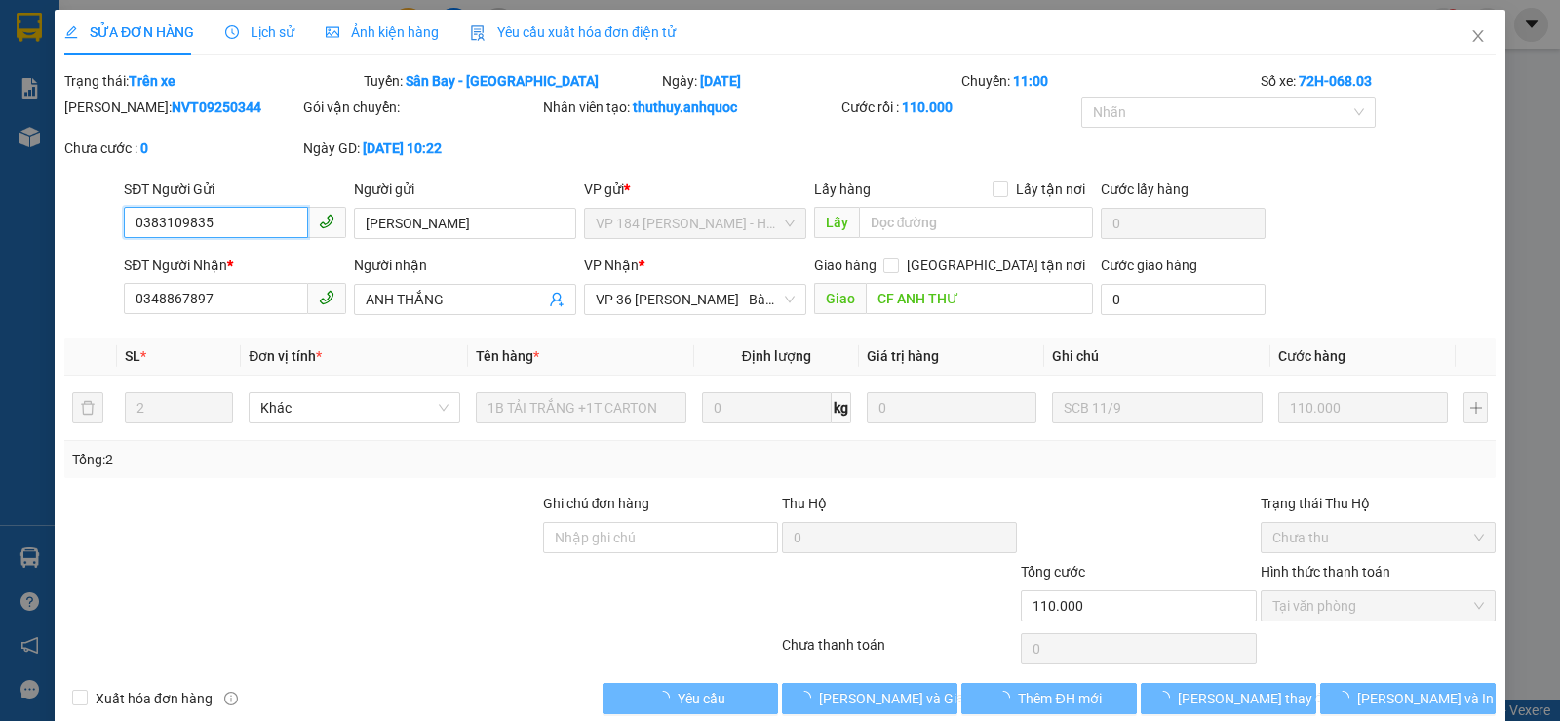
checkbox input "true"
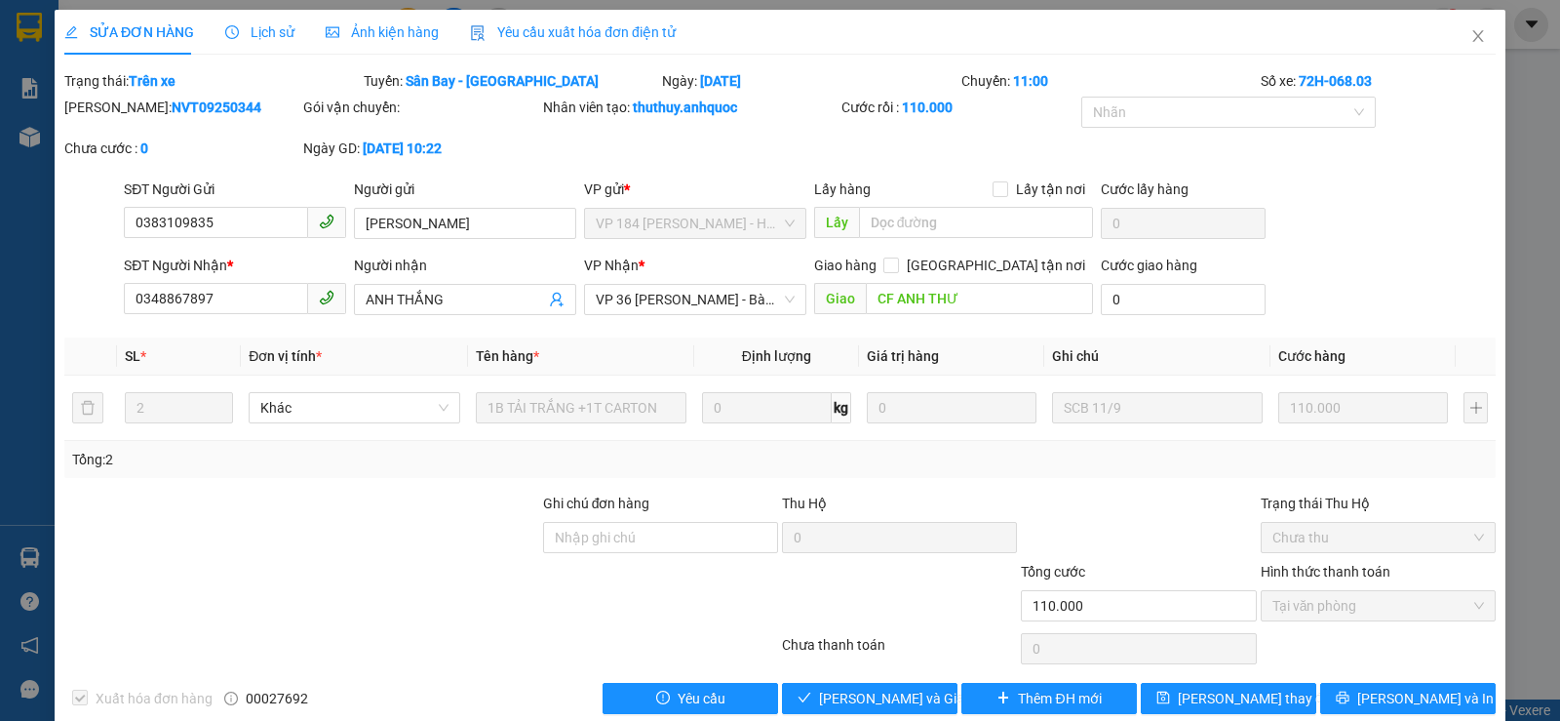
drag, startPoint x: 992, startPoint y: 174, endPoint x: 794, endPoint y: 116, distance: 206.1
click at [794, 116] on div "Nhân viên tạo: thuthuy.anhquoc" at bounding box center [690, 107] width 295 height 21
click at [1470, 35] on icon "close" at bounding box center [1478, 36] width 16 height 16
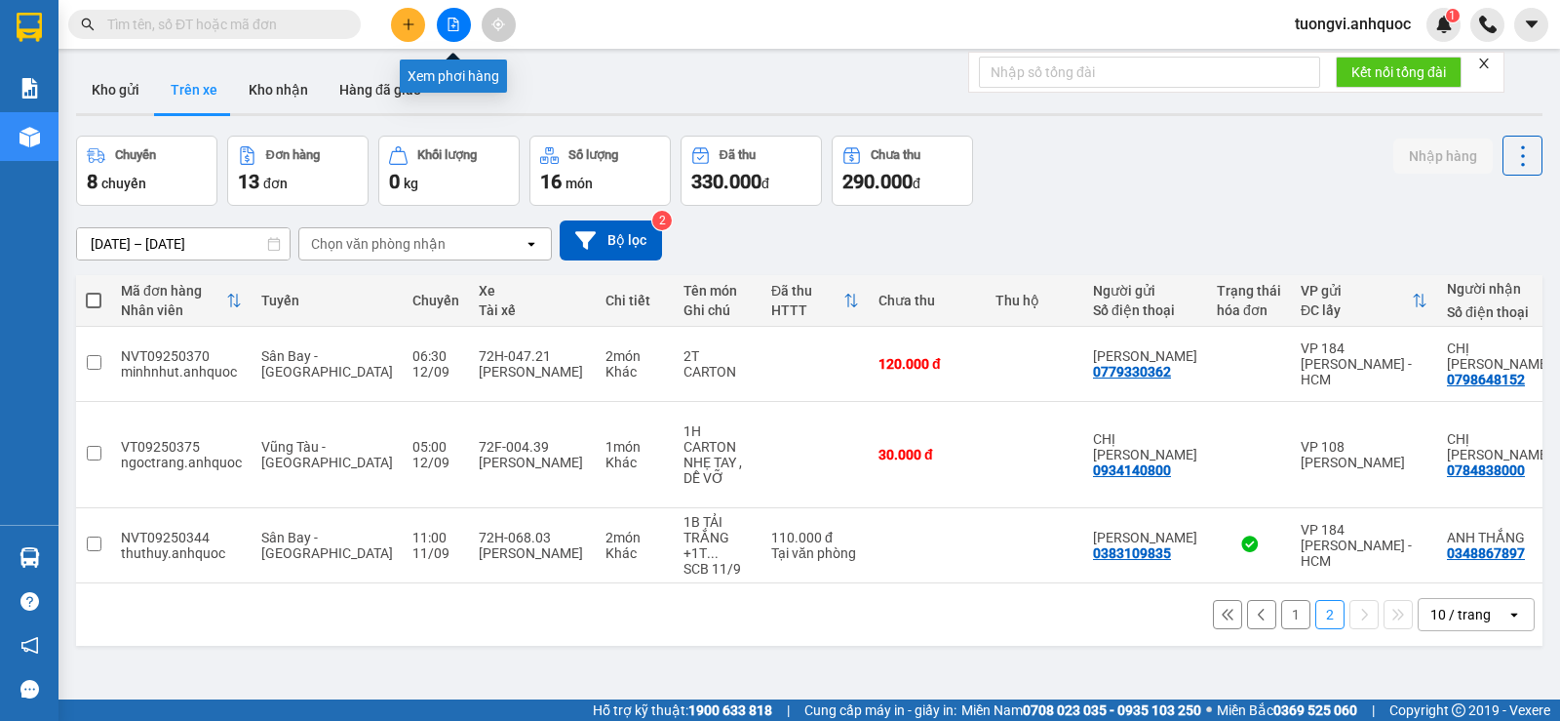
click at [464, 27] on button at bounding box center [454, 25] width 34 height 34
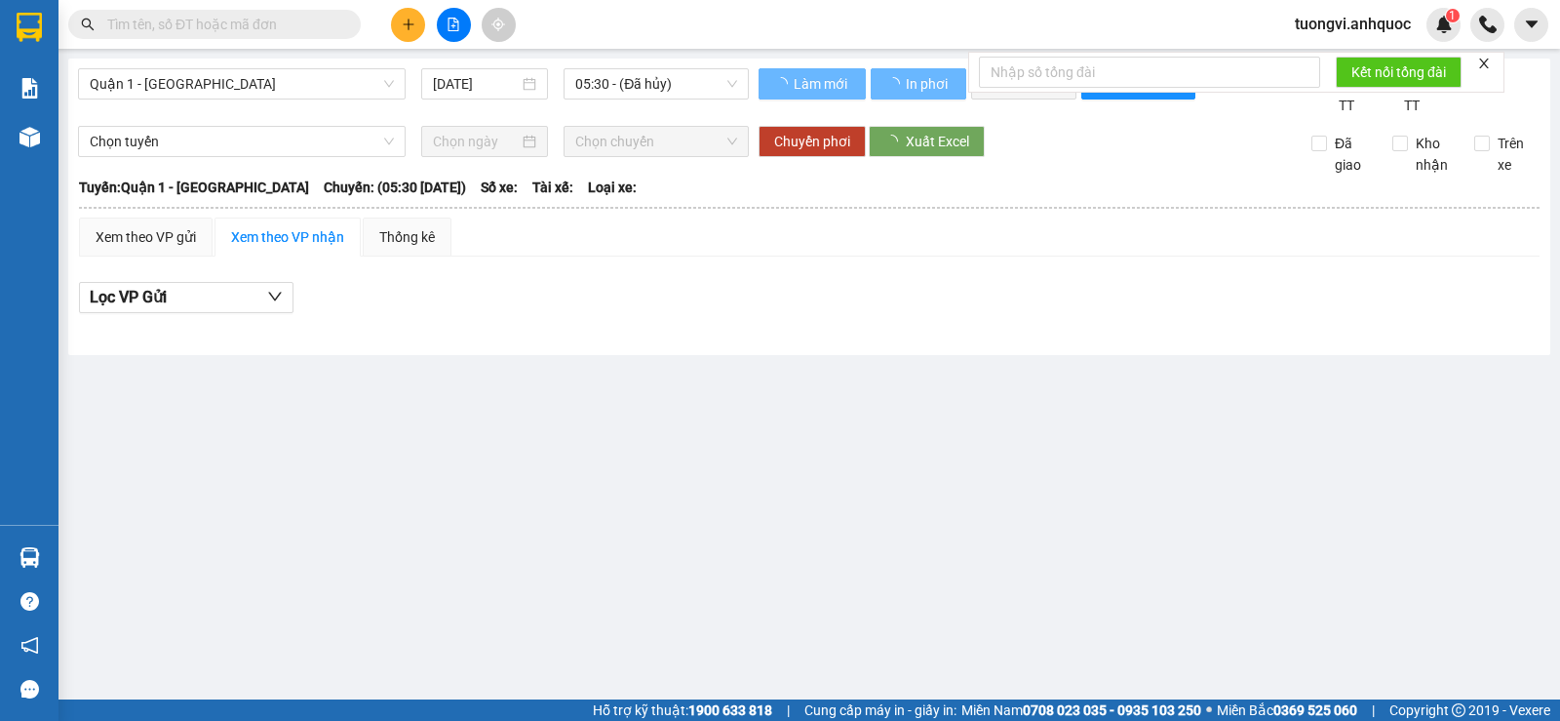
click at [246, 102] on div "Quận 1 - [GEOGRAPHIC_DATA] [DATE] 05:30 - (Đã hủy)" at bounding box center [413, 92] width 671 height 48
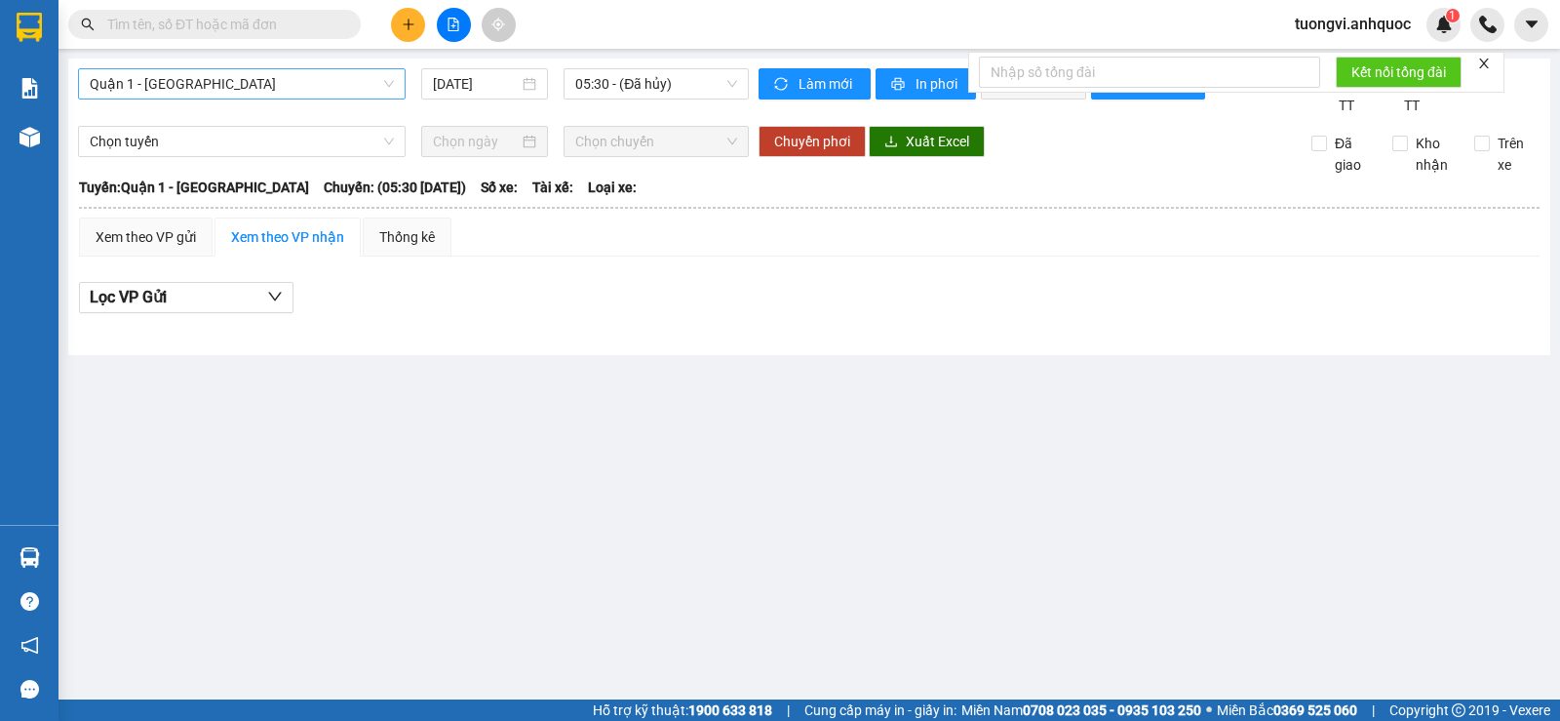
click at [251, 88] on span "Quận 1 - [GEOGRAPHIC_DATA]" at bounding box center [242, 83] width 304 height 29
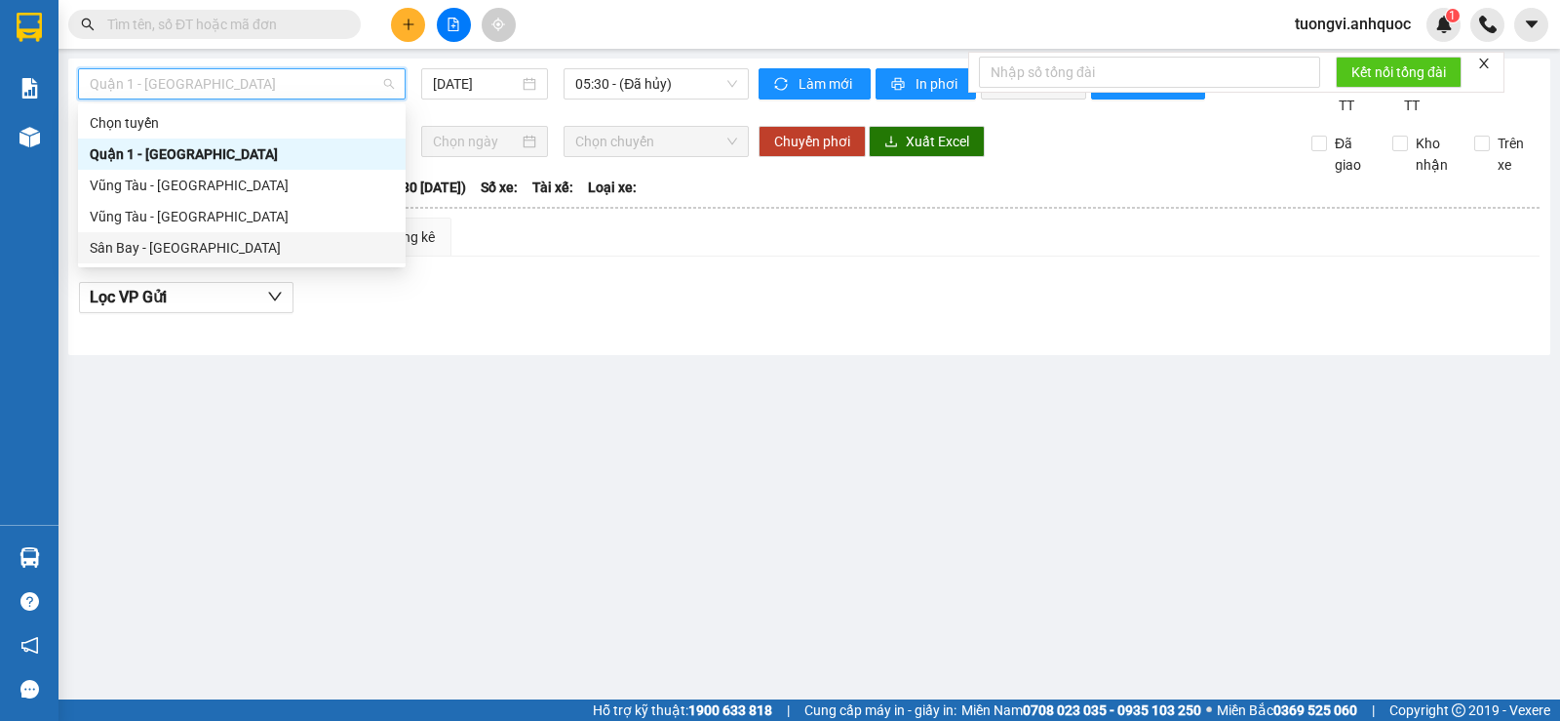
click at [189, 239] on div "Sân Bay - [GEOGRAPHIC_DATA]" at bounding box center [242, 247] width 304 height 21
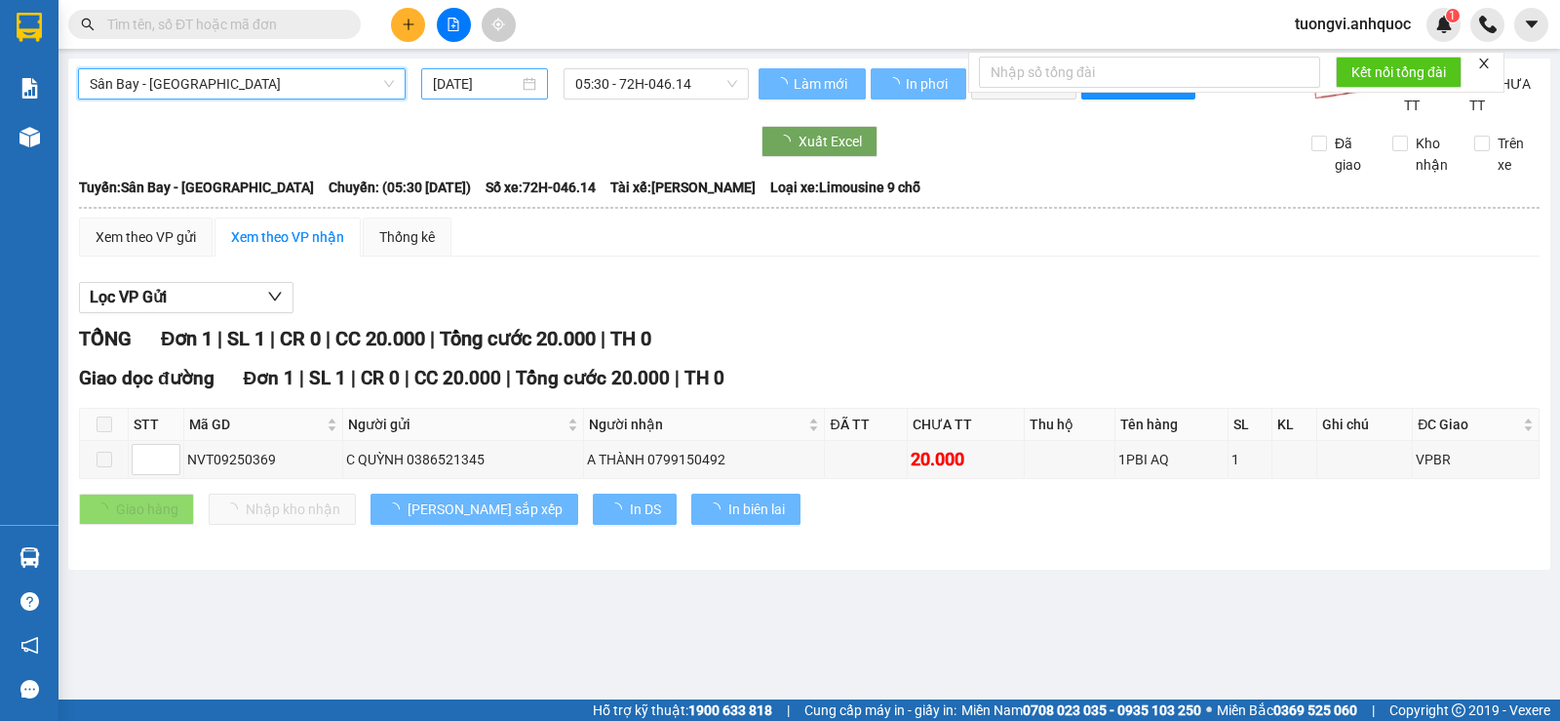
click at [461, 93] on input "[DATE]" at bounding box center [476, 83] width 87 height 21
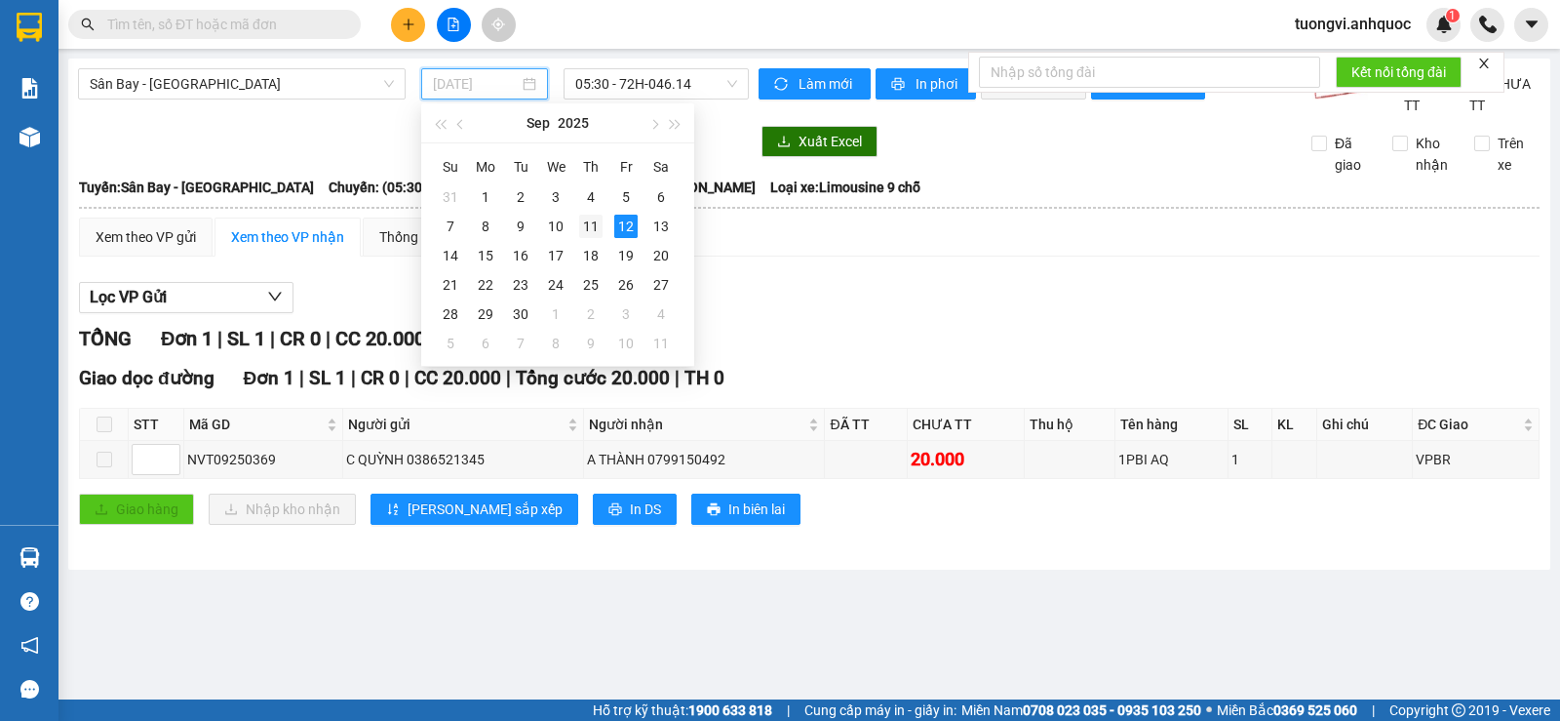
click at [604, 227] on td "11" at bounding box center [590, 226] width 35 height 29
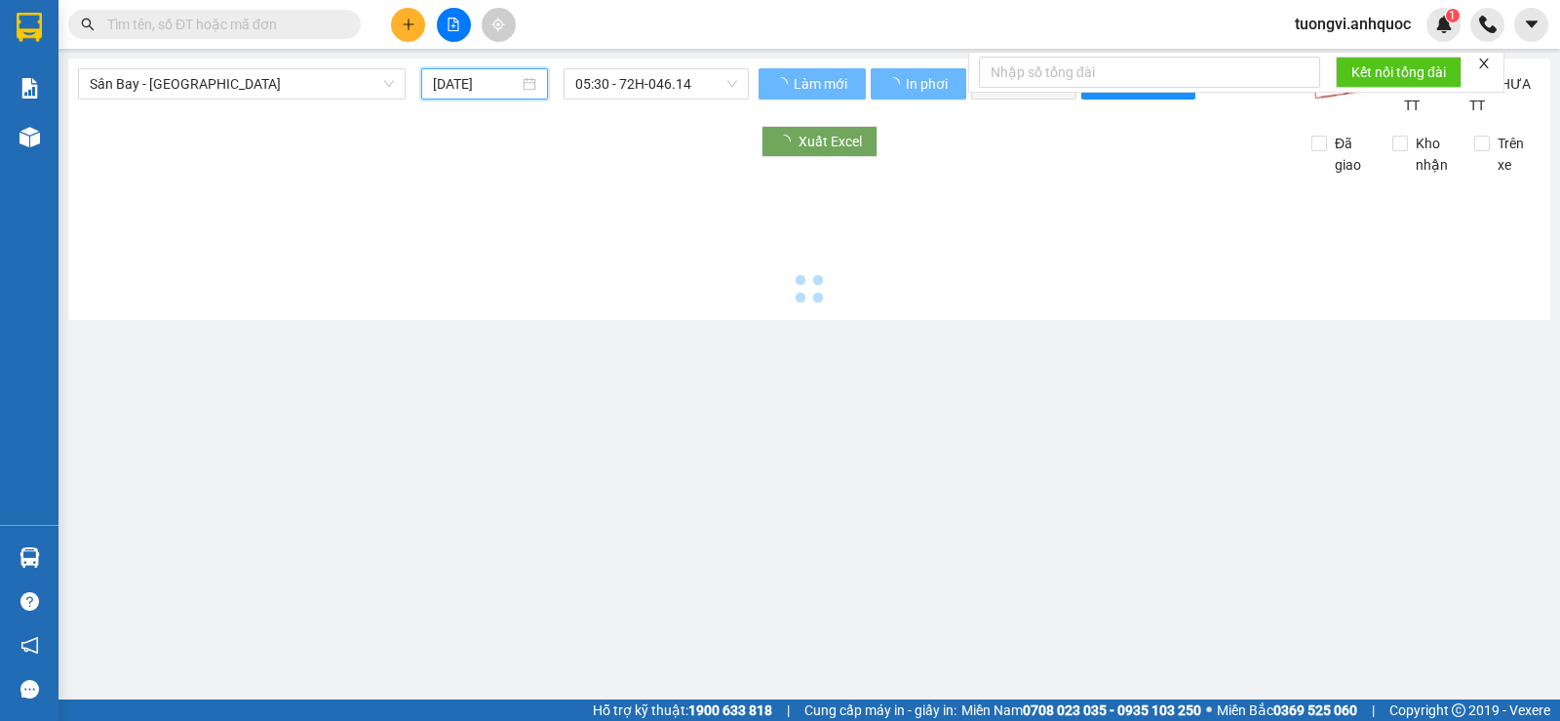
type input "[DATE]"
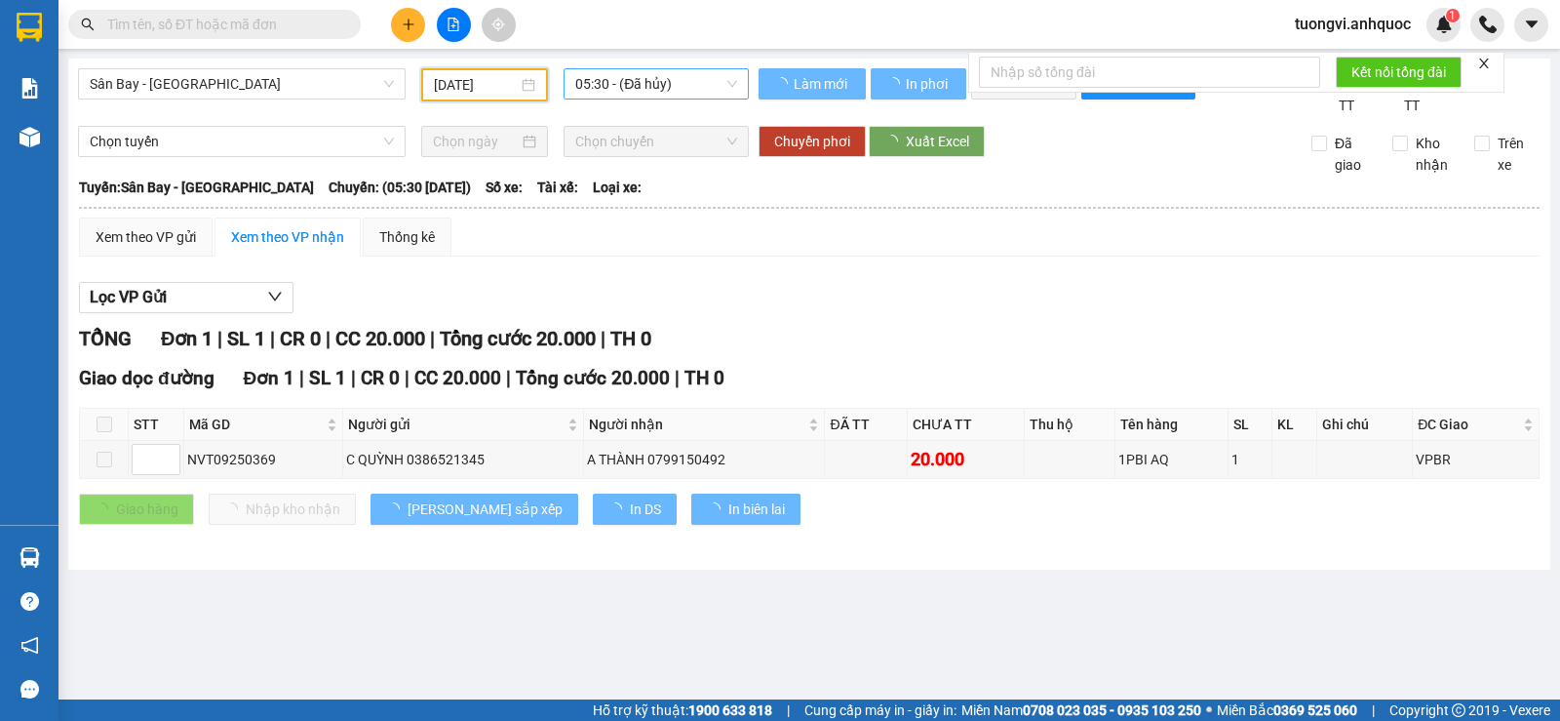
click at [630, 84] on span "05:30 - (Đã hủy)" at bounding box center [655, 83] width 161 height 29
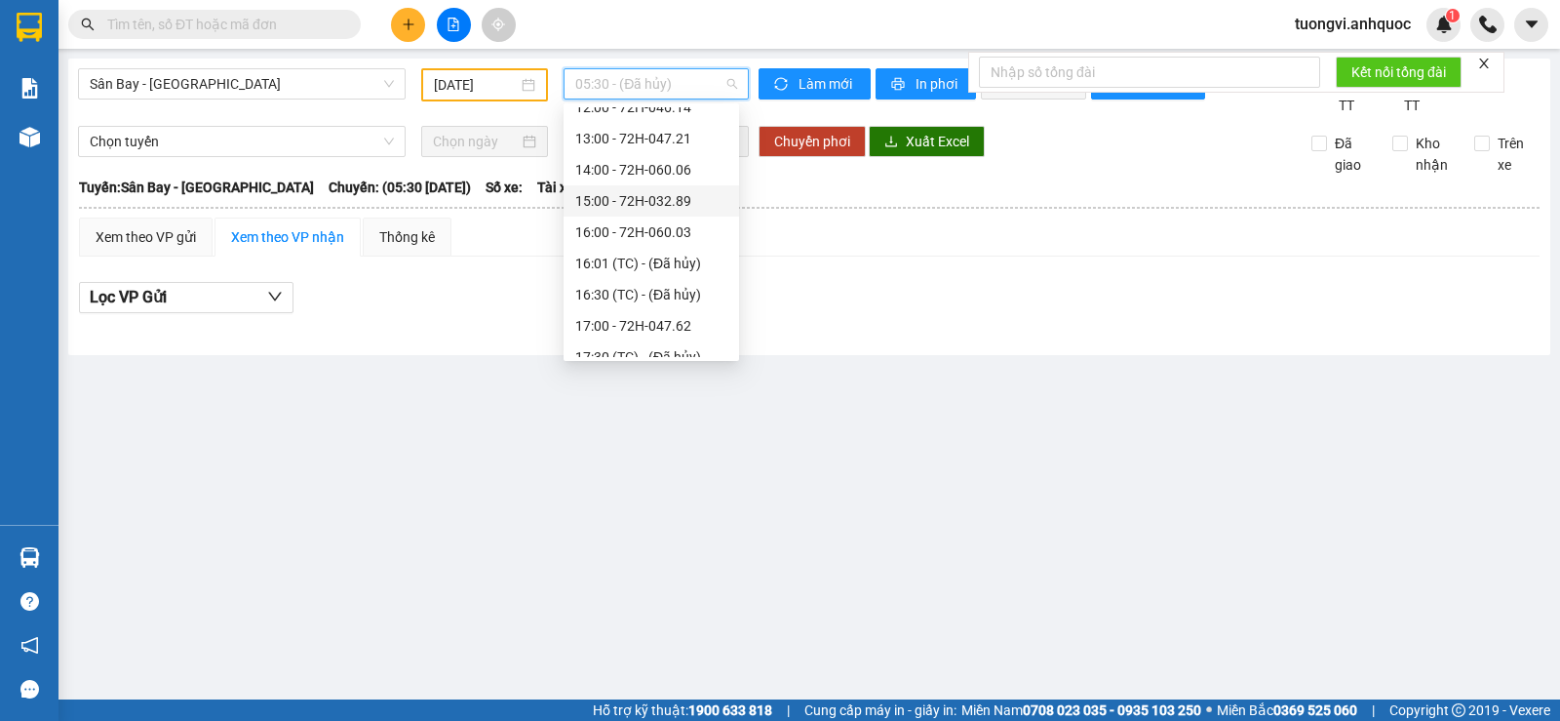
scroll to position [293, 0]
click at [669, 165] on div "11:00 - 72H-068.03" at bounding box center [651, 173] width 152 height 21
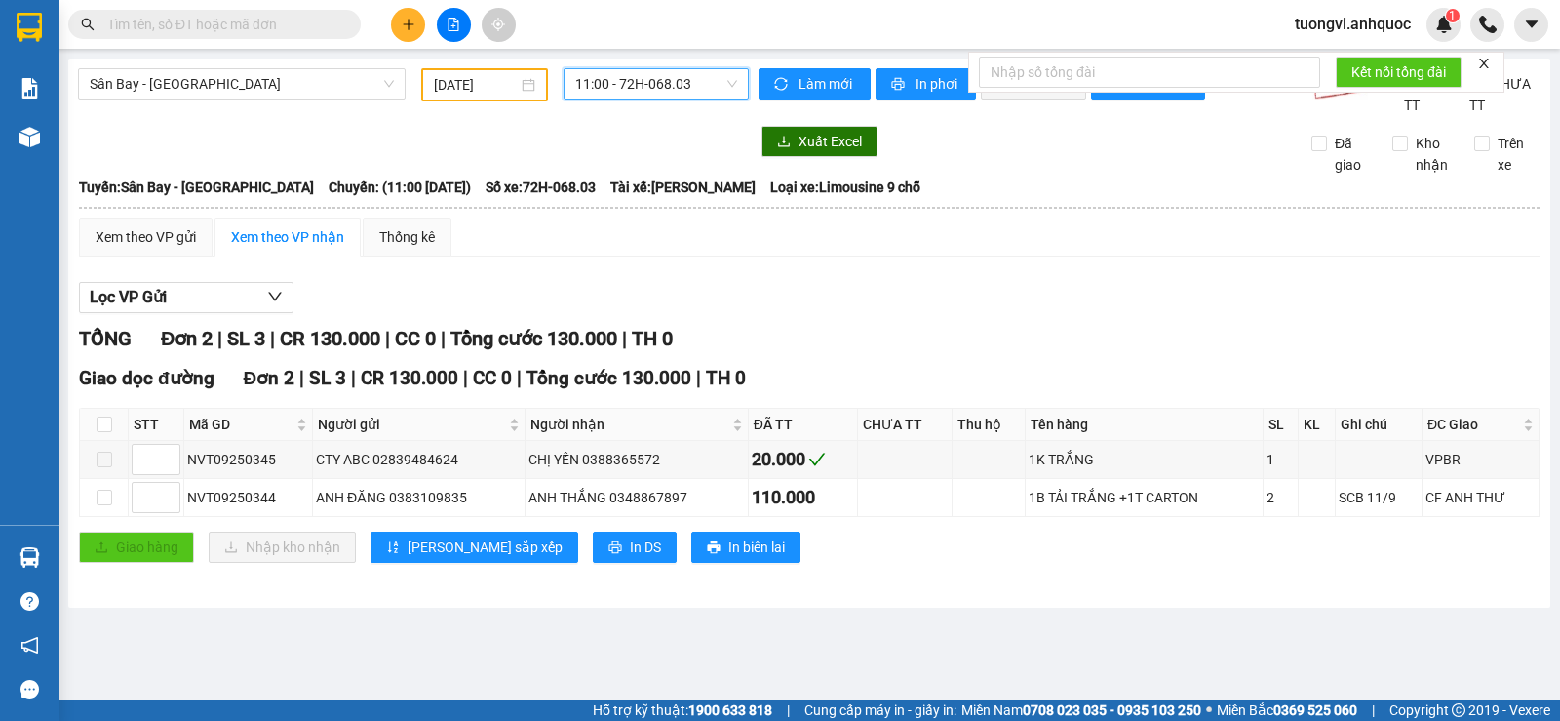
click at [744, 116] on div "Sân Bay - [GEOGRAPHIC_DATA] [DATE] 11:00 11:00 - 72H-068.03" at bounding box center [413, 92] width 671 height 48
click at [691, 116] on div "Sân Bay - [GEOGRAPHIC_DATA] [DATE] 11:00 - 72H-068.03" at bounding box center [413, 92] width 671 height 48
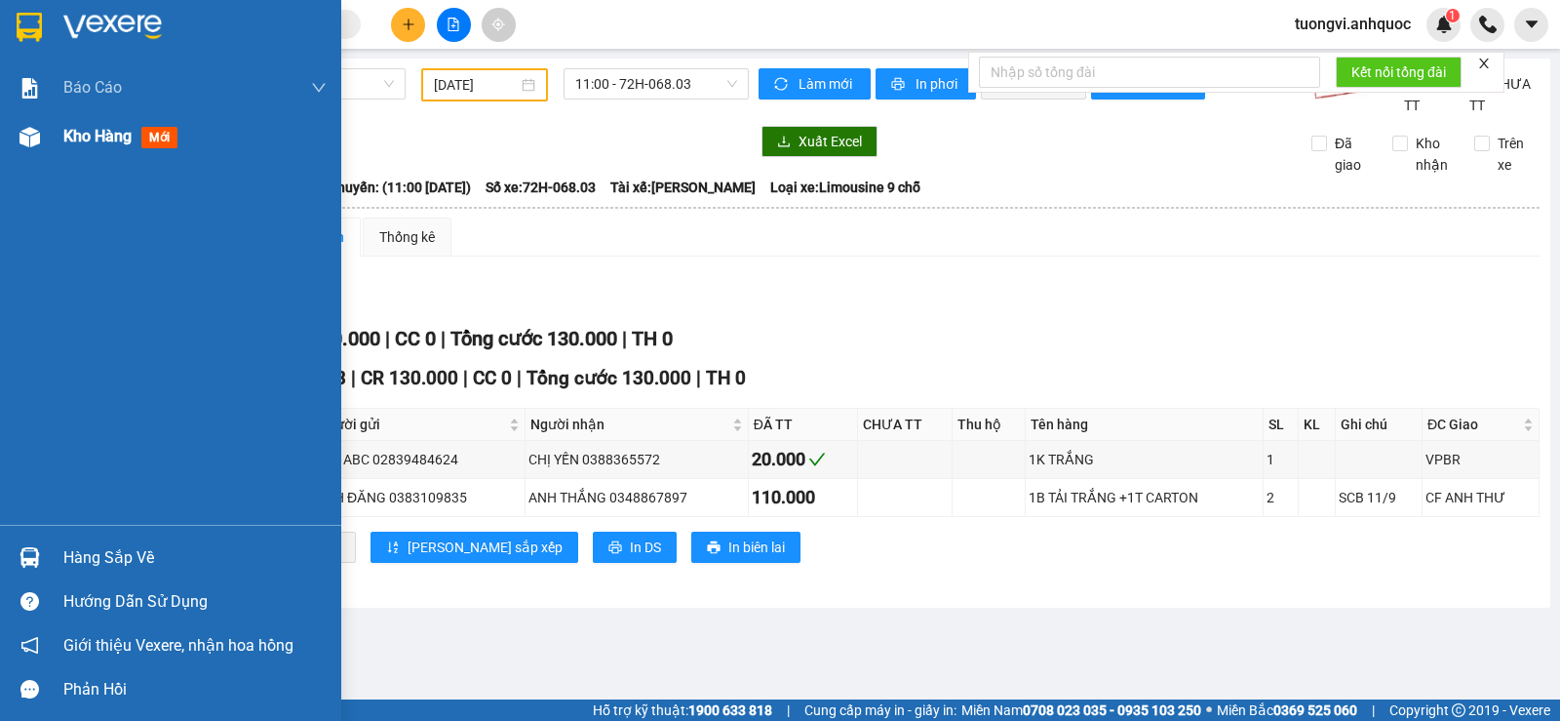
click at [39, 135] on img at bounding box center [30, 137] width 20 height 20
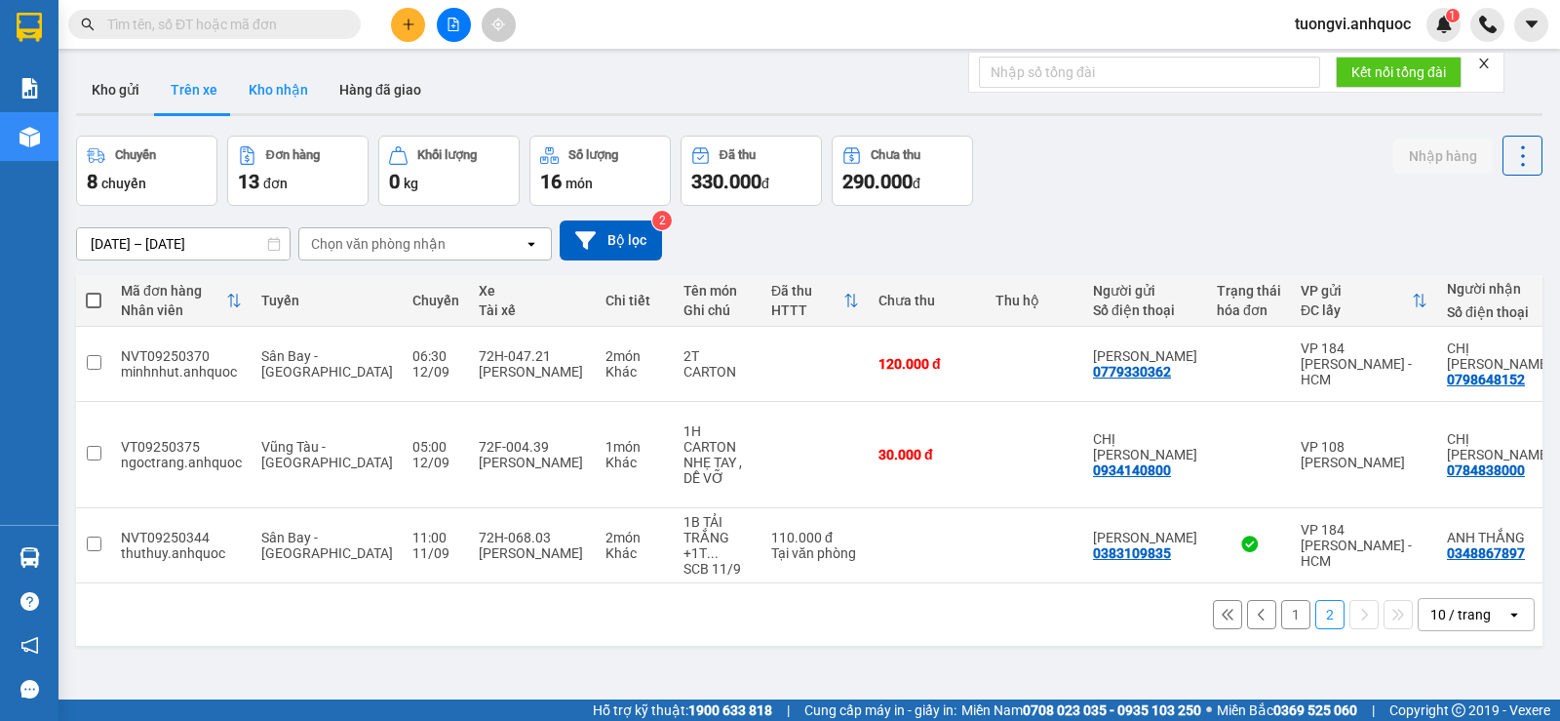
click at [268, 102] on button "Kho nhận" at bounding box center [278, 89] width 91 height 47
type input "[DATE] – [DATE]"
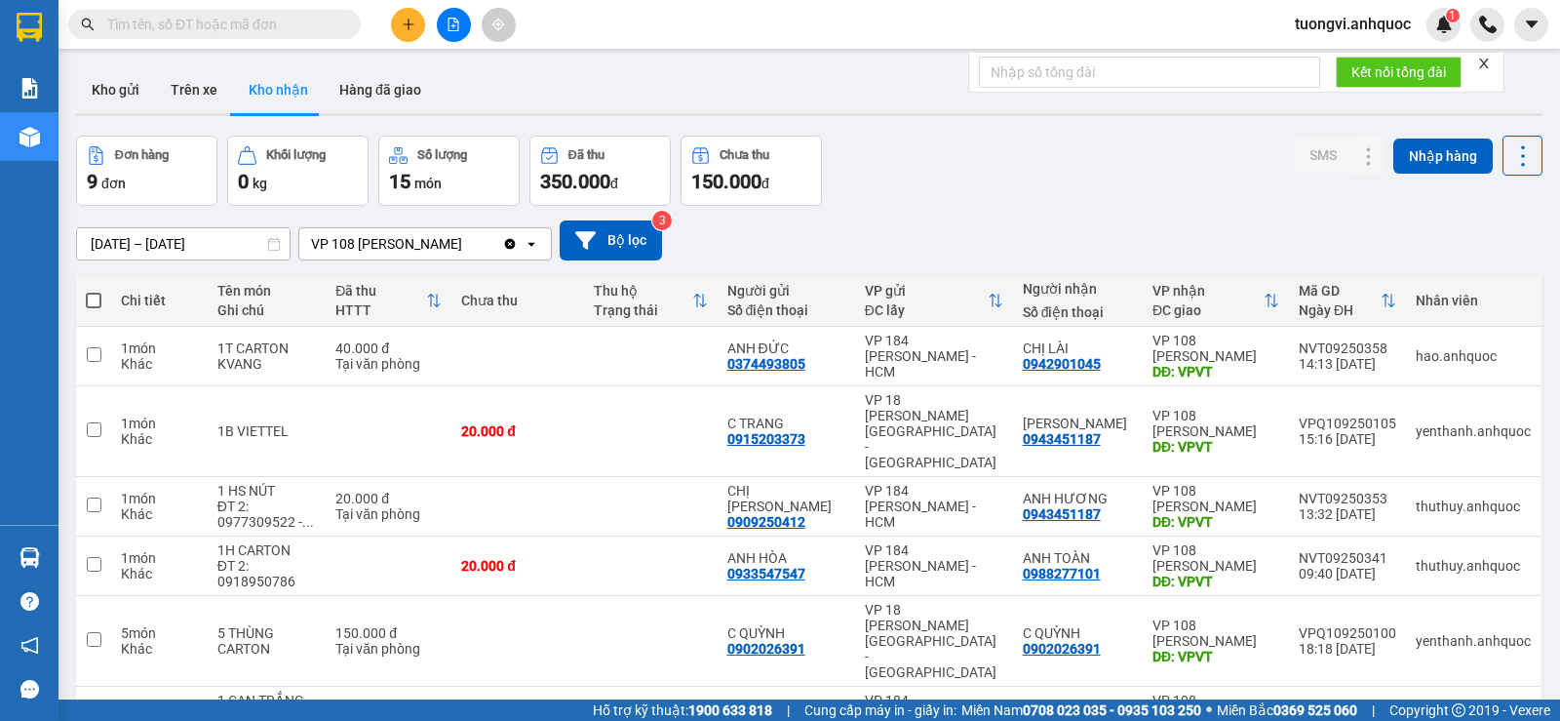
click at [202, 26] on input "text" at bounding box center [222, 24] width 230 height 21
click at [1192, 254] on div "[DATE] – [DATE] Press the down arrow key to interact with the calendar and sele…" at bounding box center [809, 240] width 1466 height 40
